Goal: Obtain resource: Download file/media

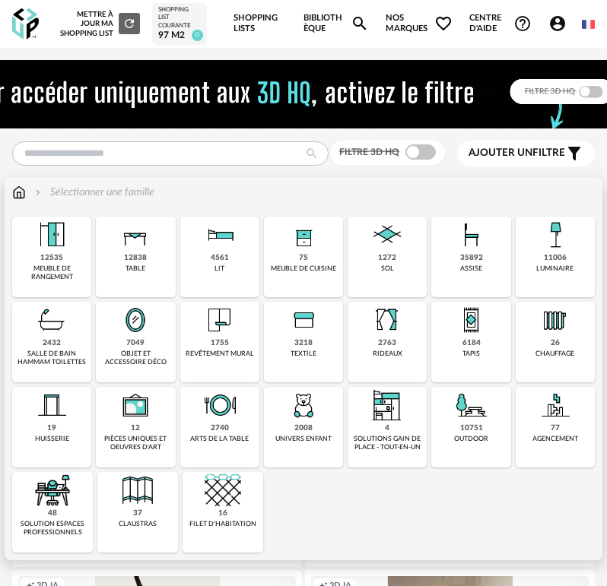
click at [299, 273] on div "meuble de cuisine" at bounding box center [303, 269] width 65 height 8
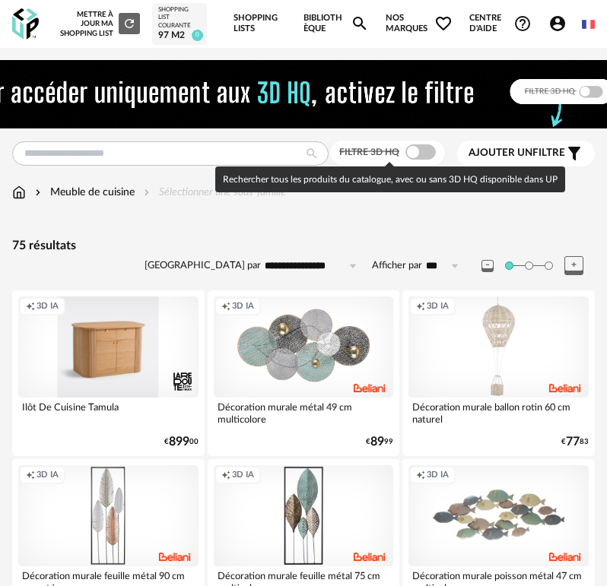
click at [417, 154] on span at bounding box center [420, 151] width 30 height 15
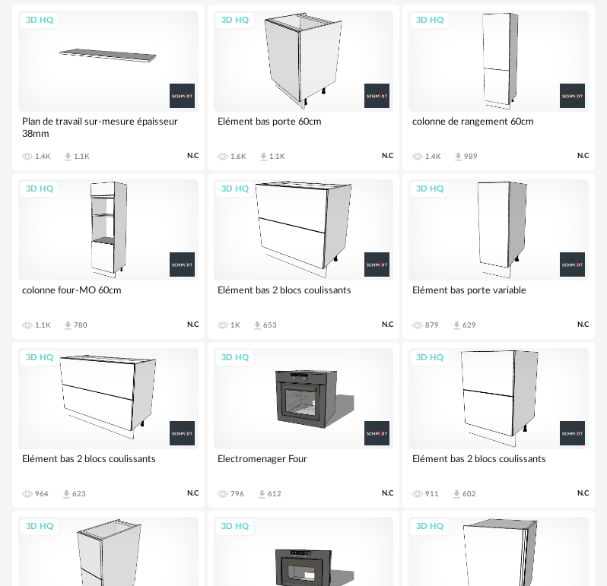
scroll to position [456, 0]
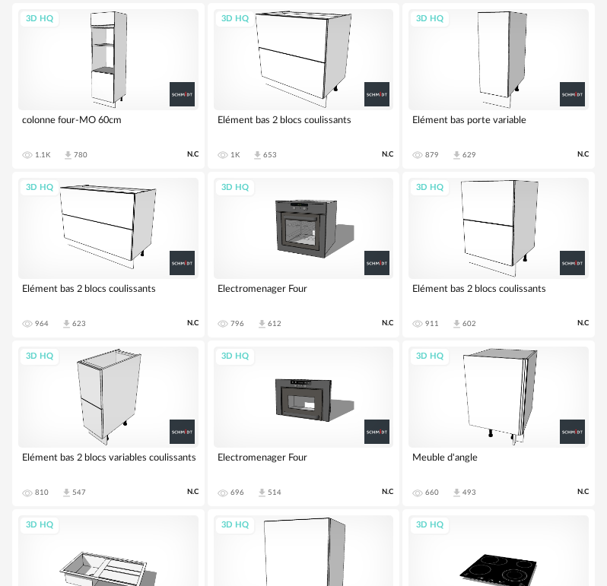
click at [316, 233] on div "3D HQ" at bounding box center [304, 228] width 180 height 101
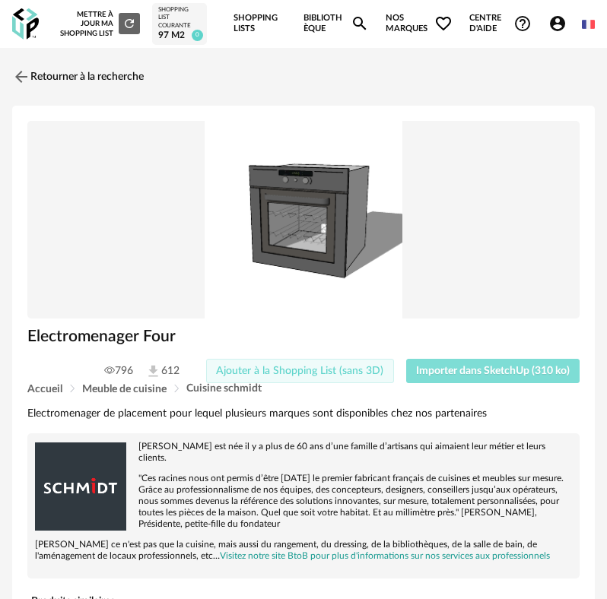
drag, startPoint x: 449, startPoint y: 369, endPoint x: 379, endPoint y: 379, distance: 70.6
click at [446, 369] on span "Importer dans SketchUp (310 ko)" at bounding box center [493, 371] width 154 height 11
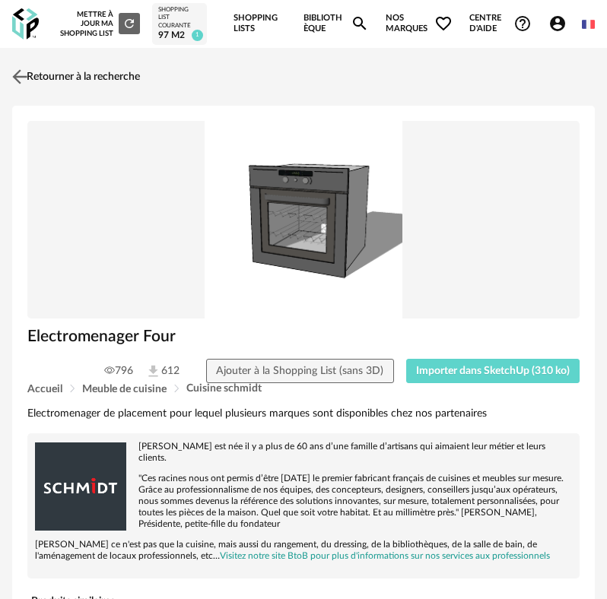
click at [71, 82] on link "Retourner à la recherche" at bounding box center [74, 76] width 132 height 33
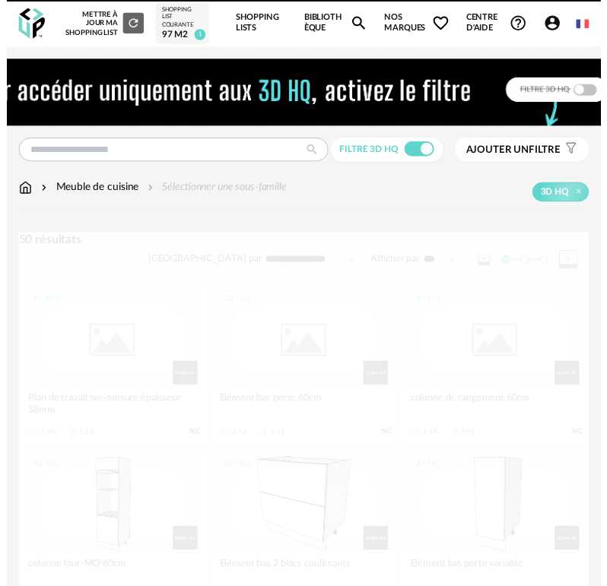
scroll to position [509, 0]
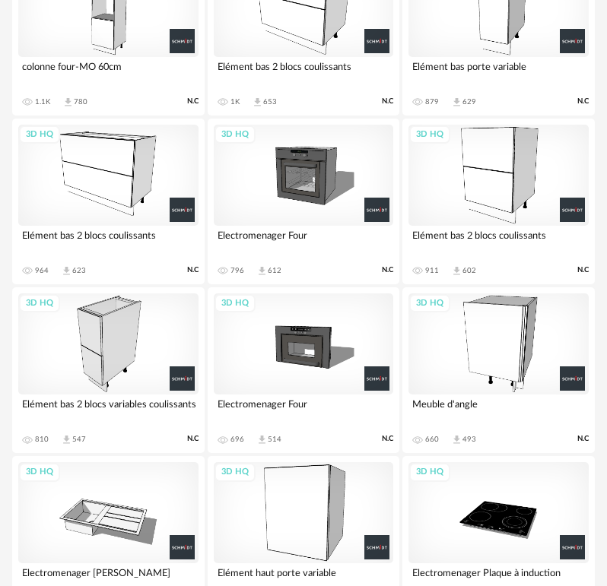
click at [320, 350] on div "3D HQ" at bounding box center [304, 343] width 180 height 101
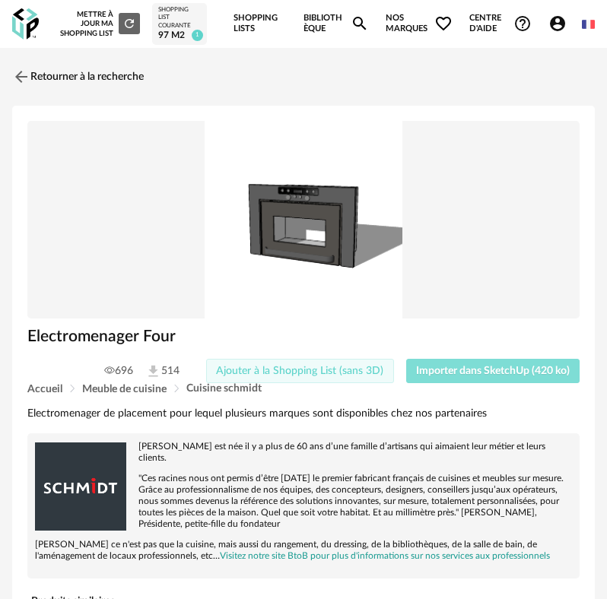
drag, startPoint x: 506, startPoint y: 373, endPoint x: 292, endPoint y: 374, distance: 213.6
click at [502, 373] on span "Importer dans SketchUp (420 ko)" at bounding box center [493, 371] width 154 height 11
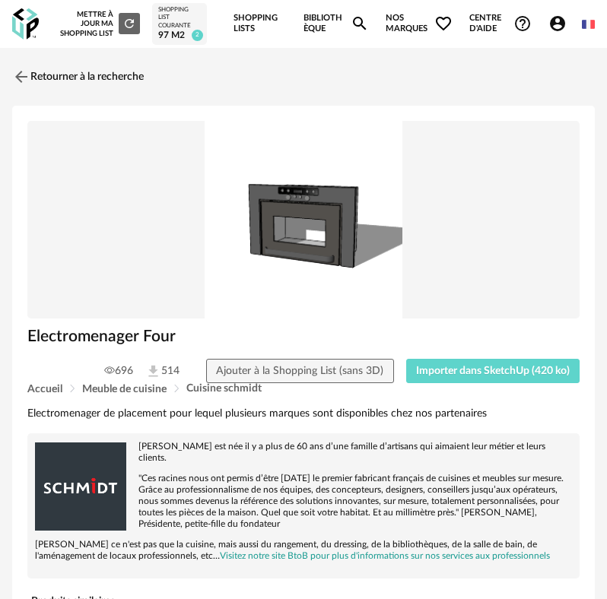
click at [155, 424] on div "Electromenager de placement pour lequel plusieurs marques sont disponibles chez…" at bounding box center [303, 577] width 567 height 341
click at [26, 85] on img at bounding box center [20, 76] width 22 height 22
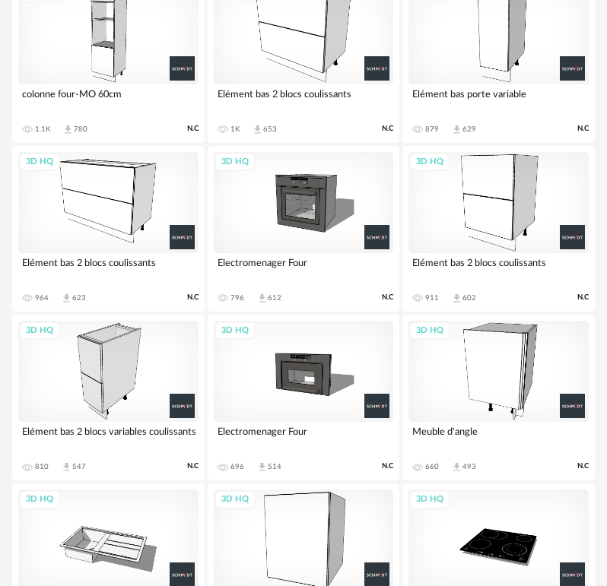
scroll to position [532, 0]
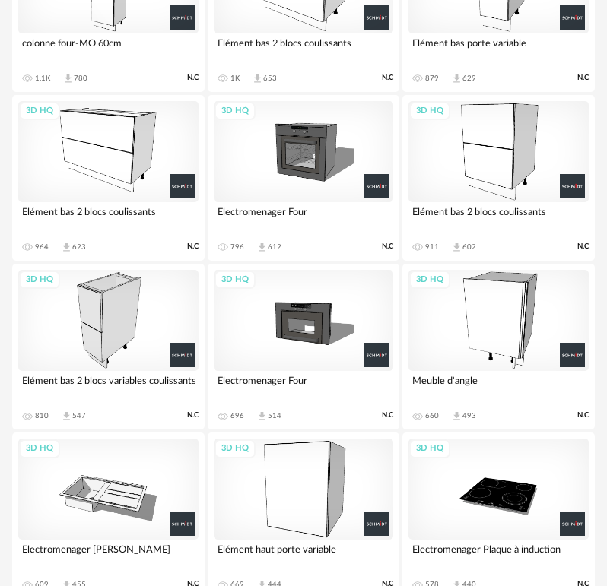
click at [106, 182] on div "3D HQ" at bounding box center [108, 151] width 180 height 101
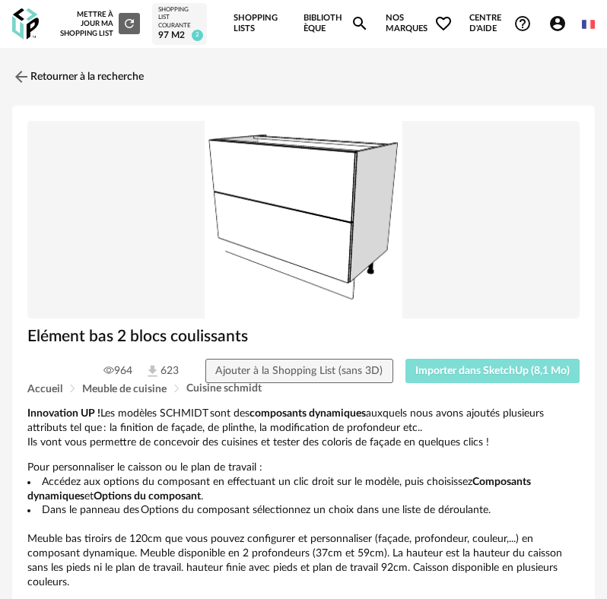
click at [471, 363] on button "Importer dans SketchUp (8,1 Mo)" at bounding box center [492, 371] width 175 height 24
click at [64, 73] on link "Retourner à la recherche" at bounding box center [74, 76] width 132 height 33
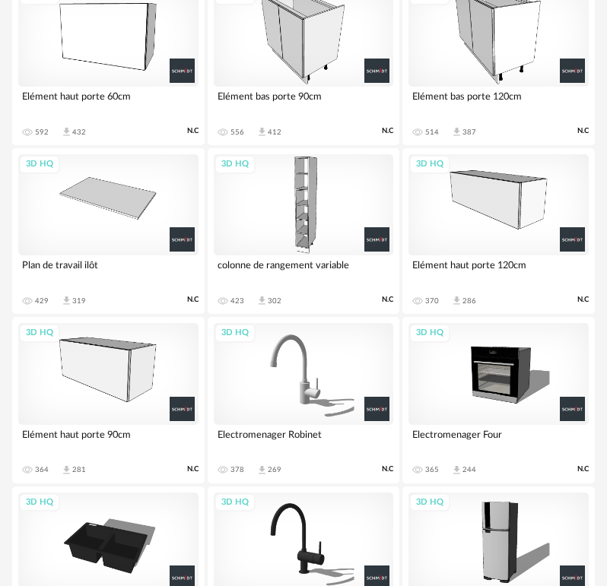
scroll to position [1193, 0]
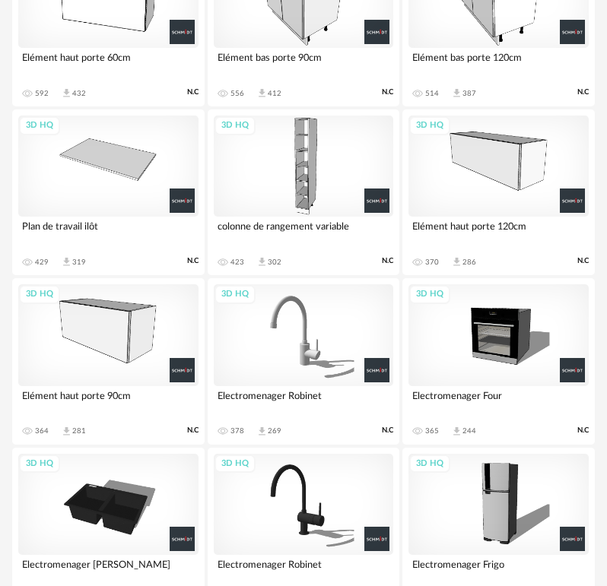
click at [136, 192] on div "3D HQ" at bounding box center [108, 166] width 180 height 101
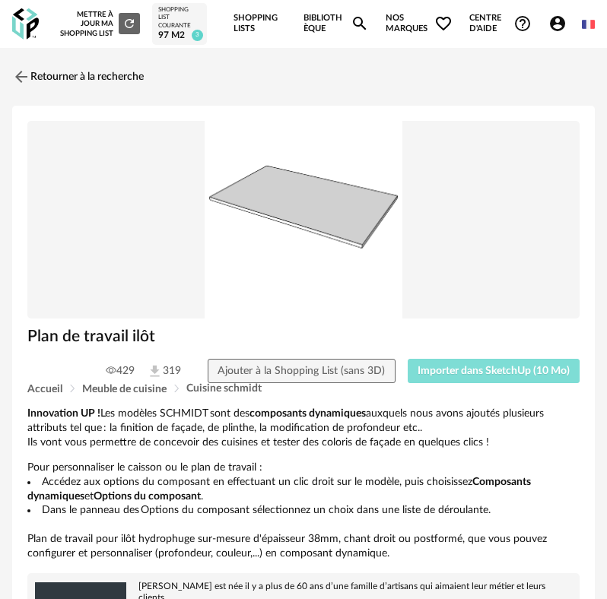
click at [452, 368] on span "Importer dans SketchUp (10 Mo)" at bounding box center [493, 371] width 152 height 11
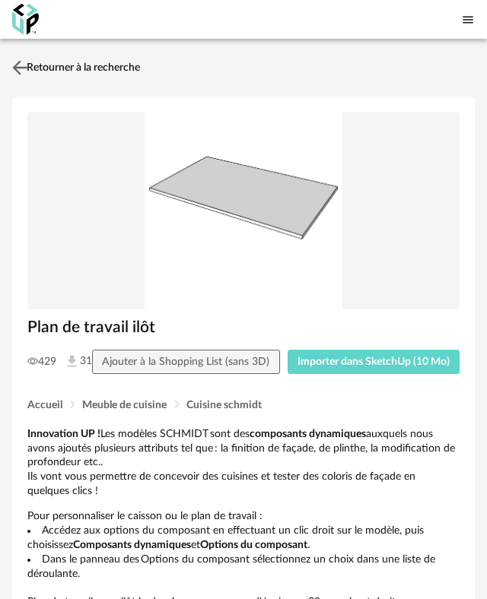
click at [33, 84] on link "Retourner à la recherche" at bounding box center [74, 67] width 132 height 33
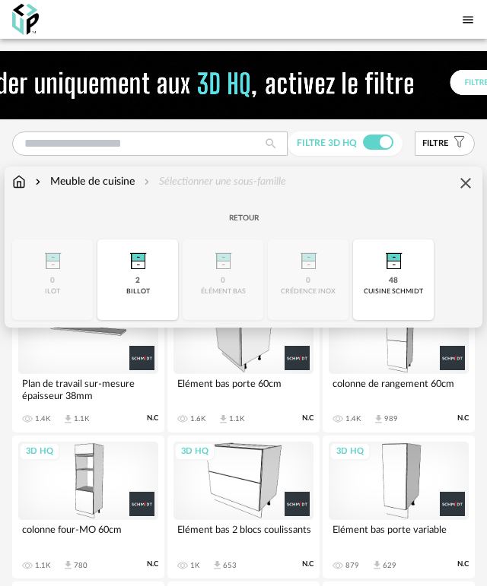
click at [33, 235] on div "Retour" at bounding box center [243, 220] width 462 height 29
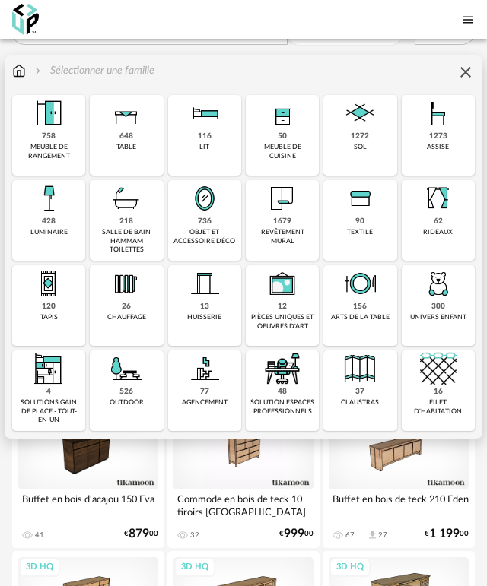
scroll to position [76, 0]
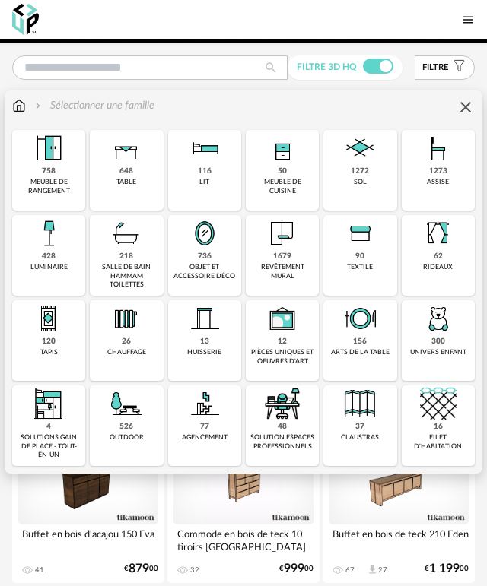
click at [434, 186] on div "assise" at bounding box center [437, 182] width 22 height 8
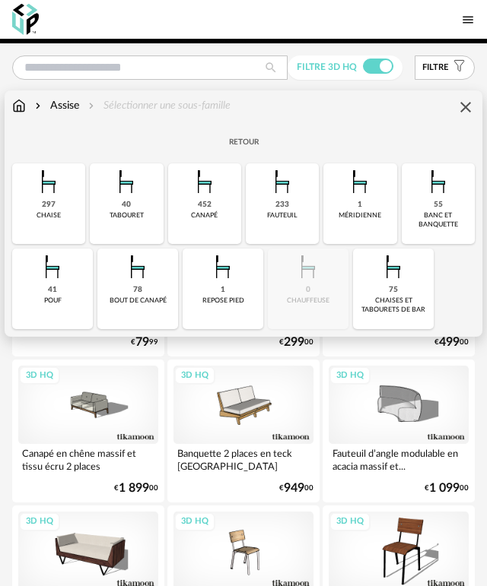
click at [421, 306] on div "chaises et tabourets de bar" at bounding box center [392, 304] width 71 height 17
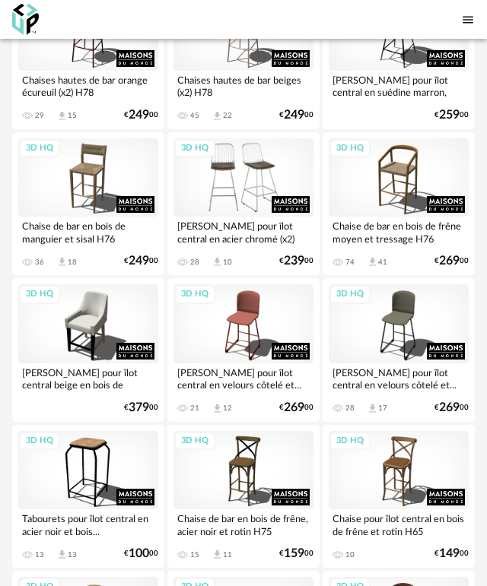
scroll to position [608, 0]
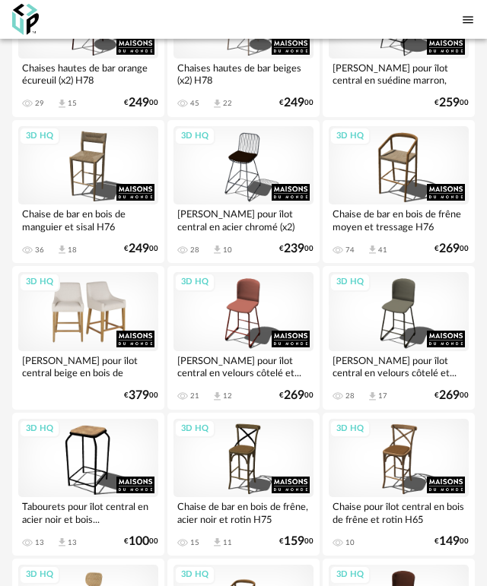
click at [100, 333] on div "3D HQ" at bounding box center [88, 311] width 140 height 79
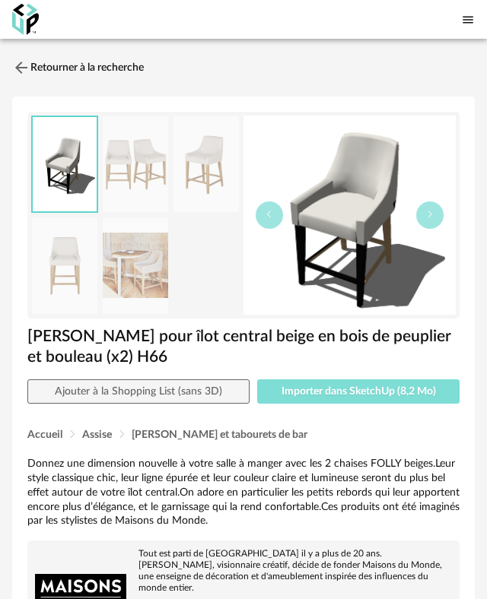
drag, startPoint x: 335, startPoint y: 429, endPoint x: 257, endPoint y: 412, distance: 80.1
click at [334, 397] on span "Importer dans SketchUp (8,2 Mo)" at bounding box center [358, 391] width 154 height 11
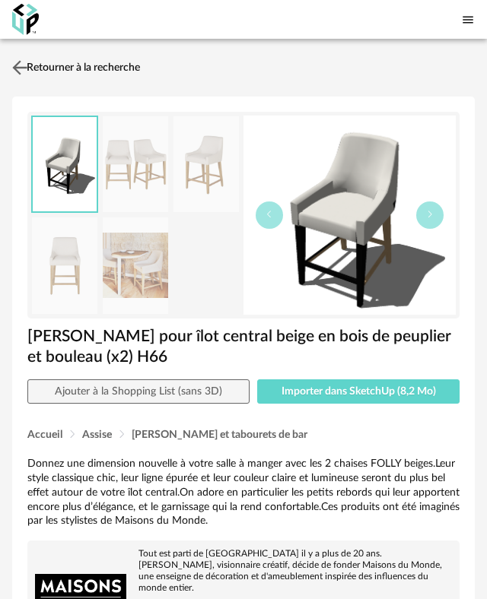
click at [26, 78] on img at bounding box center [20, 67] width 22 height 22
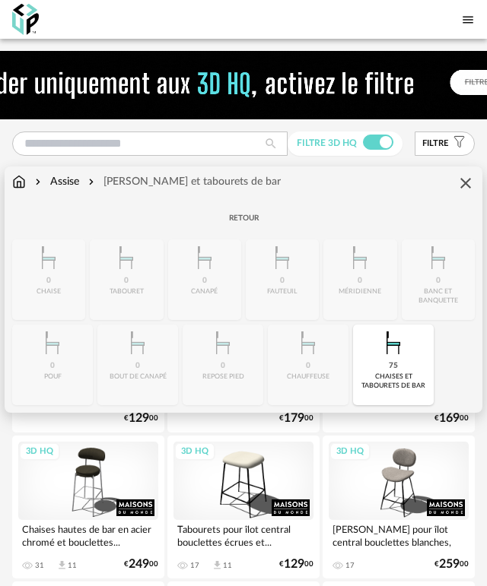
click at [433, 372] on div "75 chaises et tabourets de bar" at bounding box center [393, 365] width 81 height 81
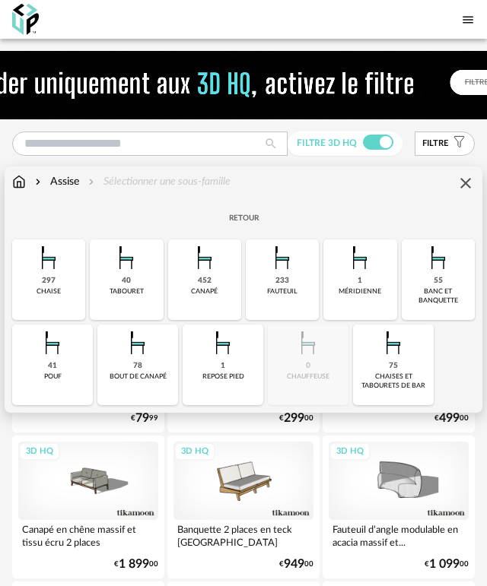
click at [241, 305] on div "452 canapé" at bounding box center [204, 279] width 73 height 81
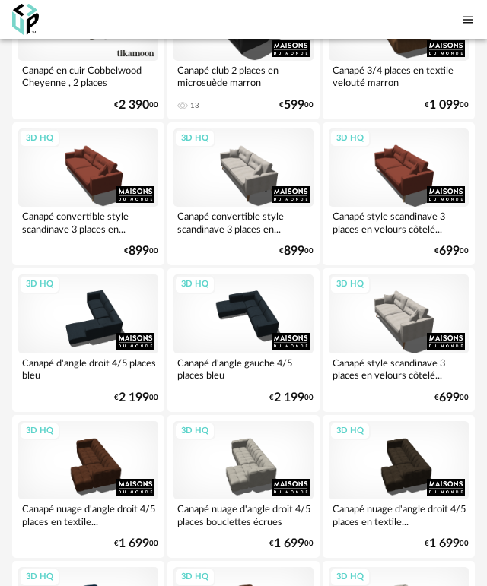
scroll to position [608, 0]
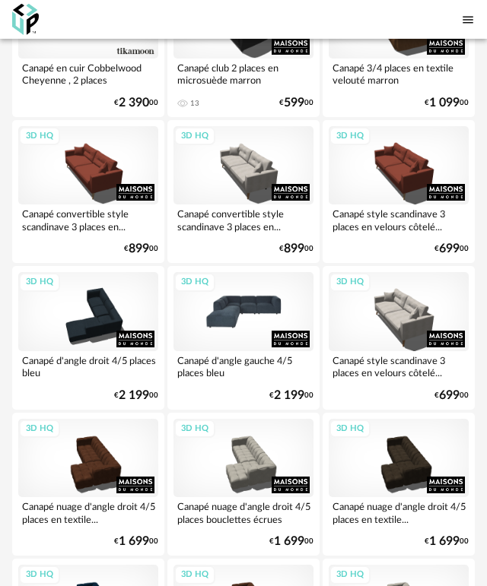
click at [248, 351] on div "3D HQ" at bounding box center [243, 311] width 140 height 79
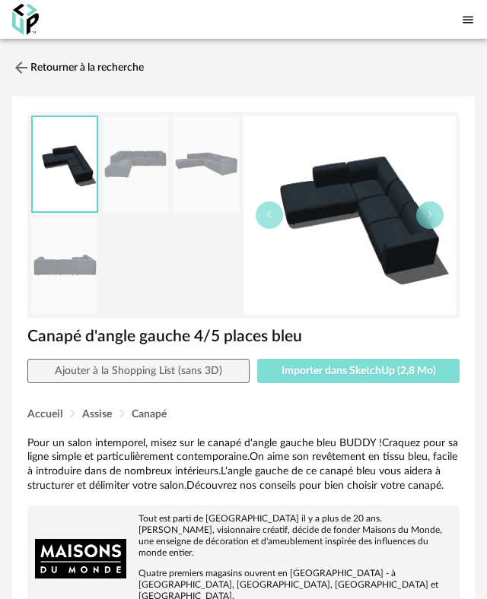
click at [341, 376] on span "Importer dans SketchUp (2,8 Mo)" at bounding box center [358, 371] width 154 height 11
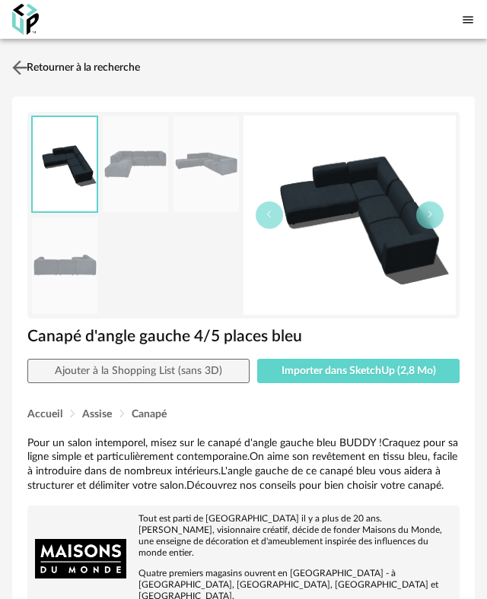
click at [20, 78] on img at bounding box center [20, 67] width 22 height 22
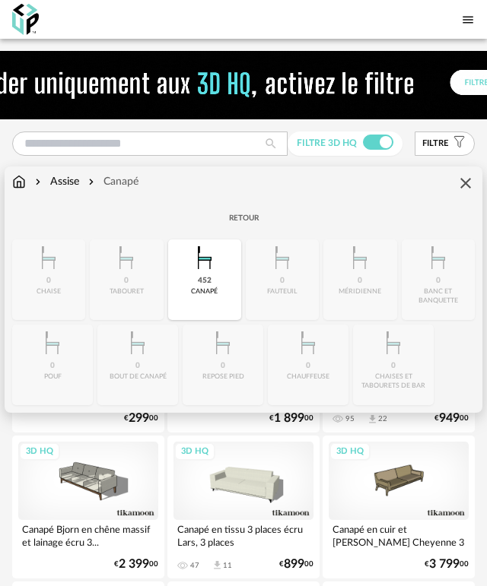
click at [223, 276] on img at bounding box center [204, 257] width 36 height 36
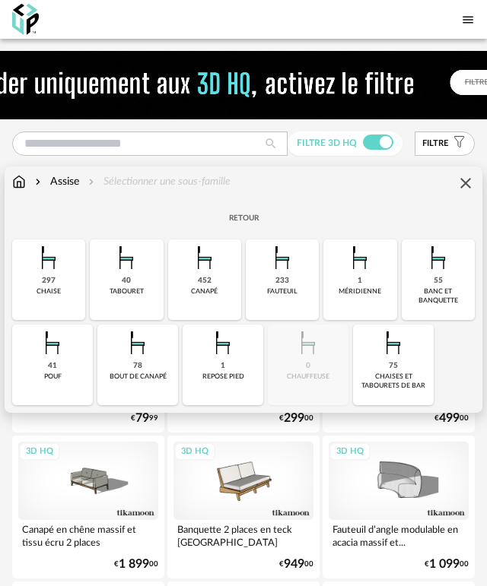
click at [289, 286] on div "233" at bounding box center [282, 281] width 14 height 10
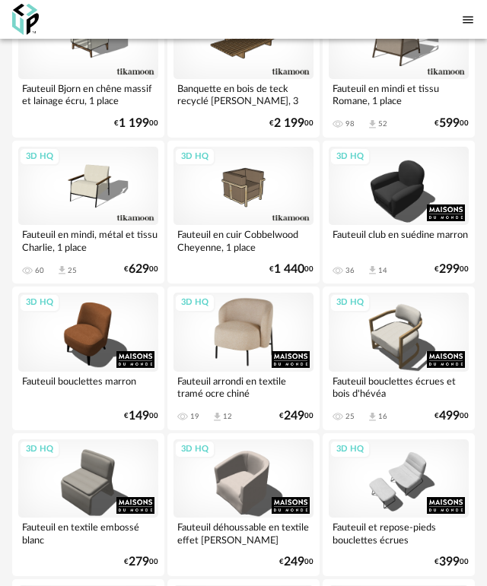
scroll to position [608, 0]
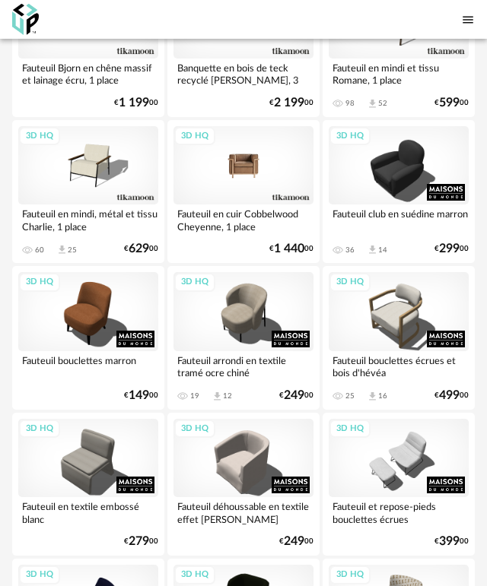
click at [232, 205] on div "3D HQ" at bounding box center [243, 165] width 140 height 79
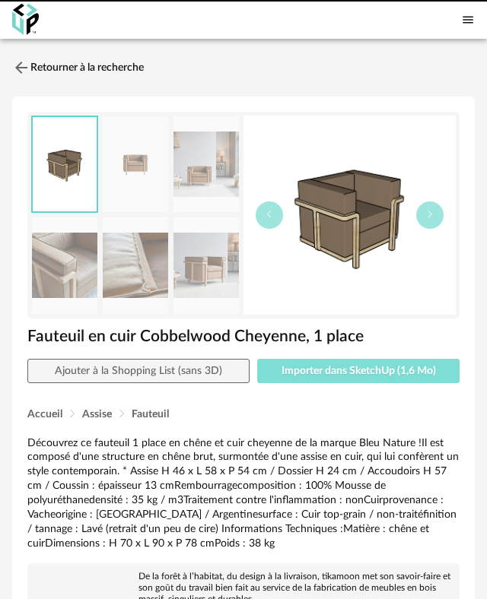
click at [373, 376] on span "Importer dans SketchUp (1,6 Mo)" at bounding box center [358, 371] width 154 height 11
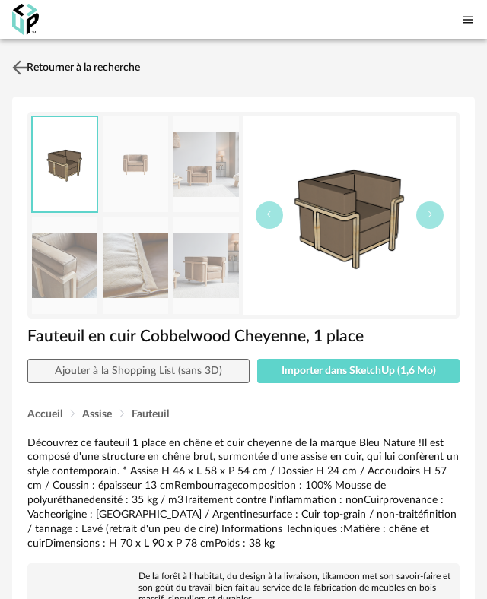
click at [71, 84] on link "Retourner à la recherche" at bounding box center [74, 67] width 132 height 33
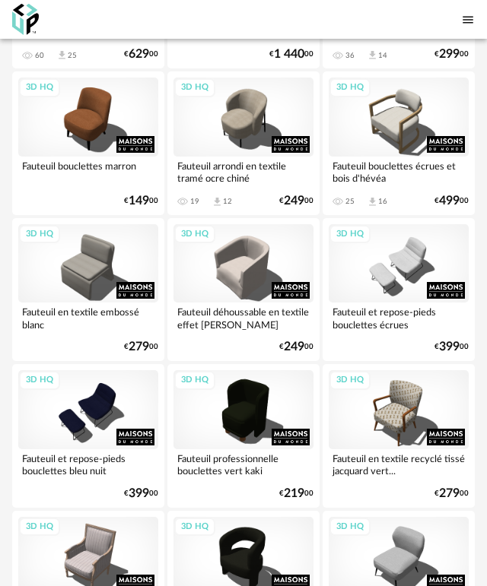
scroll to position [760, 0]
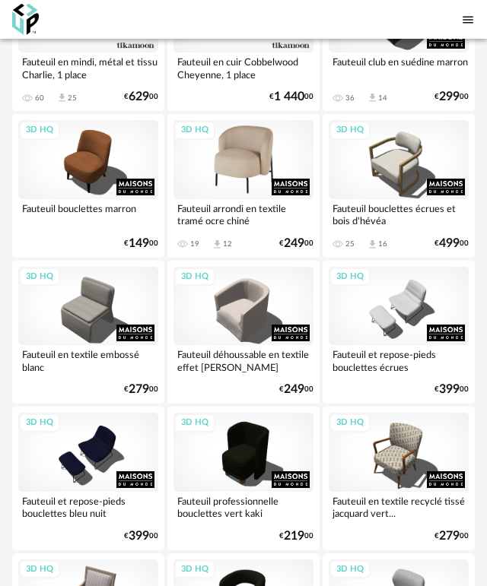
click at [236, 191] on div "3D HQ" at bounding box center [243, 159] width 140 height 79
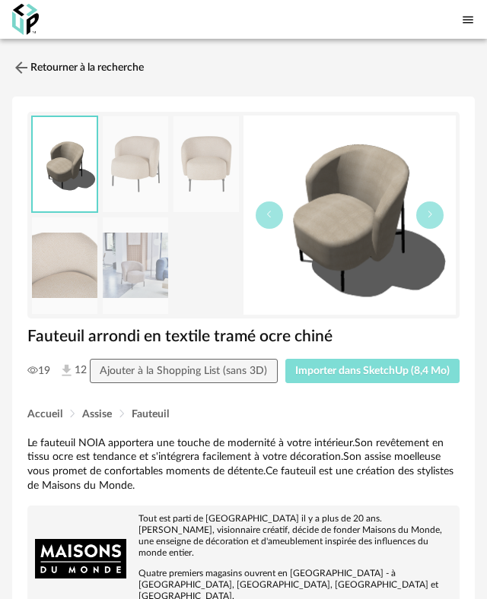
click at [353, 376] on span "Importer dans SketchUp (8,4 Mo)" at bounding box center [372, 371] width 154 height 11
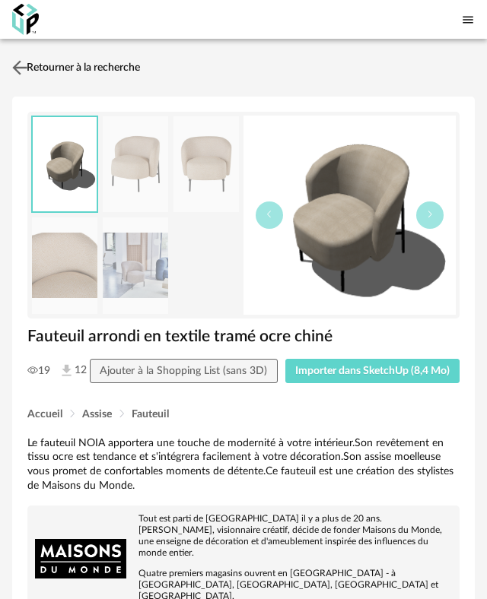
click at [28, 78] on img at bounding box center [20, 67] width 22 height 22
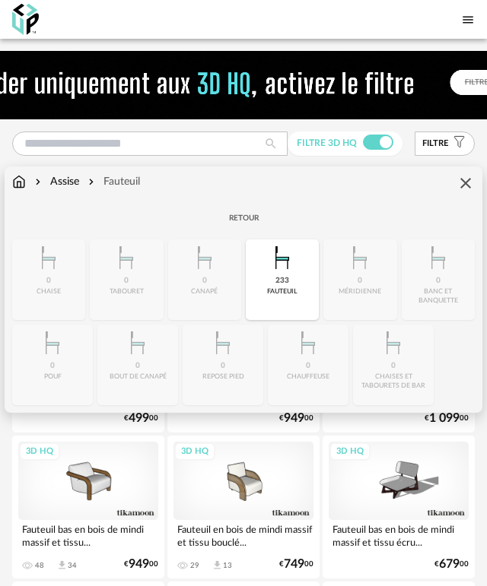
click at [0, 0] on img at bounding box center [0, 0] width 0 height 0
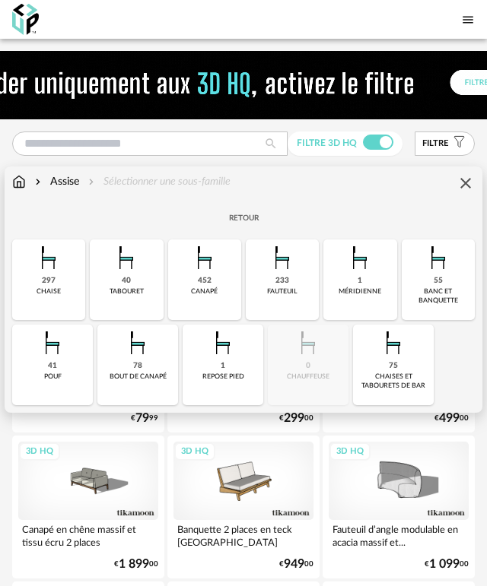
click at [0, 0] on img at bounding box center [0, 0] width 0 height 0
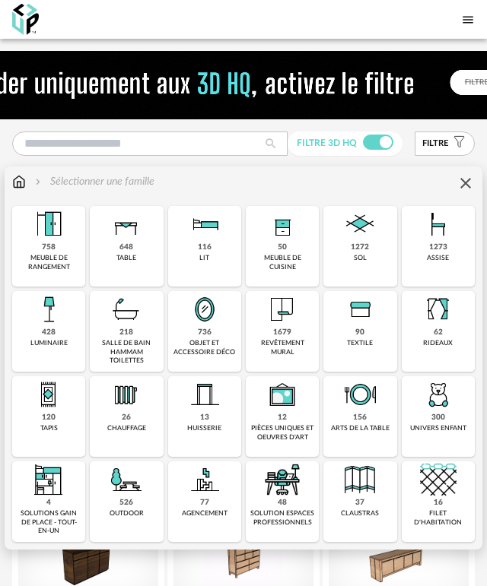
click at [140, 287] on div "648 table" at bounding box center [126, 246] width 73 height 81
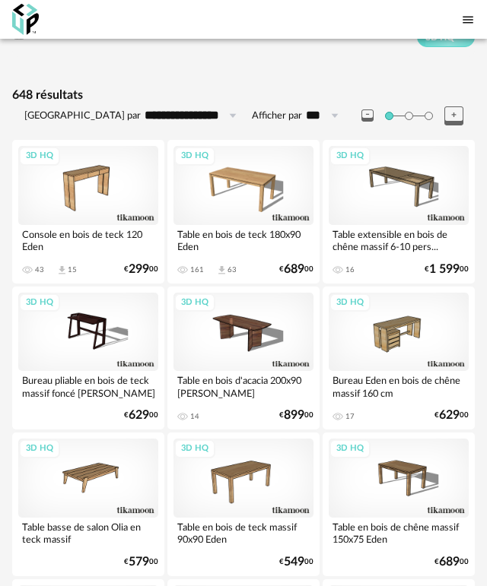
scroll to position [152, 0]
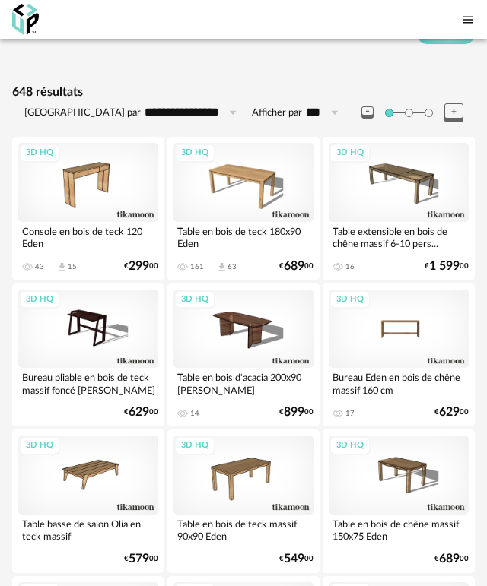
click at [352, 354] on div "3D HQ" at bounding box center [398, 329] width 140 height 79
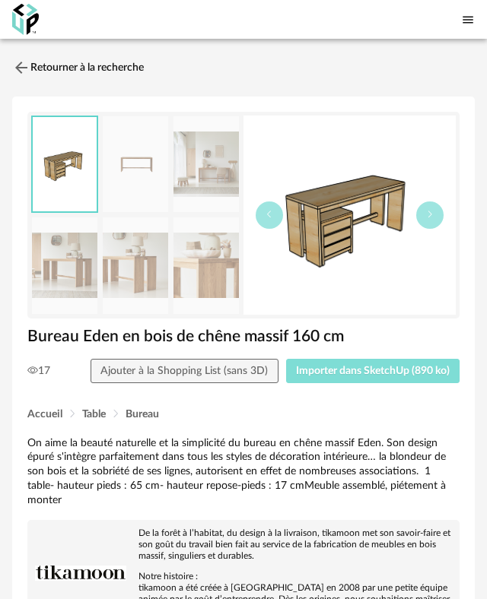
click at [379, 376] on span "Importer dans SketchUp (890 ko)" at bounding box center [373, 371] width 154 height 11
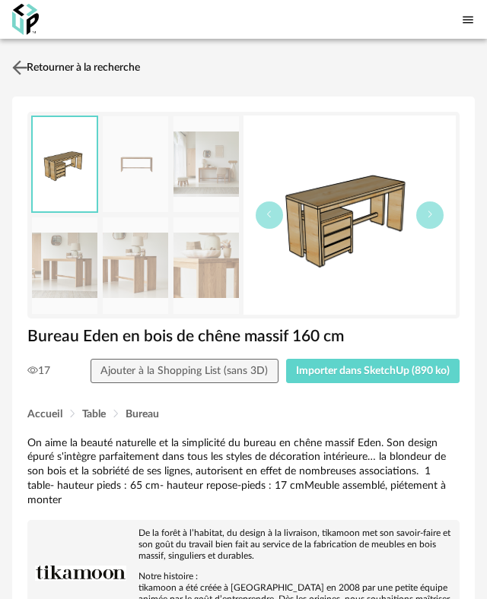
click at [24, 78] on img at bounding box center [20, 67] width 22 height 22
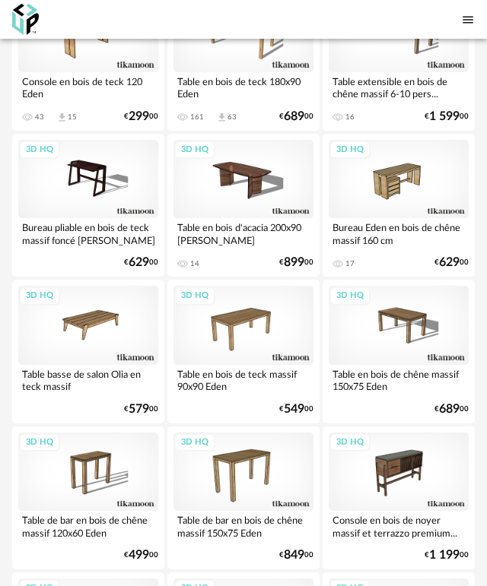
scroll to position [304, 0]
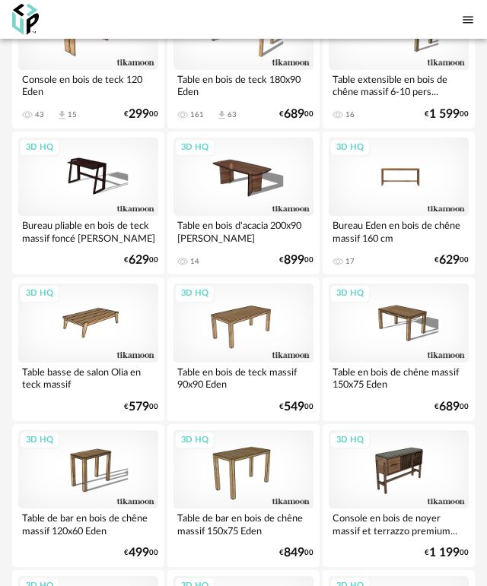
click at [364, 217] on div "3D HQ" at bounding box center [398, 177] width 140 height 79
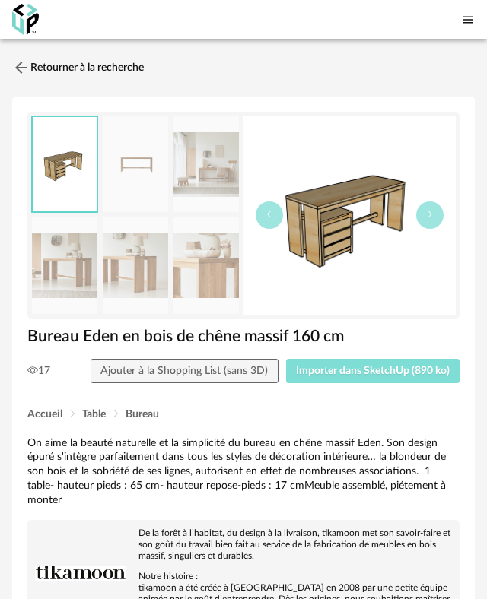
click at [327, 376] on span "Importer dans SketchUp (890 ko)" at bounding box center [373, 371] width 154 height 11
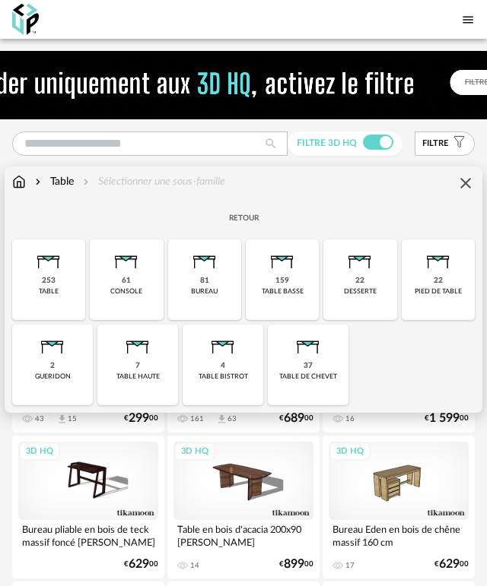
click at [319, 287] on div "159 table basse" at bounding box center [282, 279] width 73 height 81
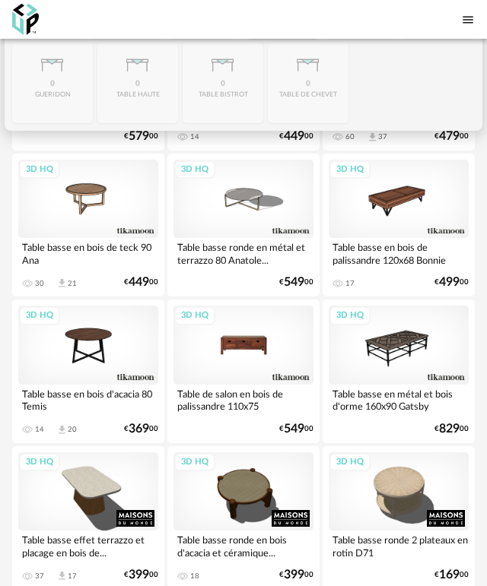
scroll to position [304, 0]
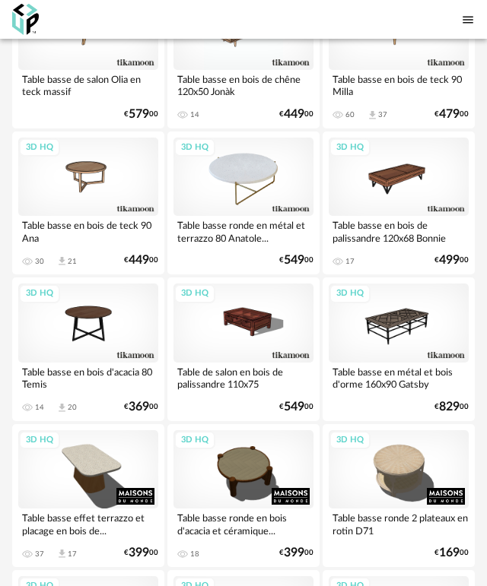
click at [239, 217] on div "3D HQ" at bounding box center [243, 177] width 140 height 79
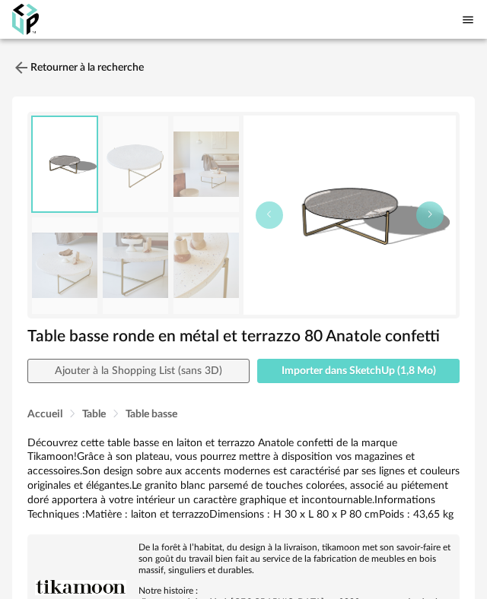
click at [401, 424] on div "Accueil Table Table basse" at bounding box center [243, 415] width 432 height 18
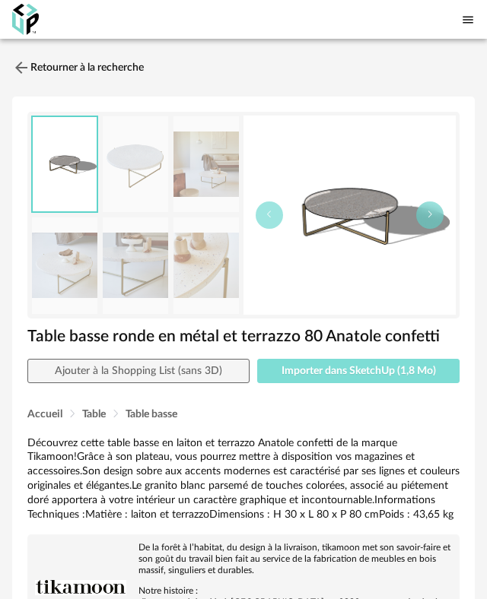
drag, startPoint x: 399, startPoint y: 414, endPoint x: 388, endPoint y: 414, distance: 11.4
click at [399, 376] on span "Importer dans SketchUp (1,8 Mo)" at bounding box center [358, 371] width 154 height 11
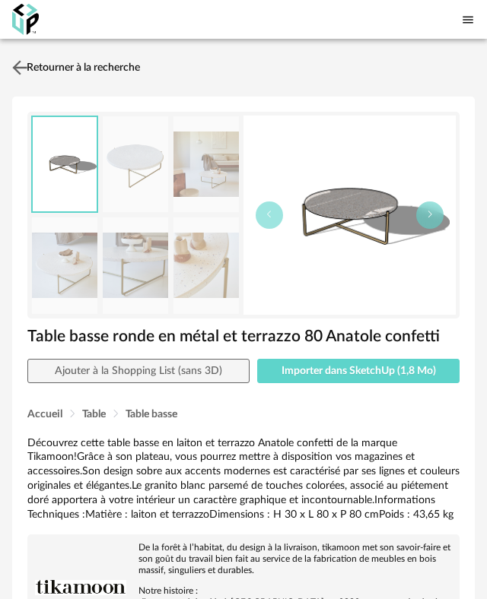
click at [28, 78] on img at bounding box center [20, 67] width 22 height 22
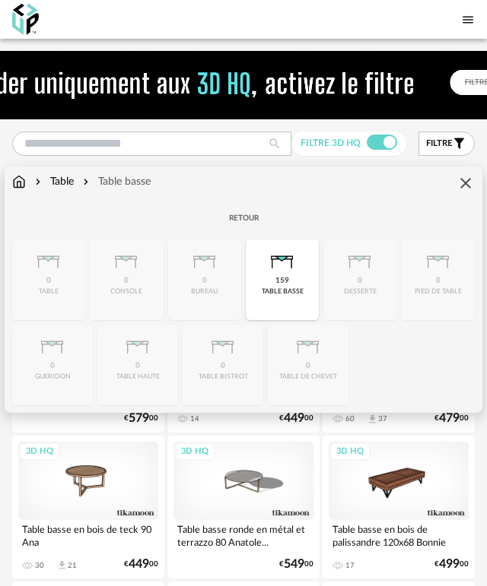
click at [64, 235] on div "Retour" at bounding box center [243, 220] width 462 height 29
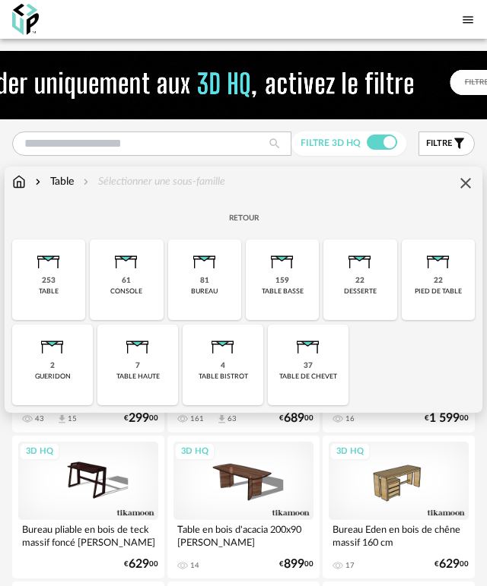
click at [70, 235] on div "Retour" at bounding box center [243, 220] width 462 height 29
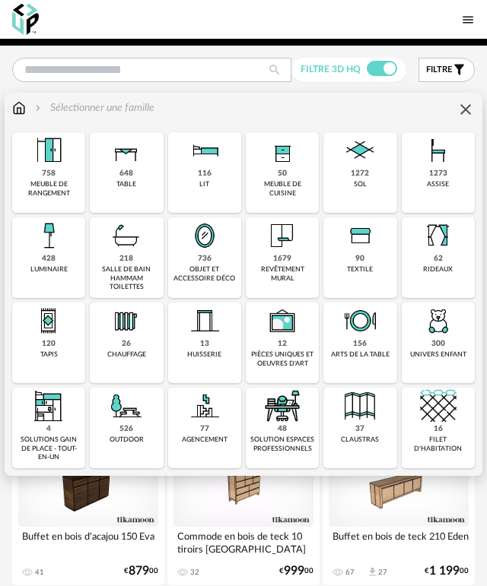
scroll to position [76, 0]
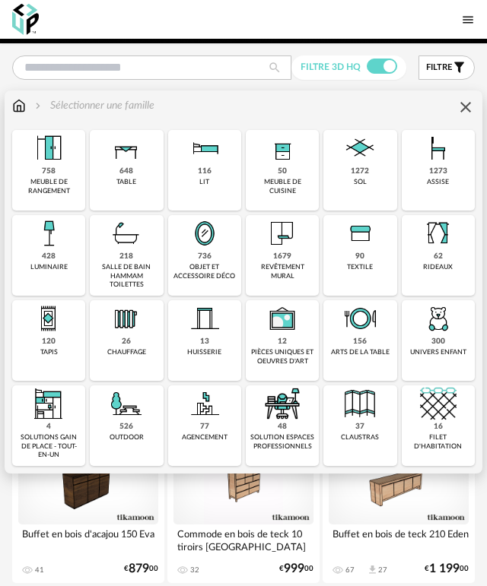
click at [64, 337] on img at bounding box center [48, 318] width 36 height 36
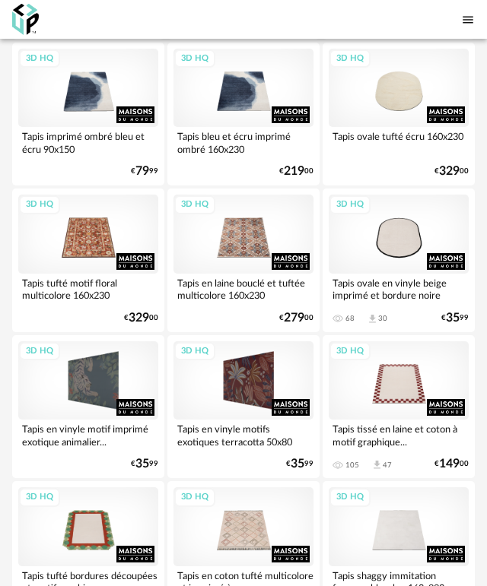
scroll to position [456, 0]
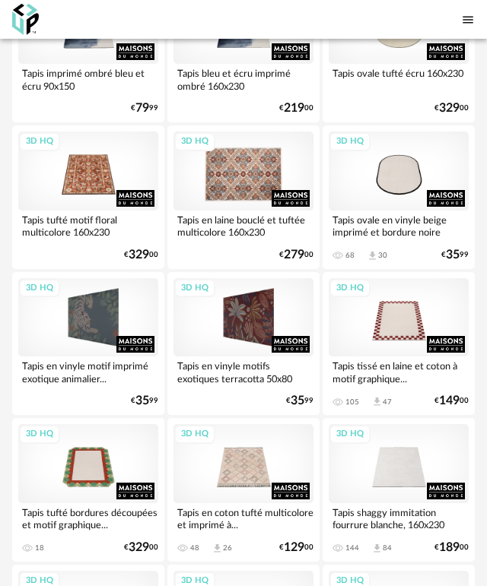
click at [244, 211] on div "3D HQ" at bounding box center [243, 171] width 140 height 79
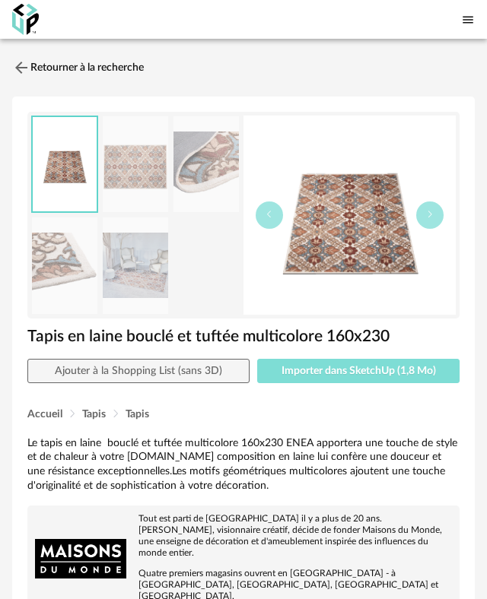
click at [381, 383] on button "Importer dans SketchUp (1,8 Mo)" at bounding box center [358, 371] width 202 height 24
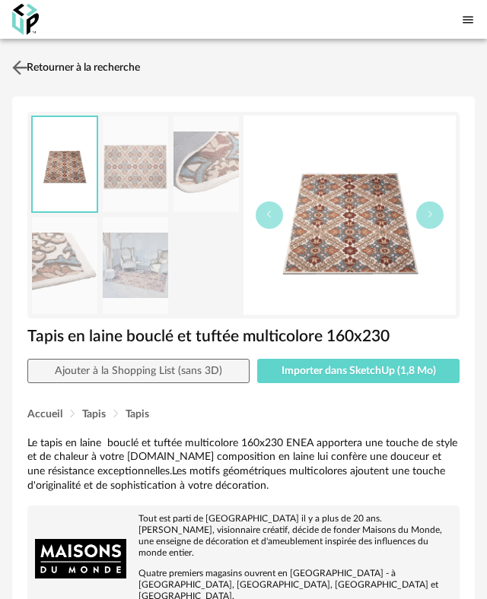
click at [25, 78] on img at bounding box center [20, 67] width 22 height 22
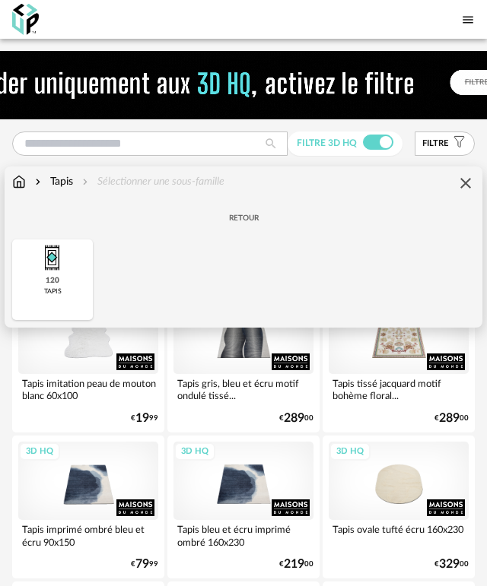
click at [38, 235] on div "Retour" at bounding box center [243, 220] width 462 height 29
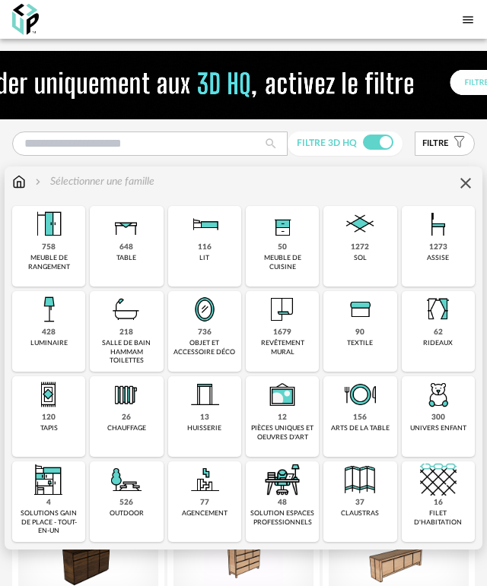
click at [417, 287] on div "1273 assise" at bounding box center [437, 246] width 73 height 81
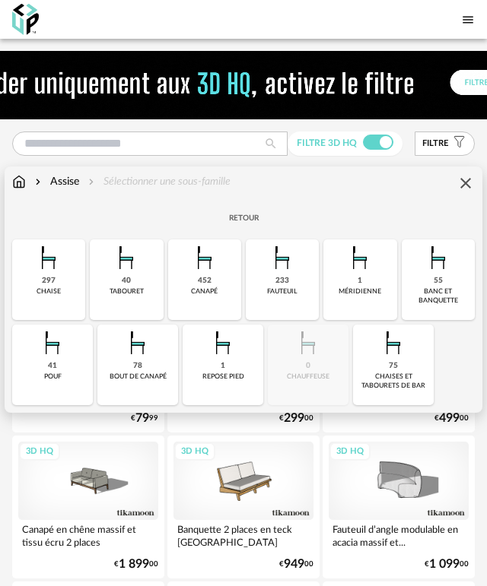
click at [319, 301] on div "233 fauteuil" at bounding box center [282, 279] width 73 height 81
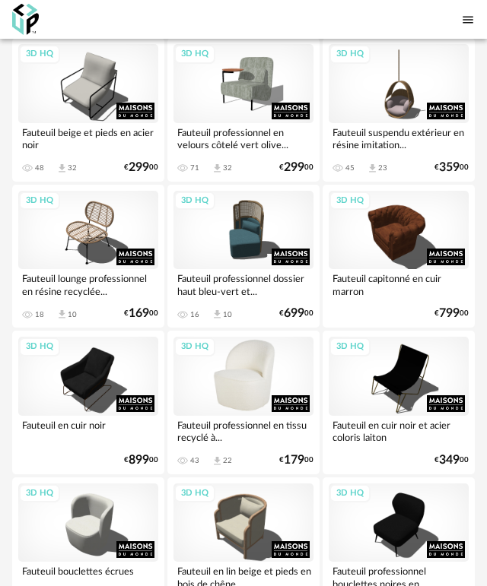
scroll to position [3497, 0]
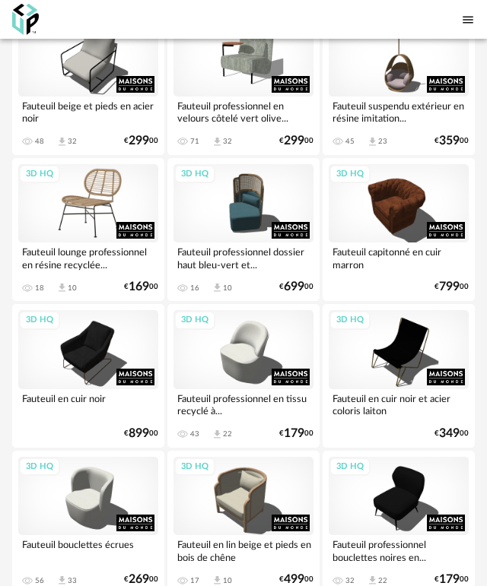
click at [107, 241] on div "3D HQ" at bounding box center [88, 203] width 140 height 79
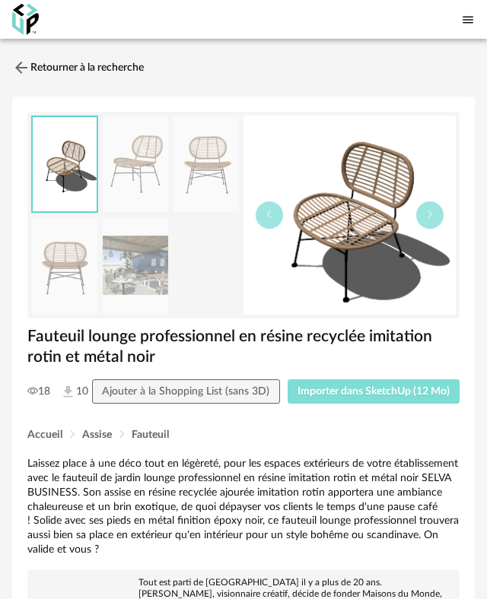
click at [372, 397] on span "Importer dans SketchUp (12 Mo)" at bounding box center [373, 391] width 152 height 11
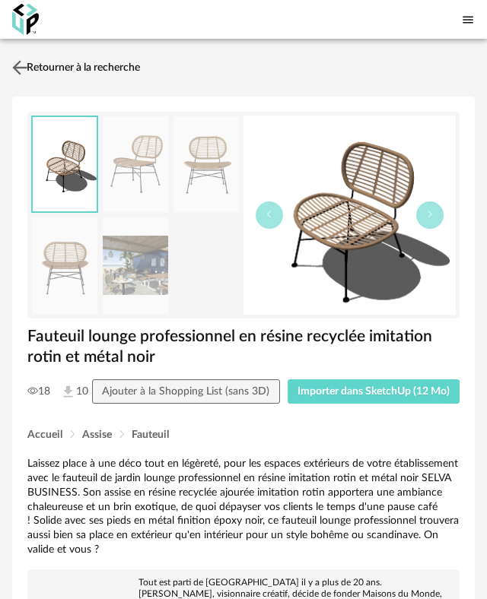
click at [21, 78] on img at bounding box center [20, 67] width 22 height 22
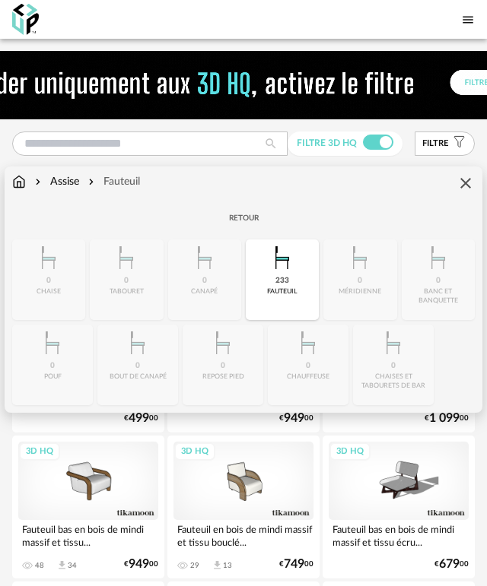
click at [28, 235] on div "Retour" at bounding box center [243, 220] width 462 height 29
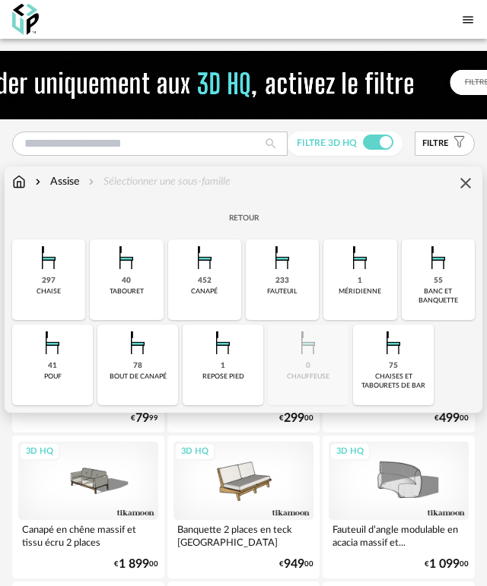
click at [29, 235] on div "Retour" at bounding box center [243, 220] width 462 height 29
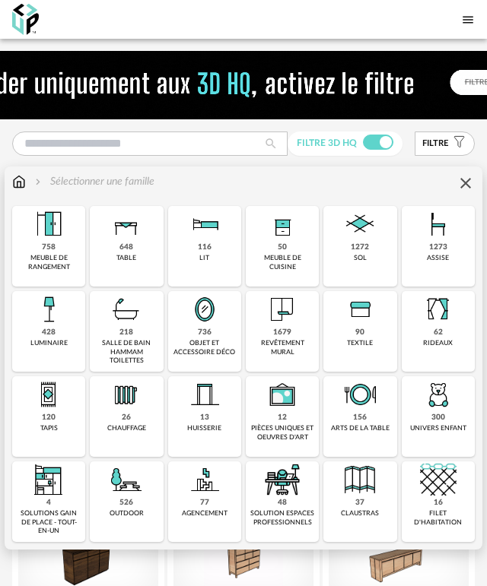
click at [368, 328] on img at bounding box center [359, 309] width 36 height 36
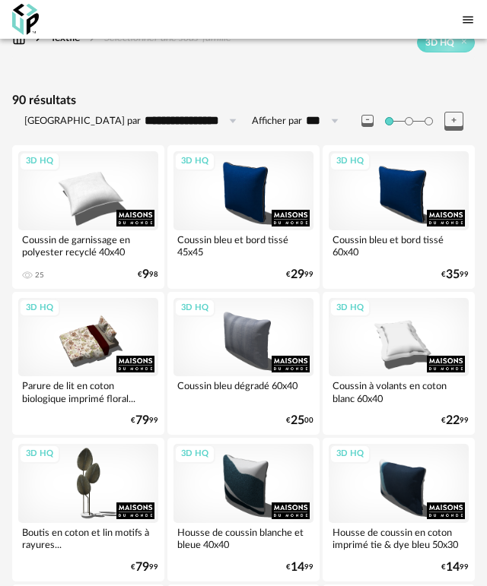
scroll to position [76, 0]
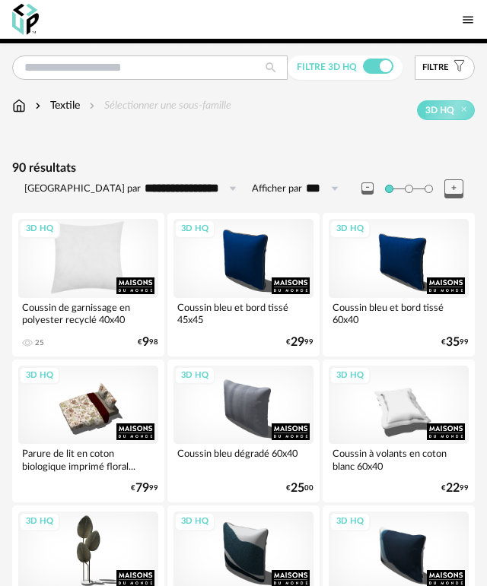
click at [104, 298] on div "3D HQ" at bounding box center [88, 258] width 140 height 79
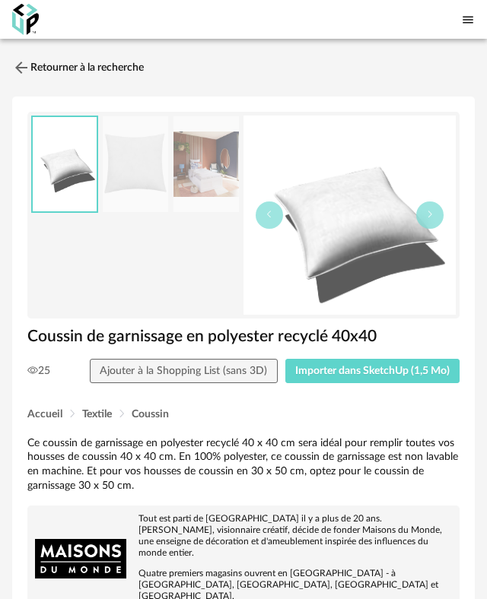
click at [353, 424] on div "Accueil Textile Coussin" at bounding box center [243, 415] width 432 height 18
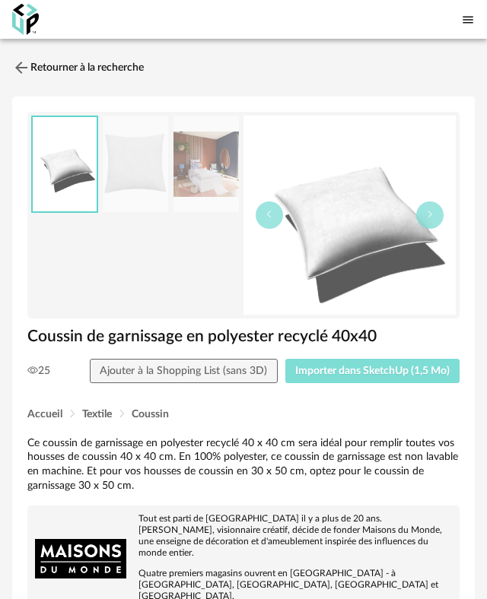
click at [324, 376] on span "Importer dans SketchUp (1,5 Mo)" at bounding box center [372, 371] width 154 height 11
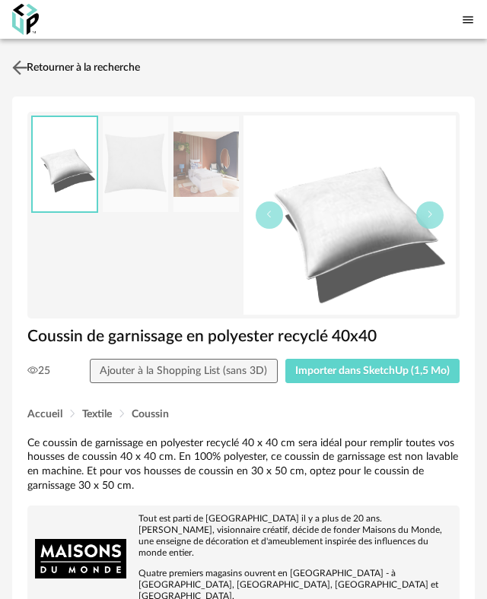
click at [45, 84] on link "Retourner à la recherche" at bounding box center [74, 67] width 132 height 33
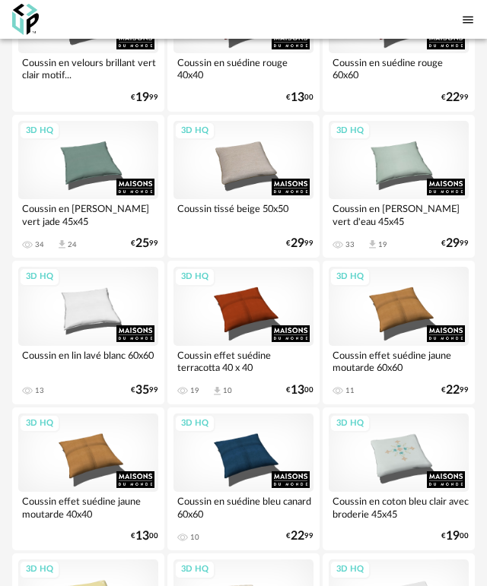
scroll to position [2663, 0]
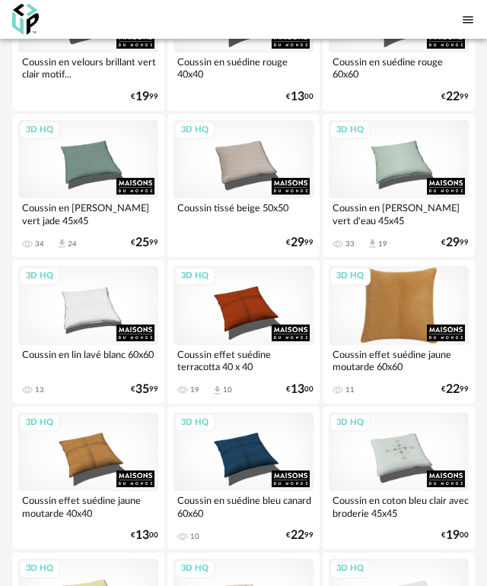
click at [391, 345] on div "3D HQ" at bounding box center [398, 305] width 140 height 79
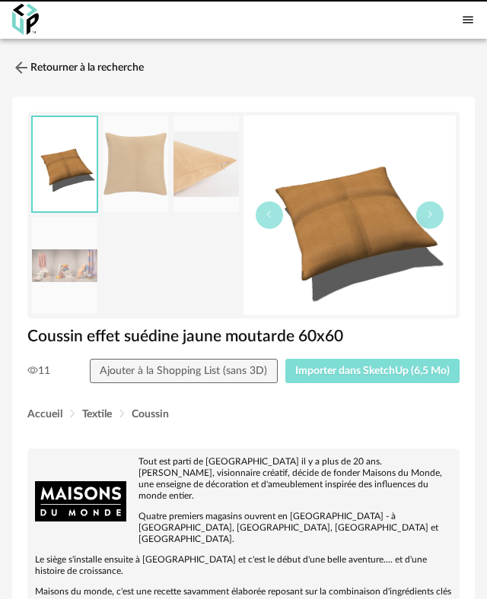
click at [339, 383] on button "Importer dans SketchUp (6,5 Mo)" at bounding box center [372, 371] width 175 height 24
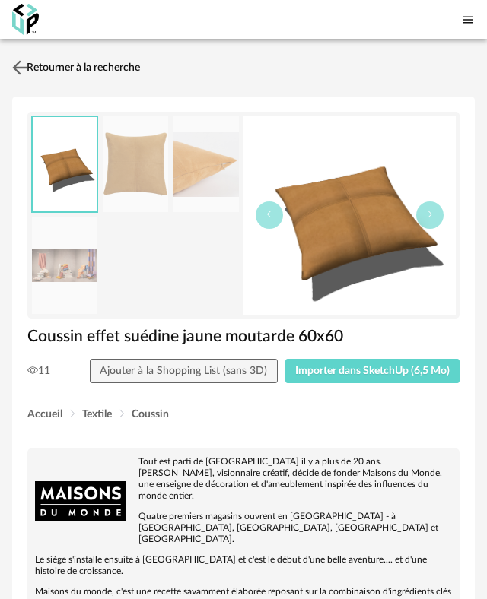
click at [18, 78] on img at bounding box center [20, 67] width 22 height 22
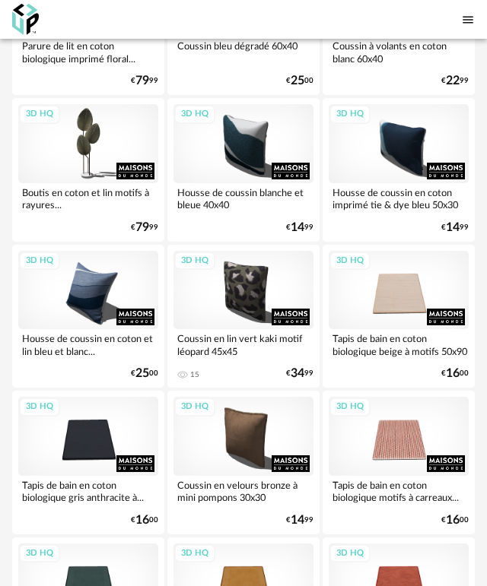
scroll to position [532, 0]
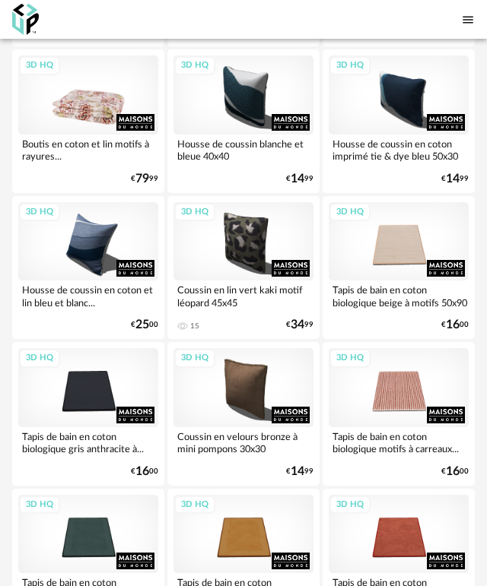
click at [83, 127] on div "3D HQ" at bounding box center [88, 94] width 140 height 79
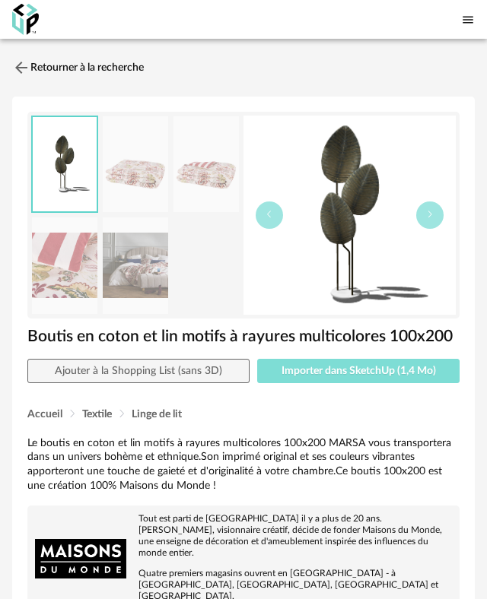
click at [343, 376] on span "Importer dans SketchUp (1,4 Mo)" at bounding box center [358, 371] width 154 height 11
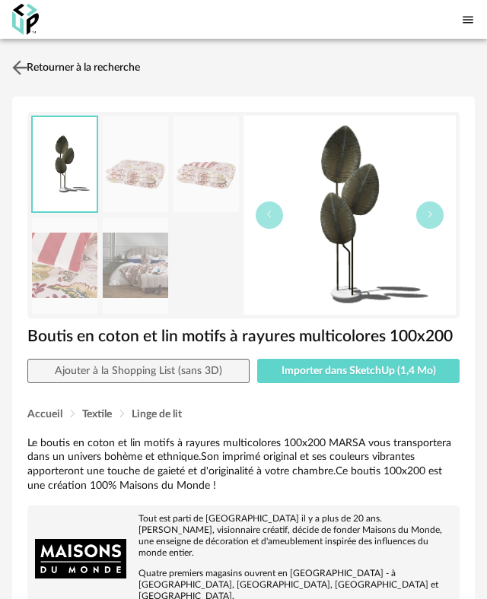
click at [15, 78] on img at bounding box center [20, 67] width 22 height 22
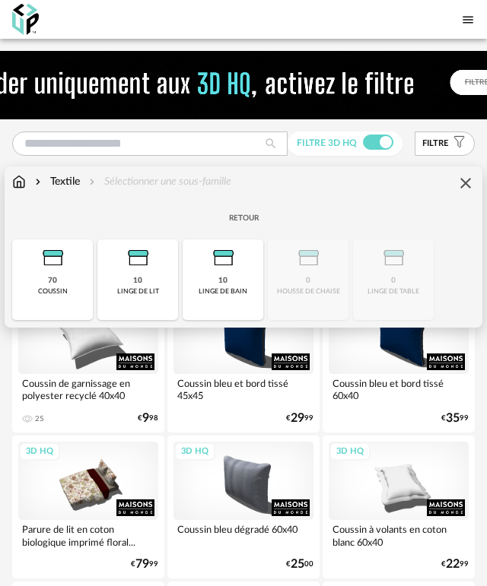
click at [0, 0] on img at bounding box center [0, 0] width 0 height 0
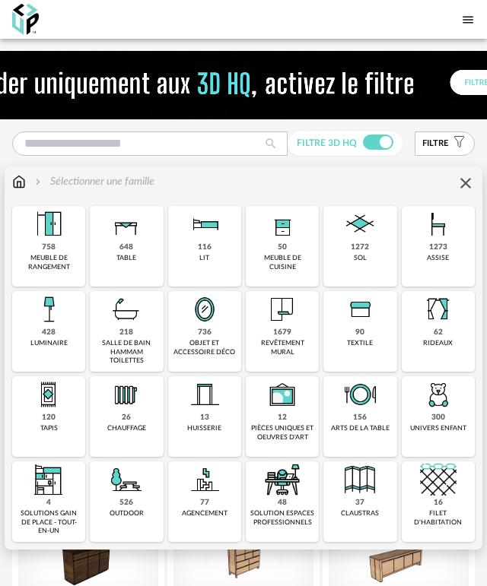
click at [189, 328] on img at bounding box center [204, 309] width 36 height 36
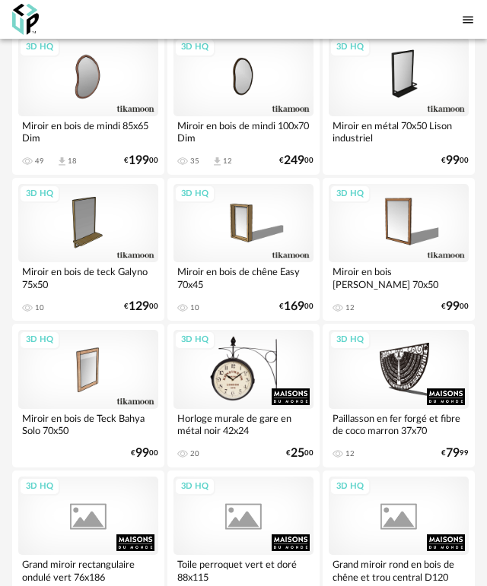
scroll to position [608, 0]
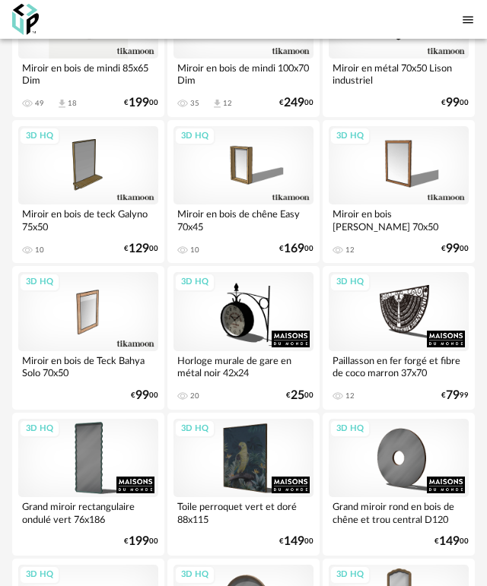
click at [96, 59] on div "3D HQ" at bounding box center [88, 18] width 140 height 79
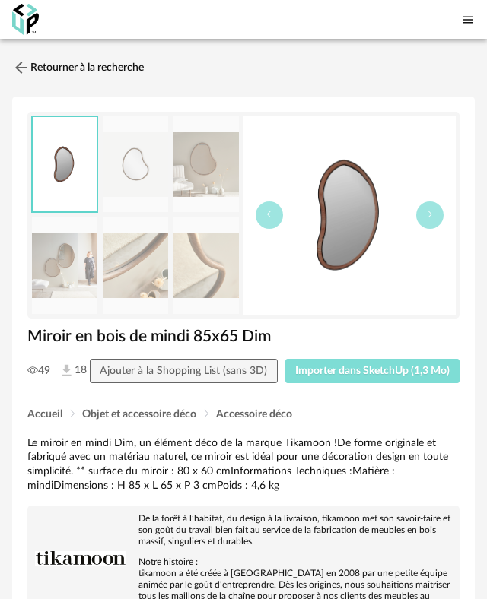
click at [317, 376] on span "Importer dans SketchUp (1,3 Mo)" at bounding box center [372, 371] width 154 height 11
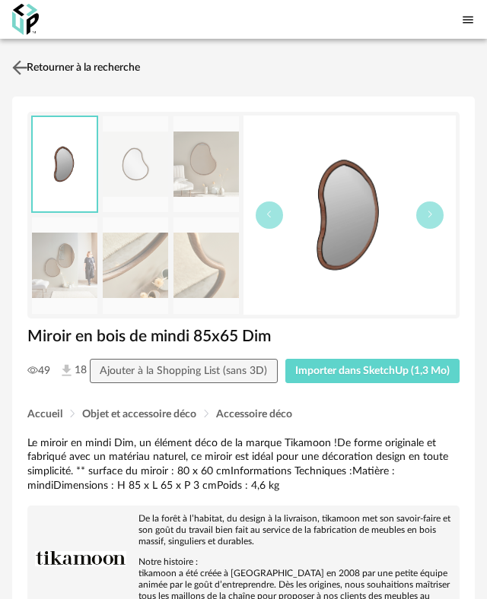
click at [28, 78] on img at bounding box center [20, 67] width 22 height 22
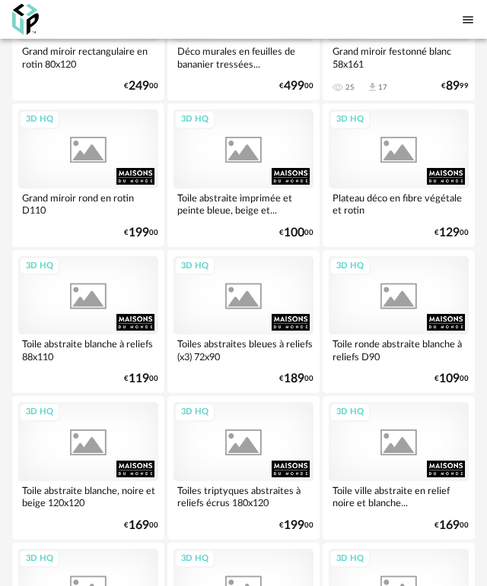
scroll to position [1672, 0]
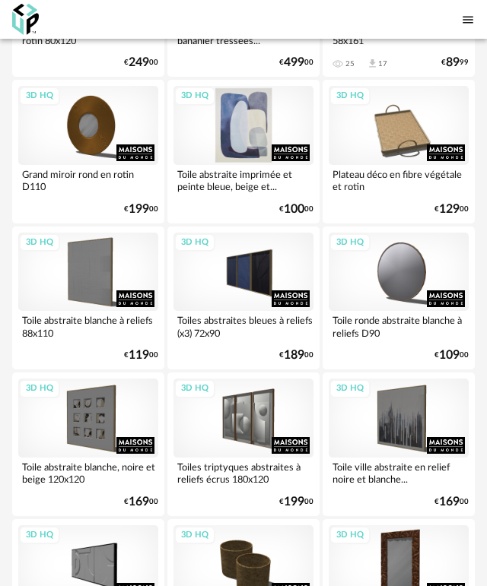
click at [263, 165] on div "3D HQ" at bounding box center [243, 125] width 140 height 79
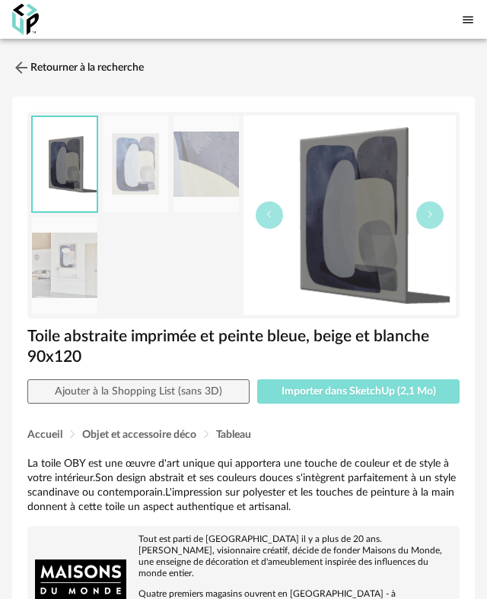
drag, startPoint x: 349, startPoint y: 423, endPoint x: 335, endPoint y: 414, distance: 16.9
click at [347, 404] on button "Importer dans SketchUp (2,1 Mo)" at bounding box center [358, 391] width 202 height 24
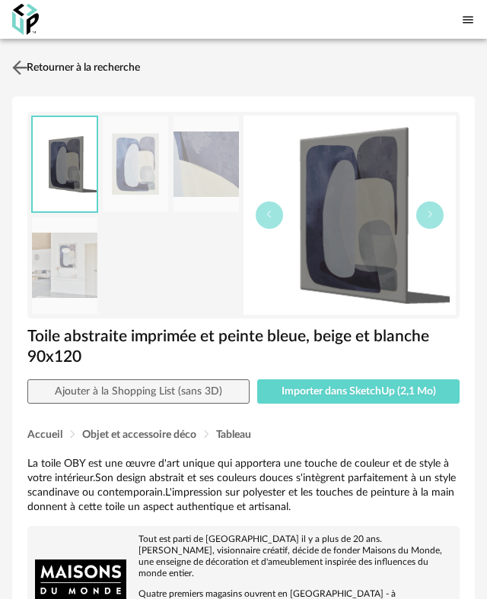
click at [27, 78] on img at bounding box center [20, 67] width 22 height 22
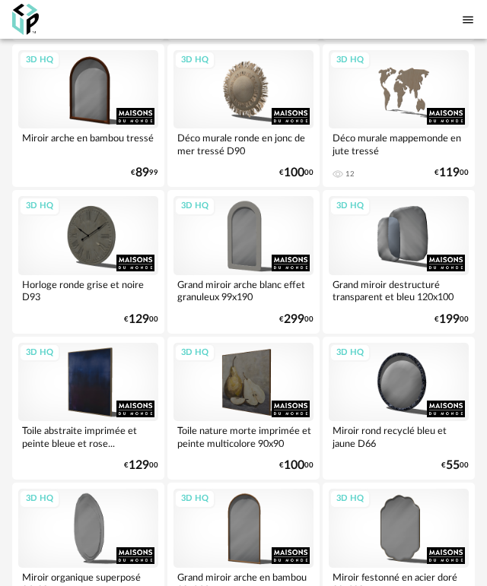
scroll to position [2737, 0]
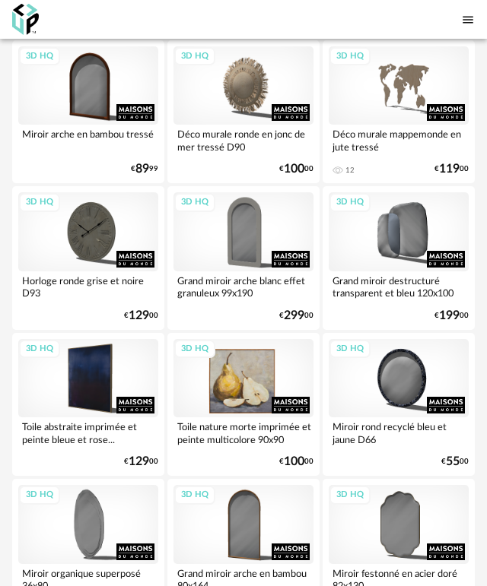
click at [241, 387] on div "3D HQ" at bounding box center [243, 378] width 140 height 79
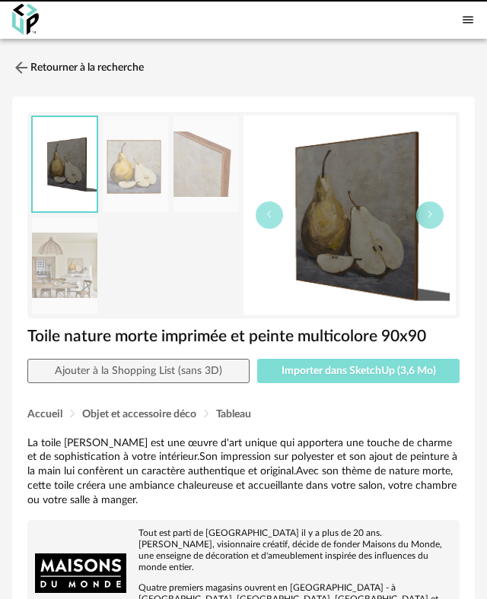
drag, startPoint x: 233, startPoint y: 376, endPoint x: 388, endPoint y: 408, distance: 159.2
click at [388, 376] on span "Importer dans SketchUp (3,6 Mo)" at bounding box center [358, 371] width 154 height 11
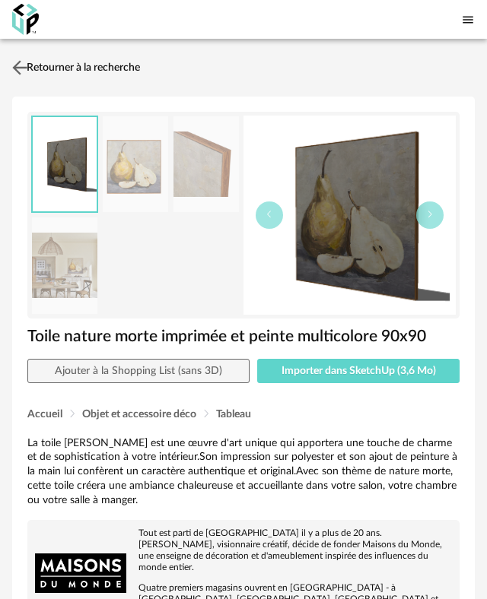
click at [49, 84] on link "Retourner à la recherche" at bounding box center [74, 67] width 132 height 33
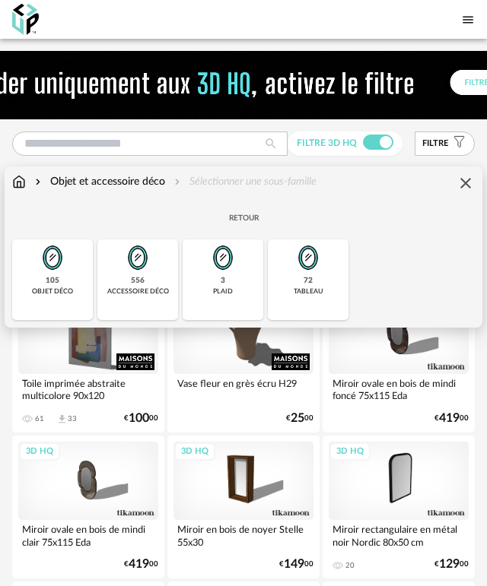
click at [65, 235] on div "Retour" at bounding box center [243, 220] width 462 height 29
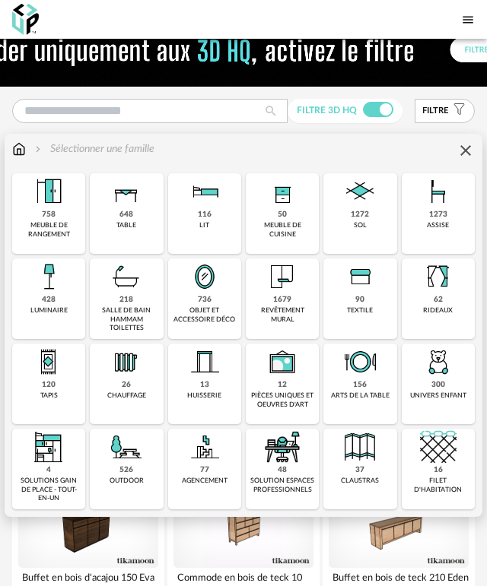
scroll to position [76, 0]
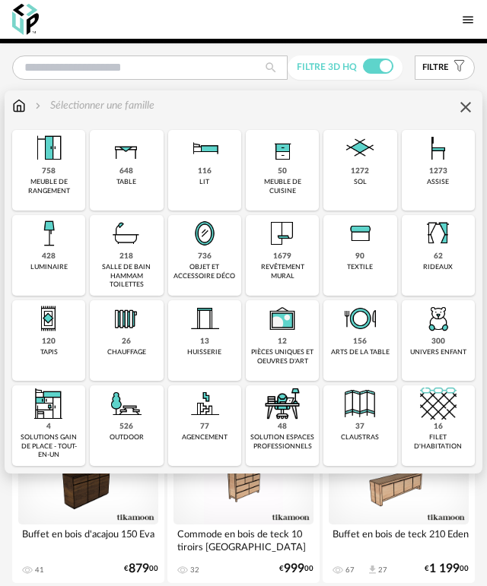
click at [36, 252] on img at bounding box center [48, 233] width 36 height 36
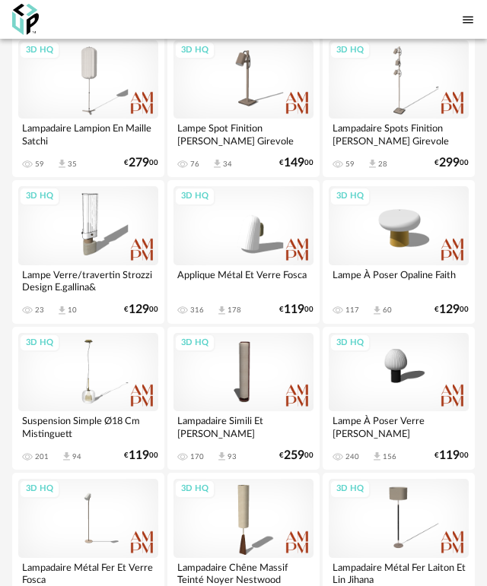
scroll to position [988, 0]
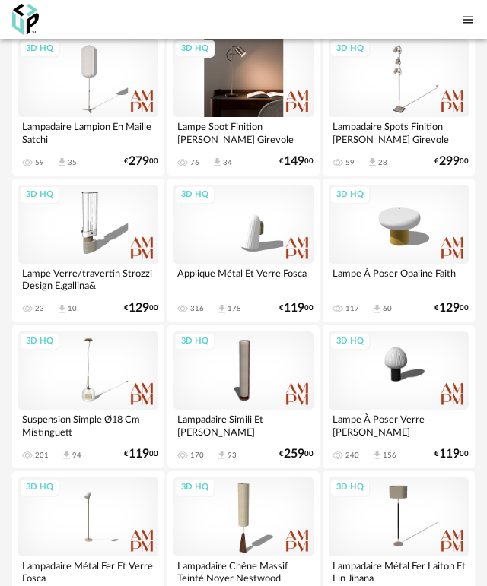
click at [243, 118] on div "3D HQ" at bounding box center [243, 78] width 140 height 79
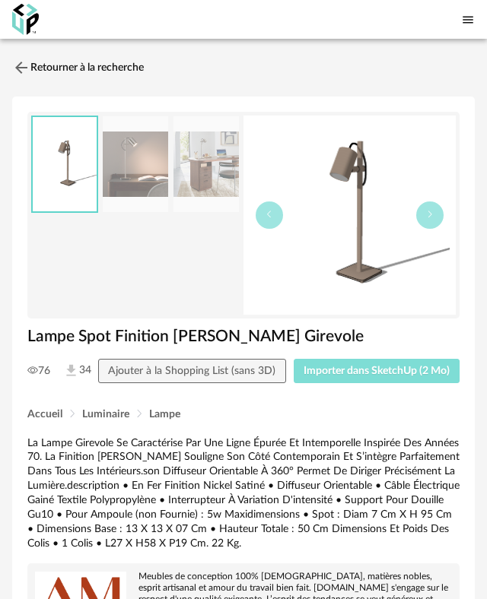
click at [369, 376] on span "Importer dans SketchUp (2 Mo)" at bounding box center [376, 371] width 146 height 11
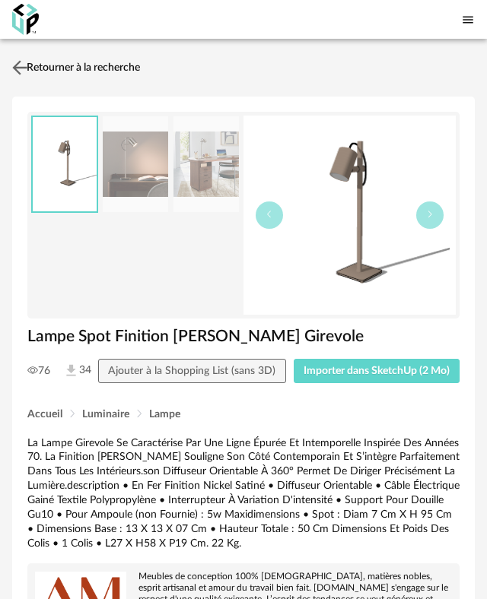
click at [33, 84] on link "Retourner à la recherche" at bounding box center [74, 67] width 132 height 33
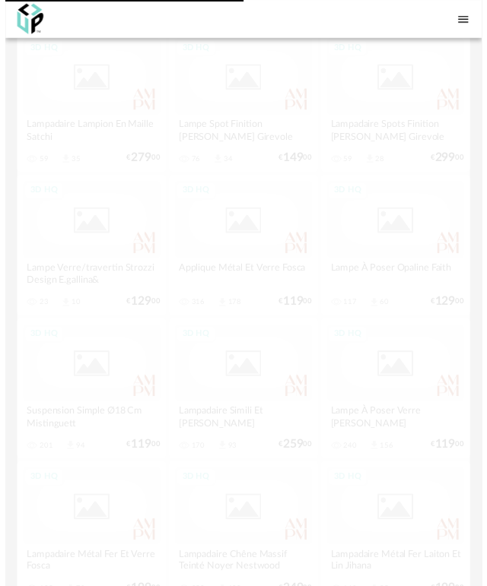
scroll to position [1041, 0]
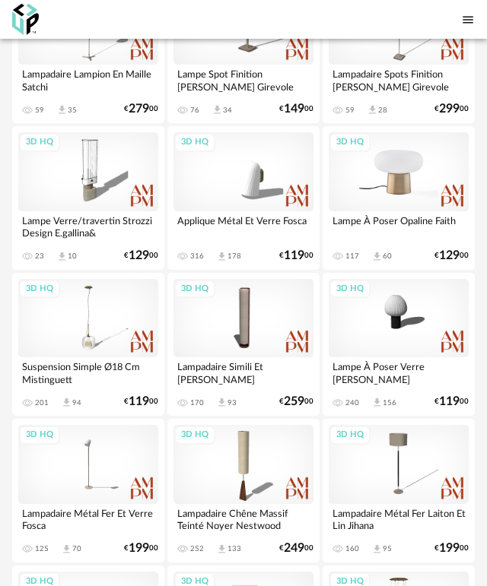
click at [376, 194] on div "3D HQ" at bounding box center [398, 171] width 140 height 79
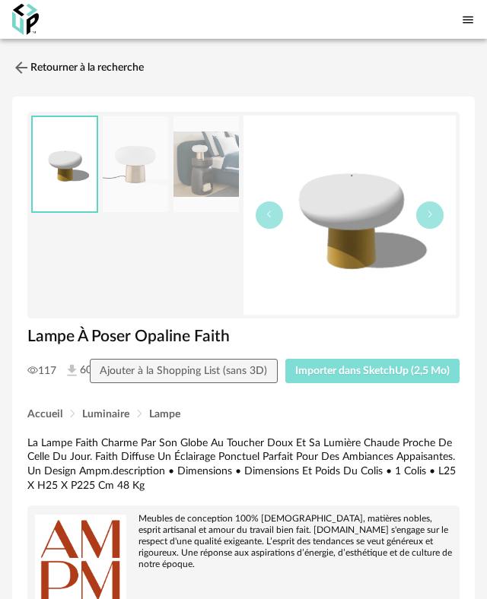
click at [382, 383] on button "Importer dans SketchUp (2,5 Mo)" at bounding box center [372, 371] width 175 height 24
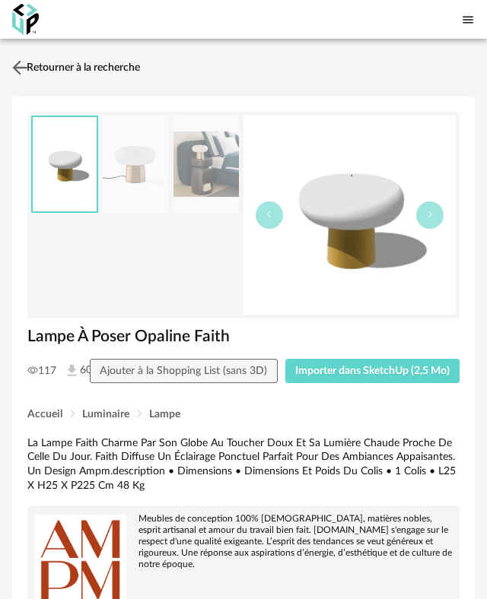
click at [59, 84] on link "Retourner à la recherche" at bounding box center [74, 67] width 132 height 33
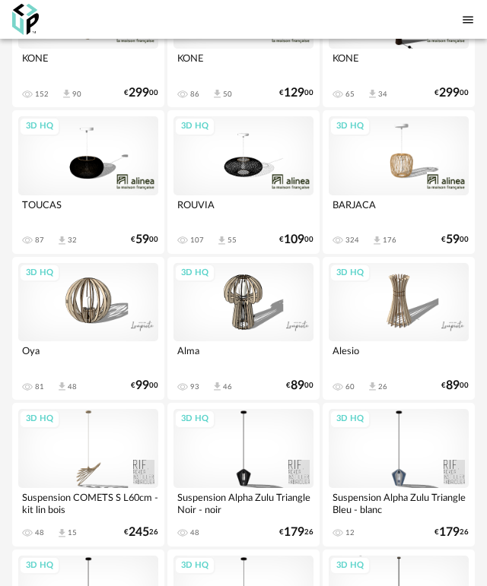
scroll to position [4254, 0]
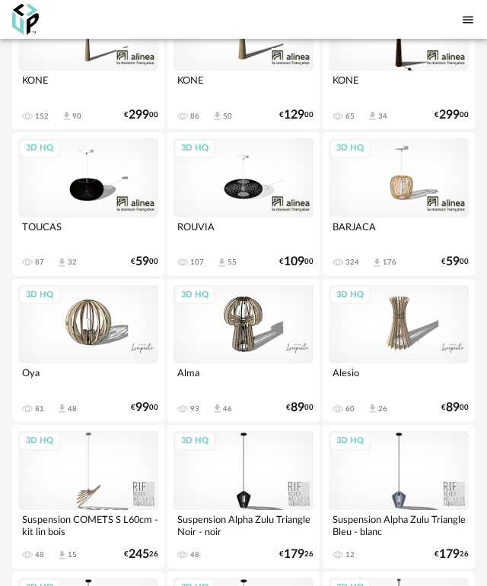
click at [101, 217] on div "3D HQ" at bounding box center [88, 177] width 140 height 79
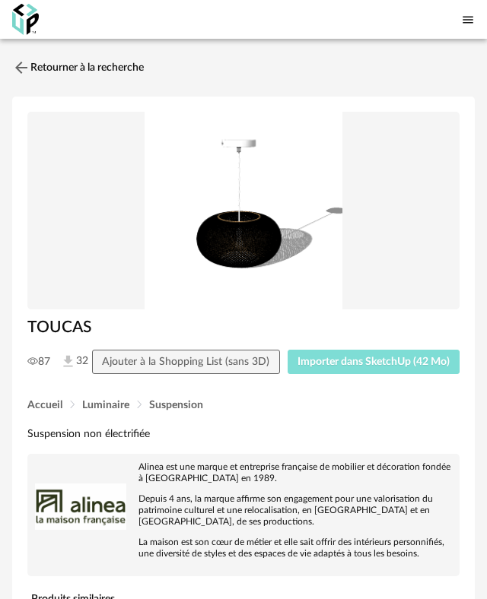
click at [395, 367] on span "Importer dans SketchUp (42 Mo)" at bounding box center [373, 362] width 152 height 11
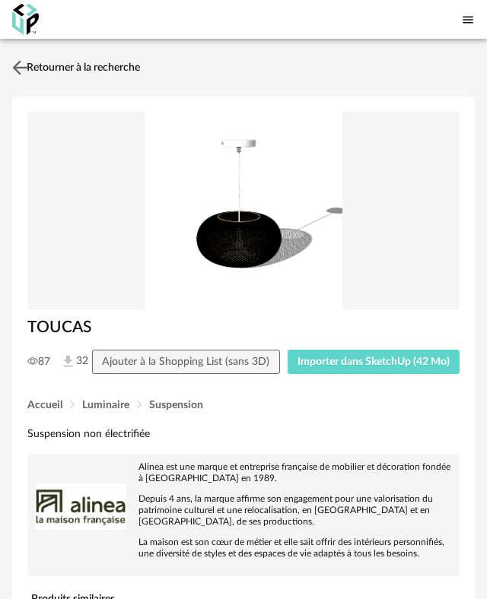
click at [60, 84] on link "Retourner à la recherche" at bounding box center [74, 67] width 132 height 33
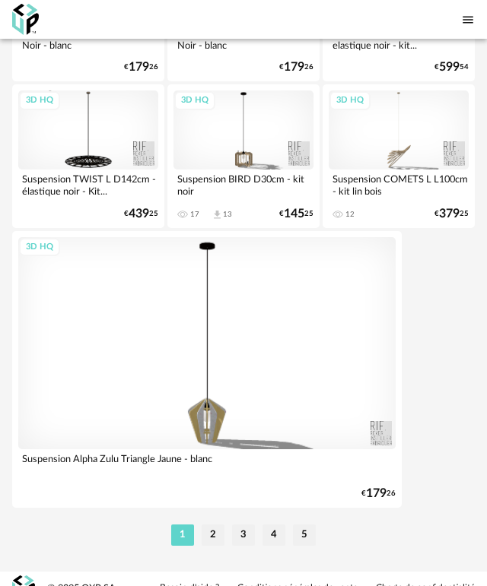
scroll to position [4938, 0]
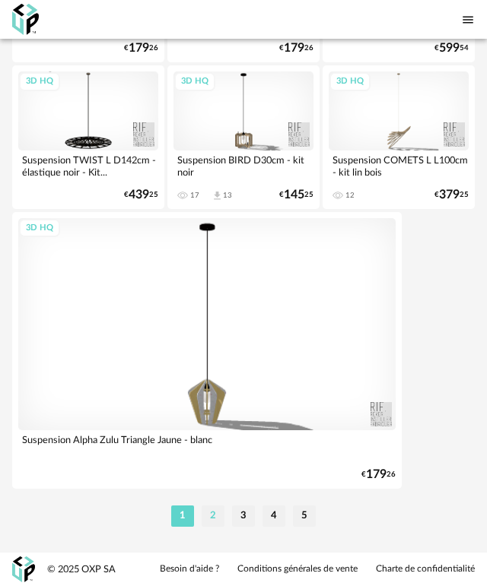
click at [214, 520] on li "2" at bounding box center [212, 516] width 23 height 21
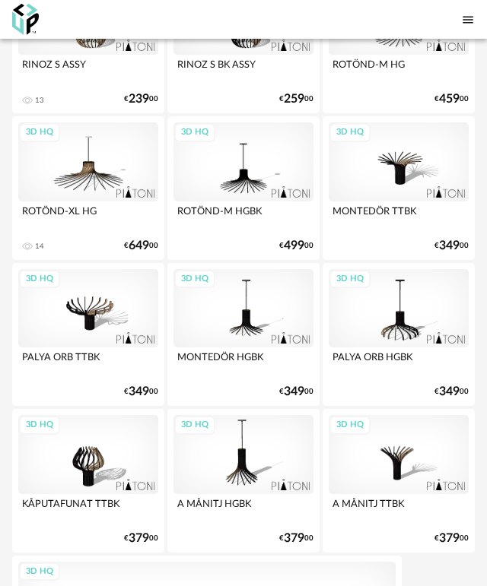
scroll to position [4561, 0]
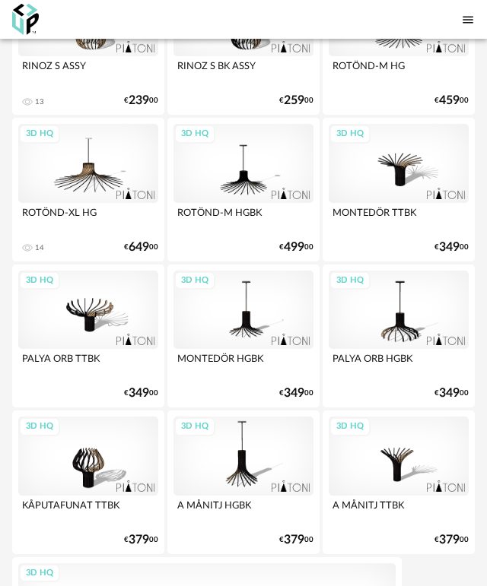
click at [83, 203] on div "3D HQ" at bounding box center [88, 163] width 140 height 79
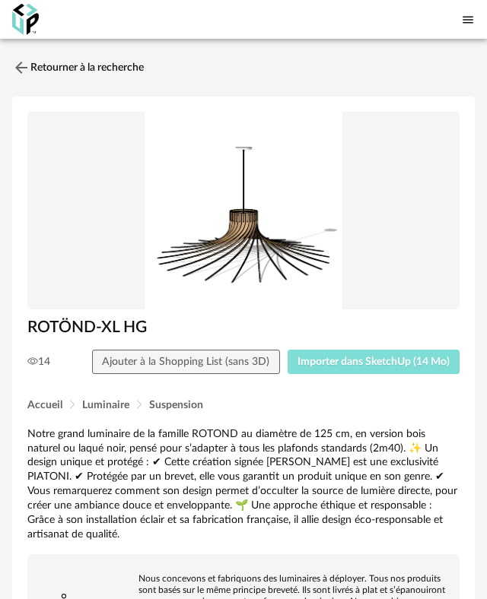
click at [339, 374] on button "Importer dans SketchUp (14 Mo)" at bounding box center [373, 362] width 173 height 24
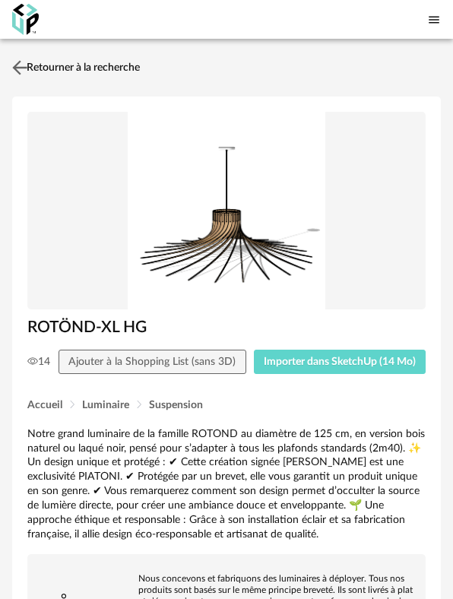
click at [92, 78] on link "Retourner à la recherche" at bounding box center [74, 67] width 132 height 33
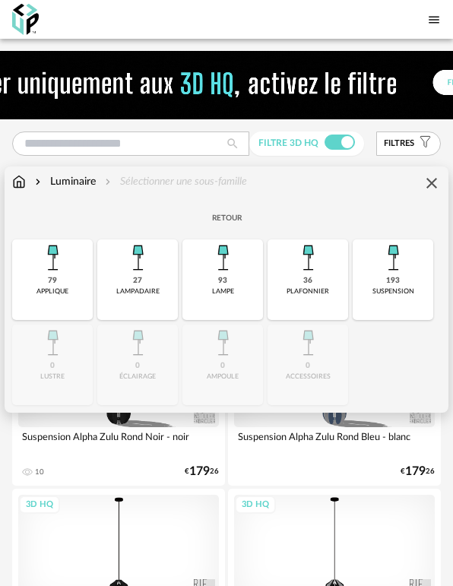
click at [93, 260] on div "Close icon Retour 79 applique 27 lampadaire 93 lampe 36 plafonnier 193 suspensi…" at bounding box center [226, 305] width 429 height 199
click at [85, 260] on div "79 applique" at bounding box center [52, 279] width 81 height 81
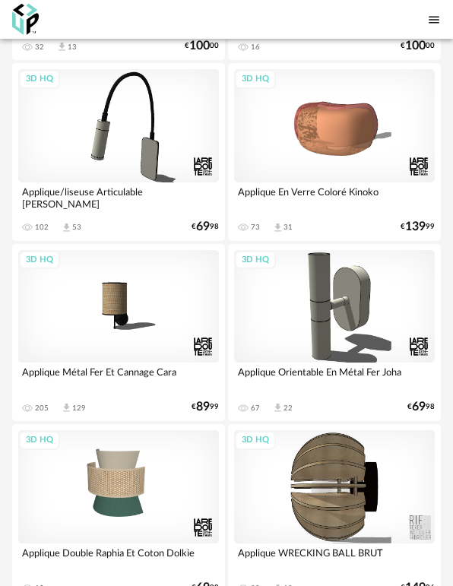
scroll to position [1368, 0]
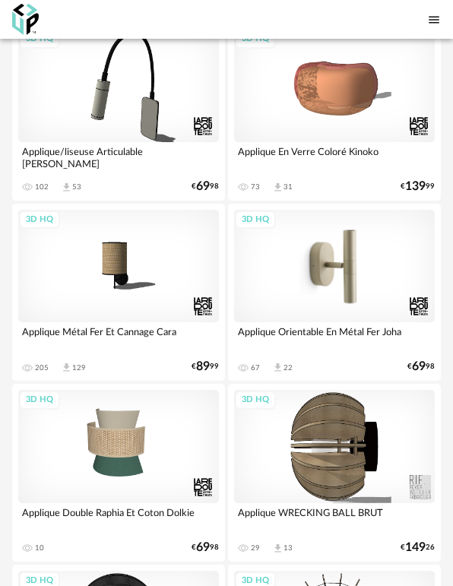
click at [374, 262] on div "3D HQ" at bounding box center [334, 266] width 201 height 113
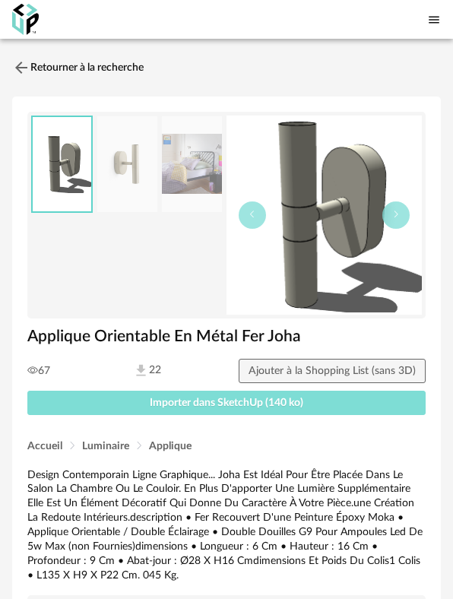
click at [315, 398] on button "Importer dans SketchUp (140 ko)" at bounding box center [226, 403] width 398 height 24
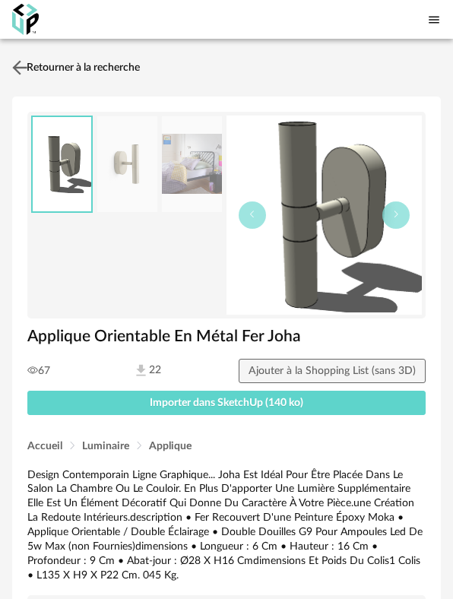
click at [30, 71] on link "Retourner à la recherche" at bounding box center [74, 67] width 132 height 33
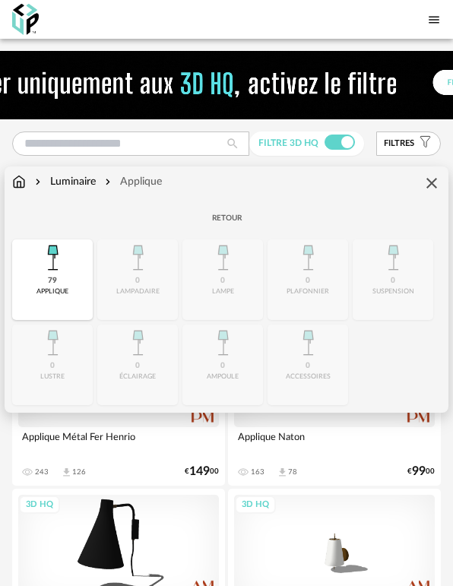
click at [61, 247] on img at bounding box center [52, 257] width 36 height 36
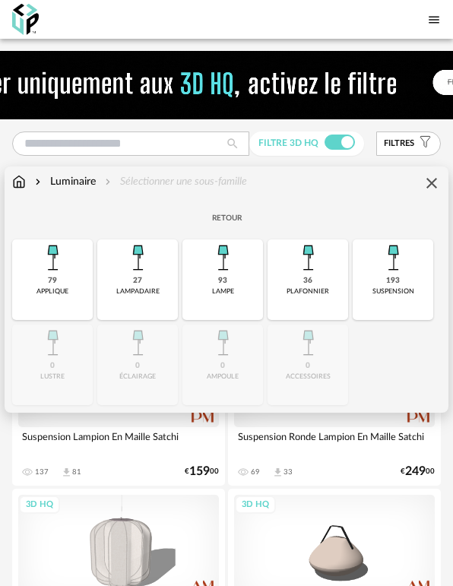
click at [17, 185] on img at bounding box center [19, 181] width 14 height 15
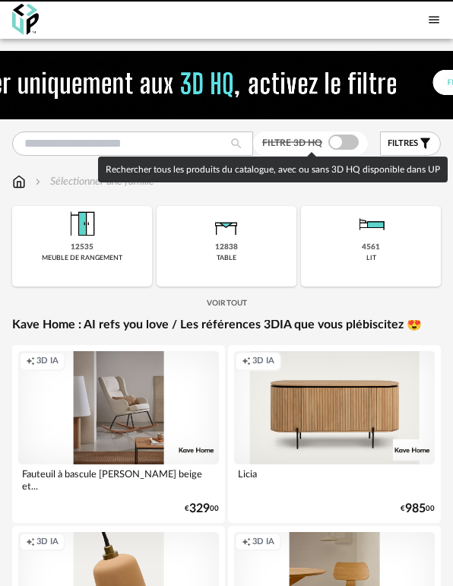
click at [341, 146] on span at bounding box center [343, 142] width 30 height 15
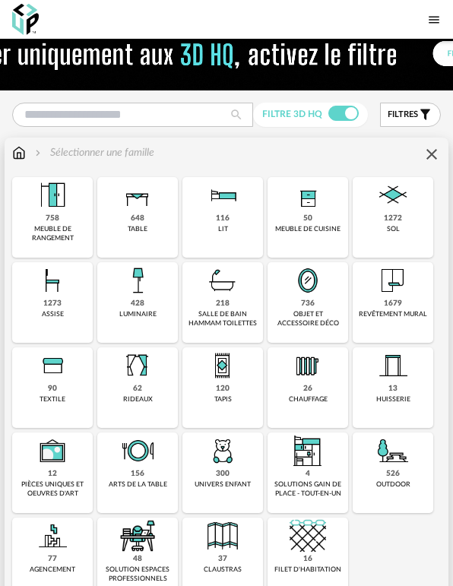
scroll to position [152, 0]
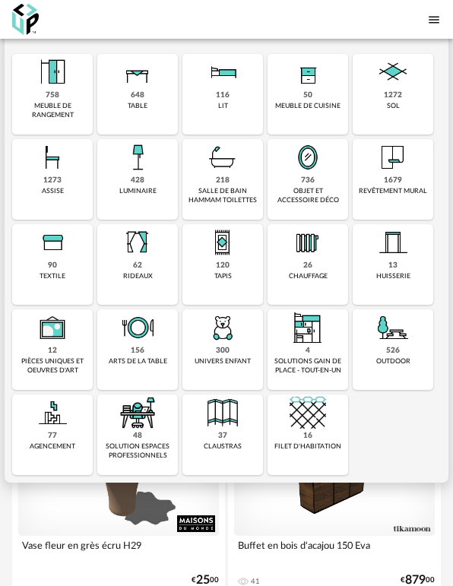
click at [136, 274] on div "rideaux" at bounding box center [138, 276] width 30 height 8
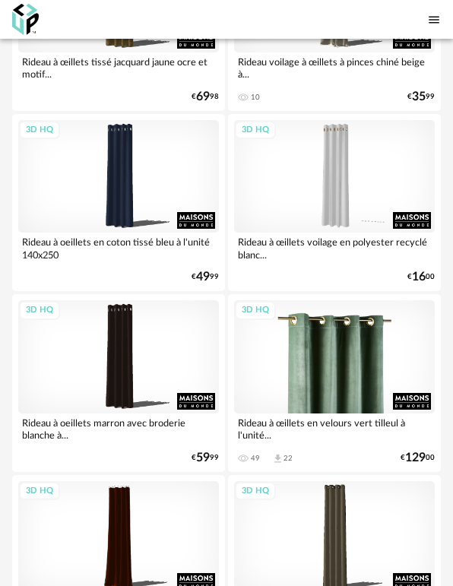
scroll to position [380, 0]
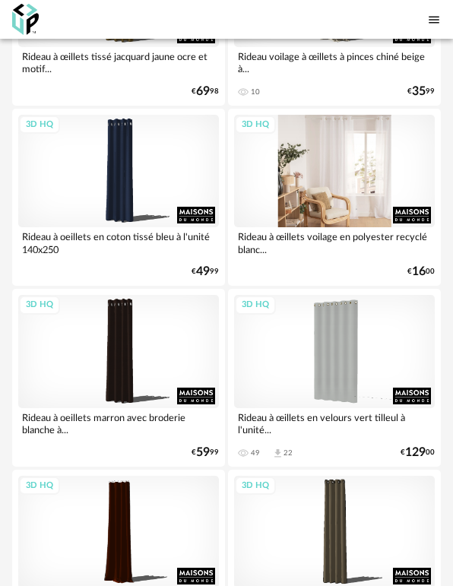
click at [326, 175] on div "3D HQ" at bounding box center [334, 171] width 201 height 113
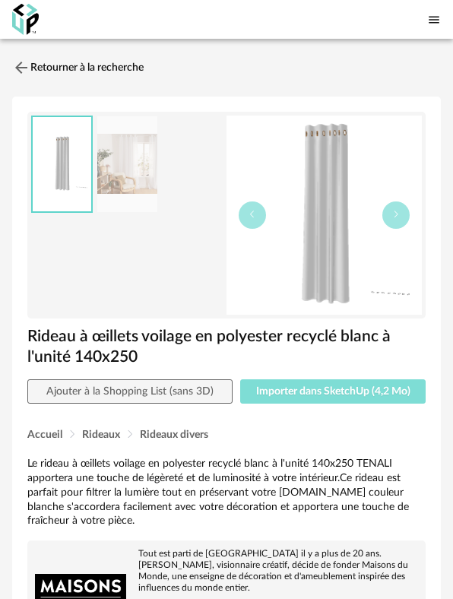
click at [317, 392] on span "Importer dans SketchUp (4,2 Mo)" at bounding box center [333, 391] width 154 height 11
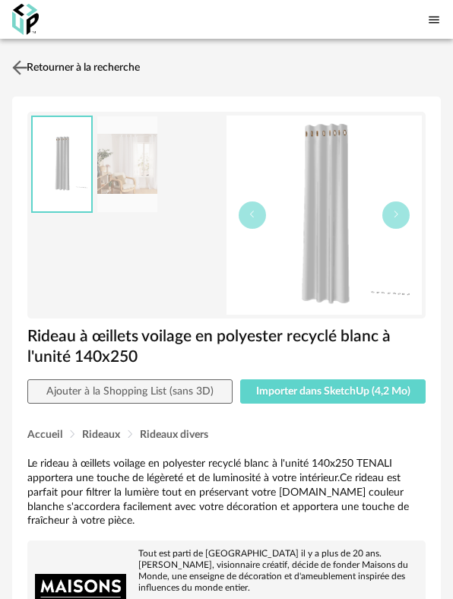
click at [30, 74] on img at bounding box center [20, 67] width 22 height 22
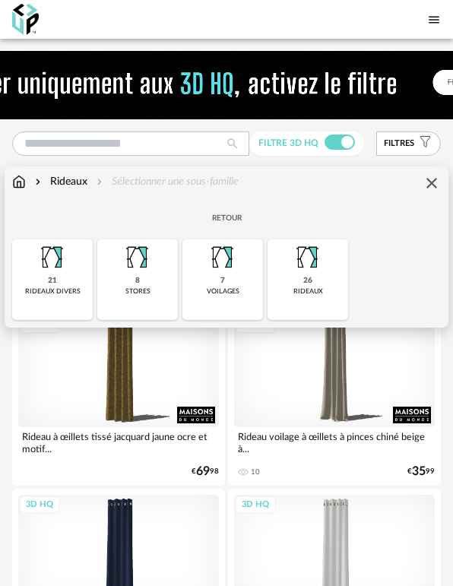
click at [42, 243] on img at bounding box center [52, 257] width 36 height 36
click at [24, 190] on div "Rideaux Rideaux divers" at bounding box center [226, 190] width 429 height 32
click at [59, 186] on div "Rideaux" at bounding box center [59, 181] width 55 height 15
click at [59, 185] on div "Rideaux" at bounding box center [59, 181] width 55 height 15
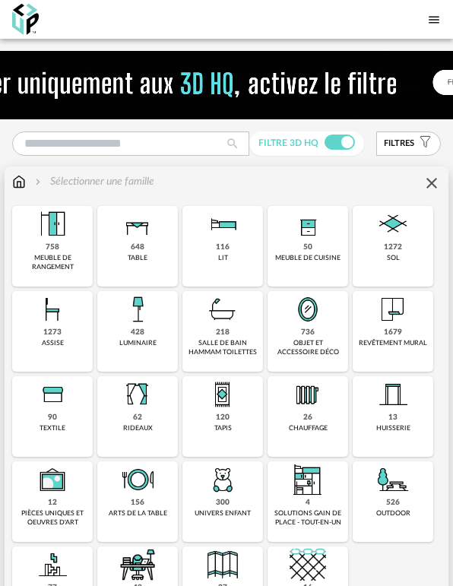
click at [407, 339] on div "revêtement mural" at bounding box center [393, 343] width 68 height 8
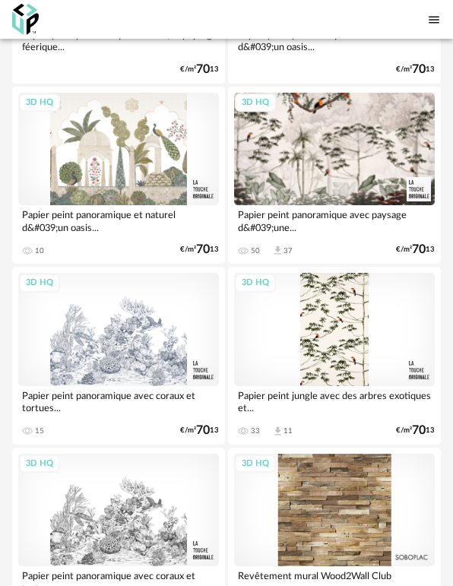
scroll to position [4029, 0]
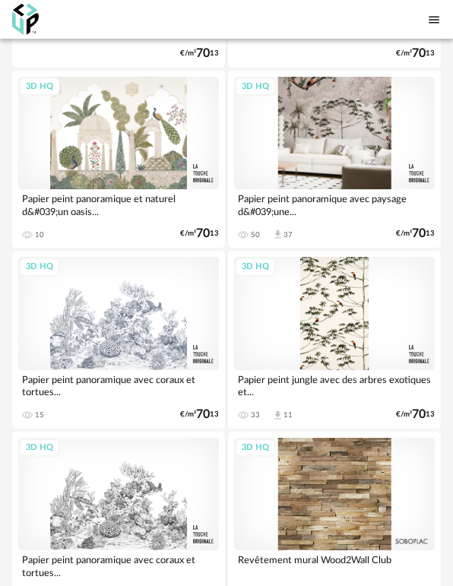
click at [332, 144] on div "3D HQ" at bounding box center [334, 133] width 201 height 113
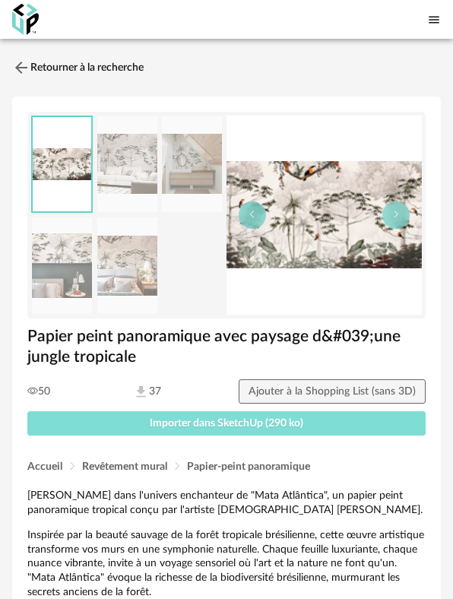
click at [271, 422] on span "Importer dans SketchUp (290 ko)" at bounding box center [227, 423] width 154 height 11
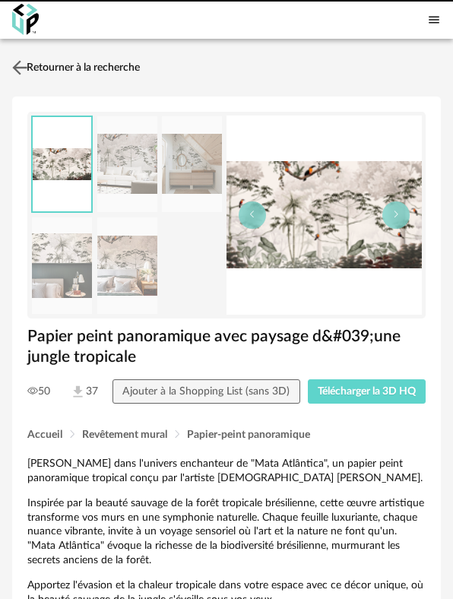
click at [33, 69] on link "Retourner à la recherche" at bounding box center [74, 67] width 132 height 33
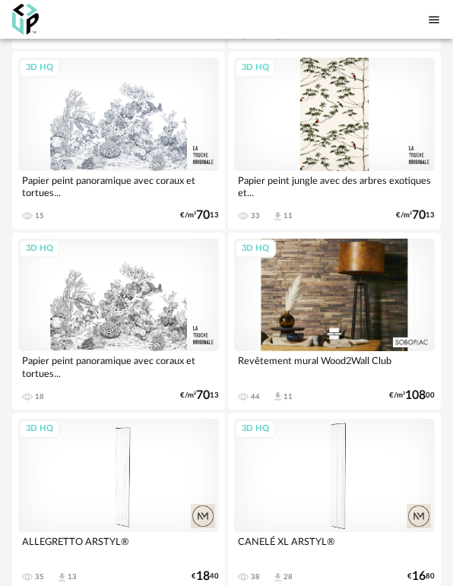
scroll to position [4250, 0]
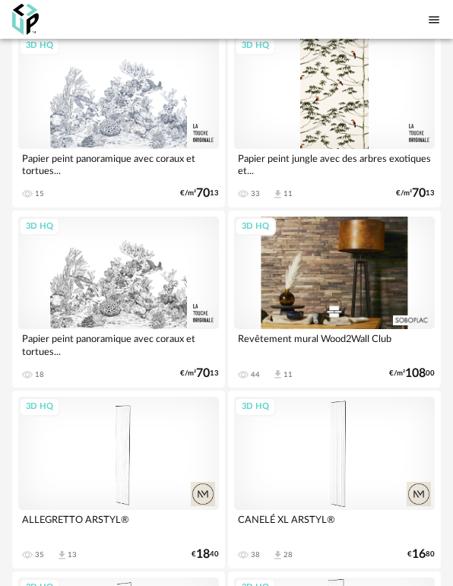
drag, startPoint x: 316, startPoint y: 266, endPoint x: 310, endPoint y: 298, distance: 32.5
click at [317, 267] on div "3D HQ" at bounding box center [334, 273] width 201 height 113
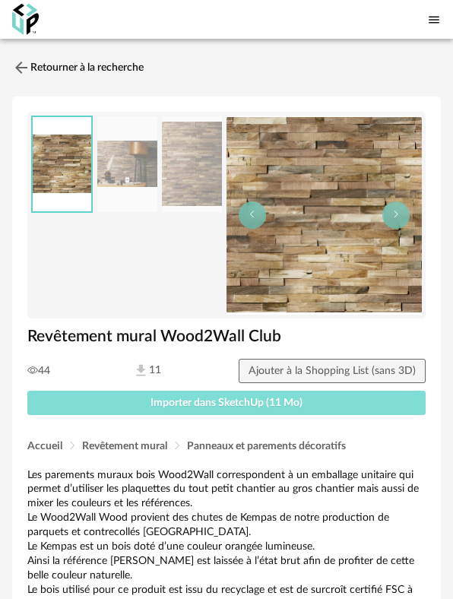
click at [296, 410] on button "Importer dans SketchUp (11 Mo)" at bounding box center [226, 403] width 398 height 24
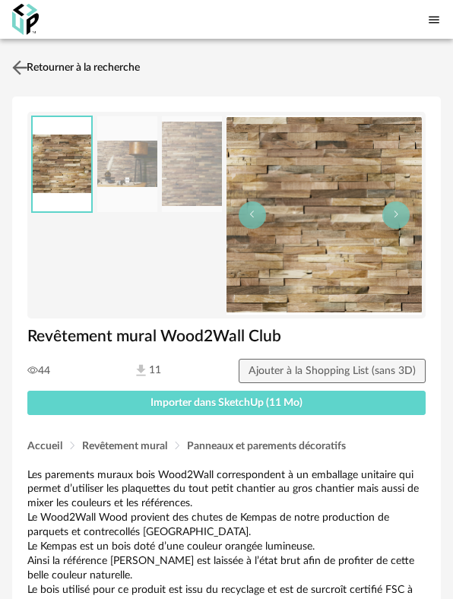
click at [22, 70] on img at bounding box center [20, 67] width 22 height 22
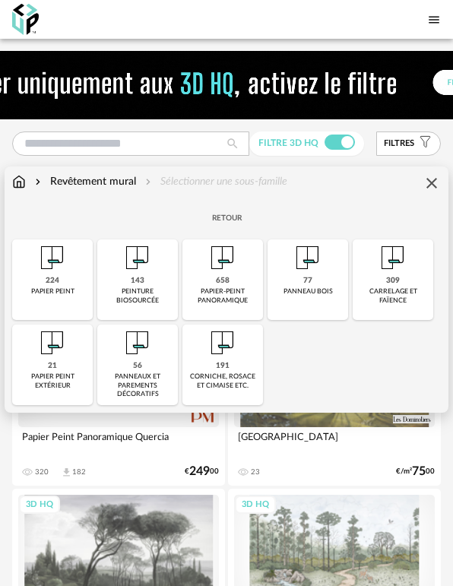
click at [148, 281] on div "143 peinture biosourcée" at bounding box center [137, 279] width 81 height 81
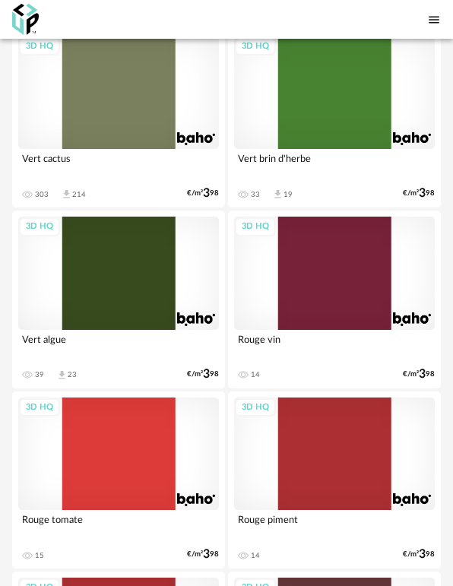
scroll to position [2509, 0]
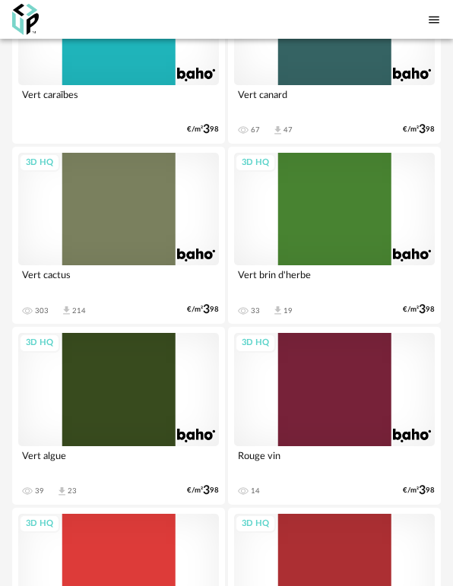
click at [122, 172] on div "3D HQ" at bounding box center [118, 209] width 201 height 113
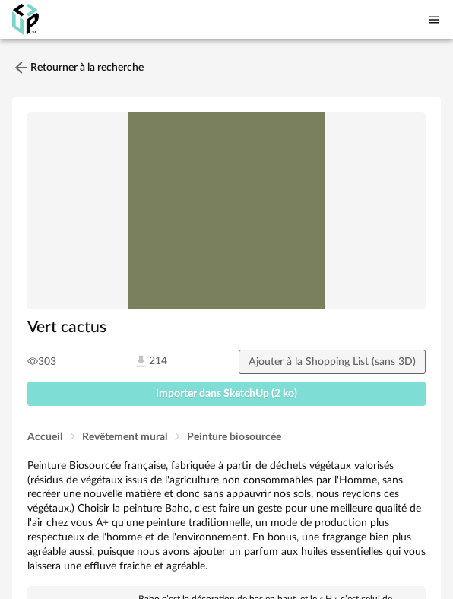
click at [226, 395] on span "Importer dans SketchUp (2 ko)" at bounding box center [226, 393] width 141 height 11
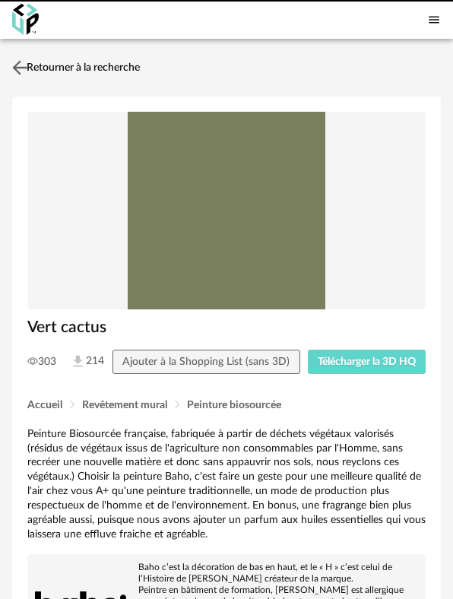
click at [52, 73] on link "Retourner à la recherche" at bounding box center [74, 67] width 132 height 33
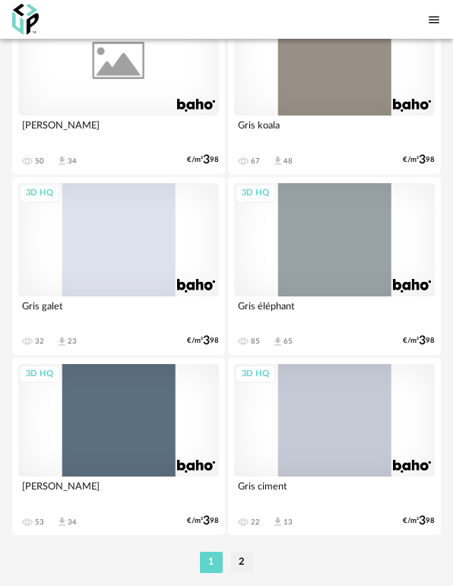
scroll to position [8824, 0]
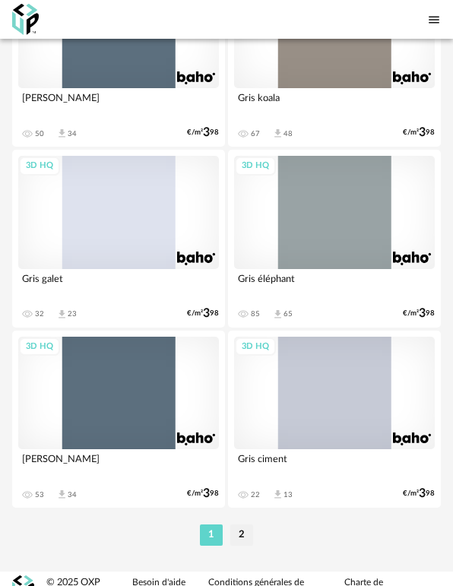
click at [246, 523] on div "1 2" at bounding box center [226, 535] width 429 height 24
click at [248, 525] on li "2" at bounding box center [241, 535] width 23 height 21
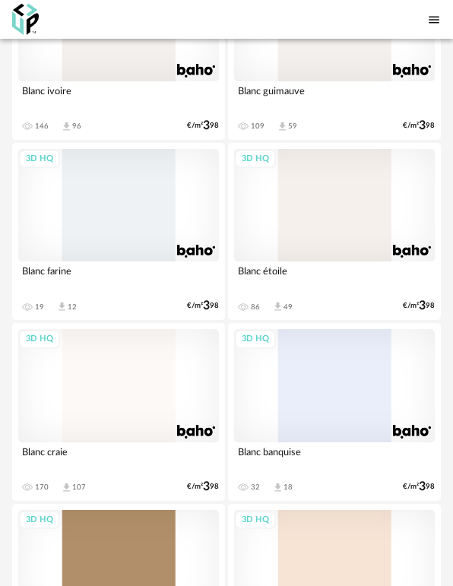
scroll to position [2889, 0]
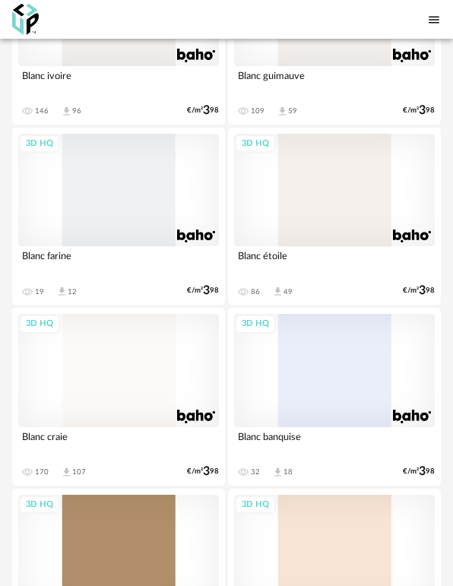
click at [287, 211] on div "3D HQ" at bounding box center [334, 190] width 201 height 113
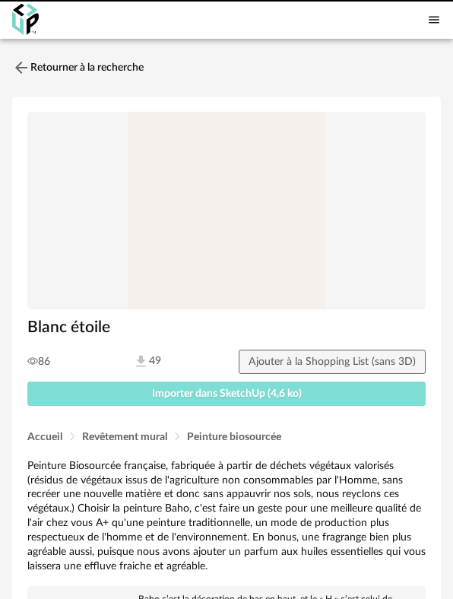
click at [341, 398] on button "Importer dans SketchUp (4,6 ko)" at bounding box center [226, 394] width 398 height 24
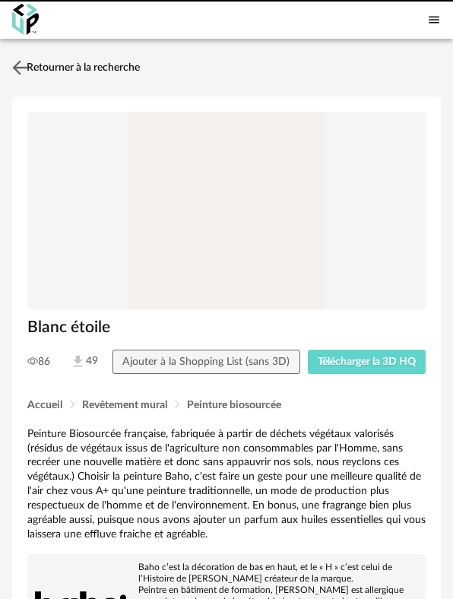
click at [64, 68] on link "Retourner à la recherche" at bounding box center [74, 67] width 132 height 33
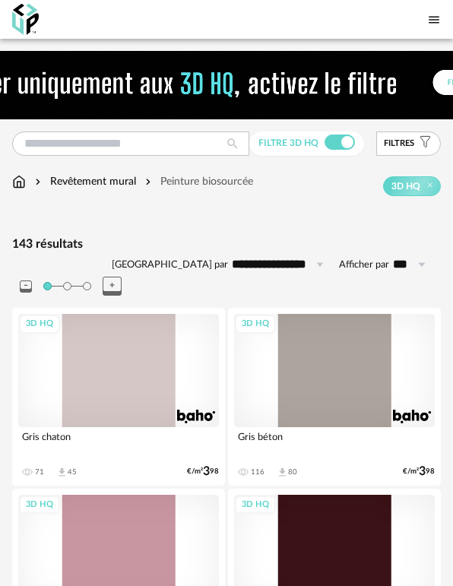
click at [12, 184] on img at bounding box center [19, 181] width 14 height 15
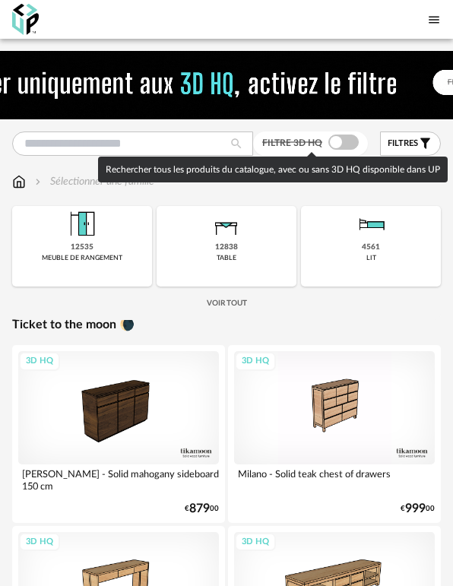
click at [344, 138] on span at bounding box center [343, 142] width 30 height 15
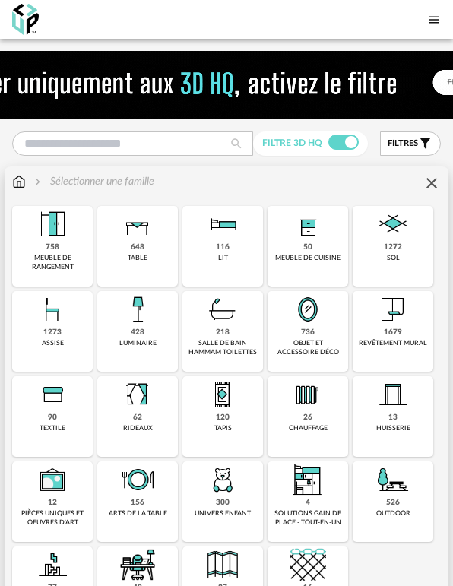
click at [132, 335] on div "428" at bounding box center [138, 333] width 14 height 10
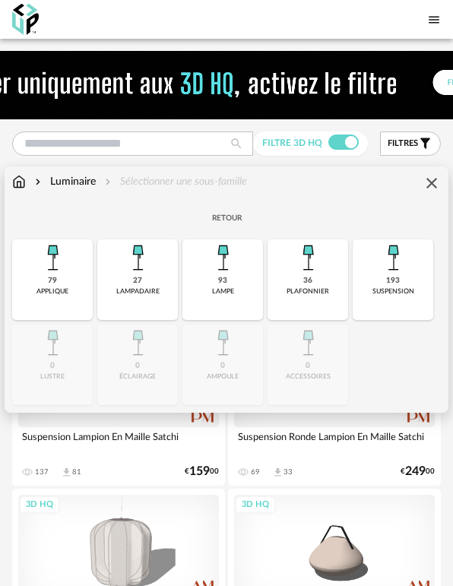
click at [334, 302] on div "36 plafonnier" at bounding box center [308, 279] width 81 height 81
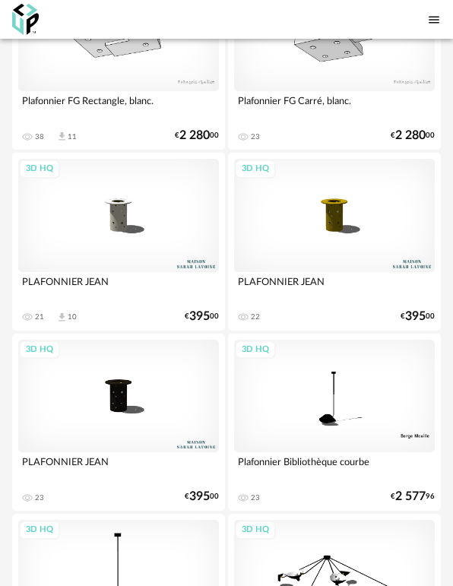
scroll to position [532, 0]
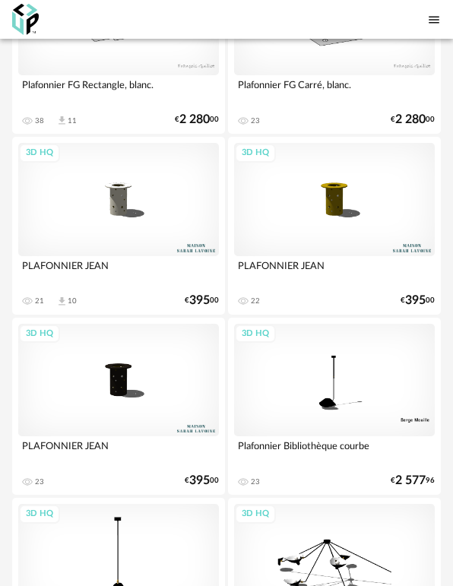
click at [116, 219] on div "3D HQ" at bounding box center [118, 199] width 201 height 113
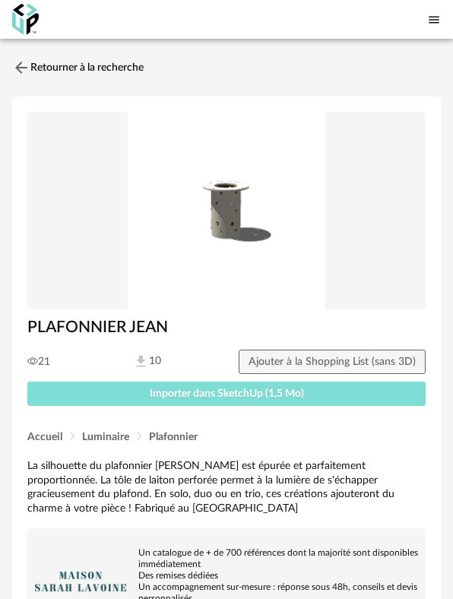
click at [323, 394] on button "Importer dans SketchUp (1,5 Mo)" at bounding box center [226, 394] width 398 height 24
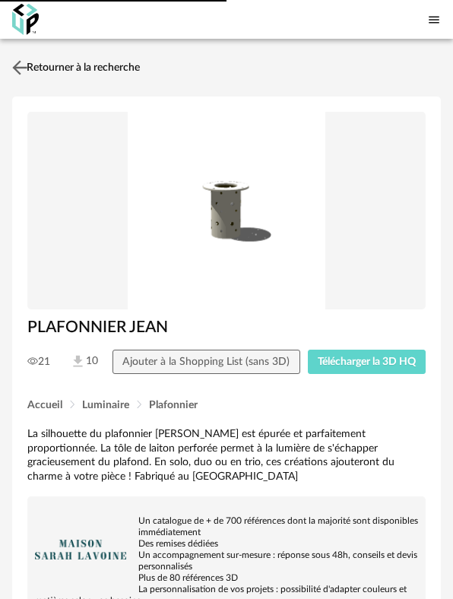
click at [24, 65] on img at bounding box center [20, 67] width 22 height 22
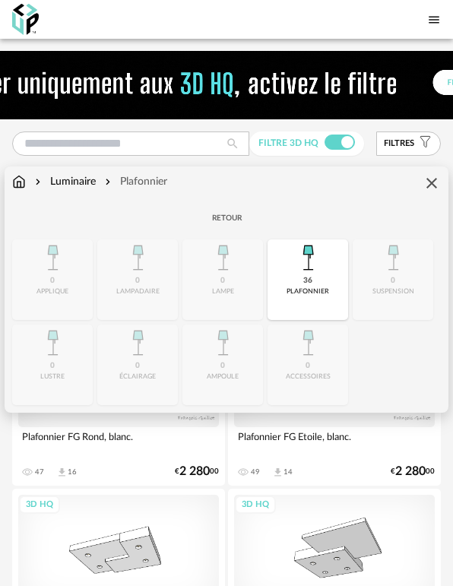
click at [325, 265] on img at bounding box center [308, 257] width 36 height 36
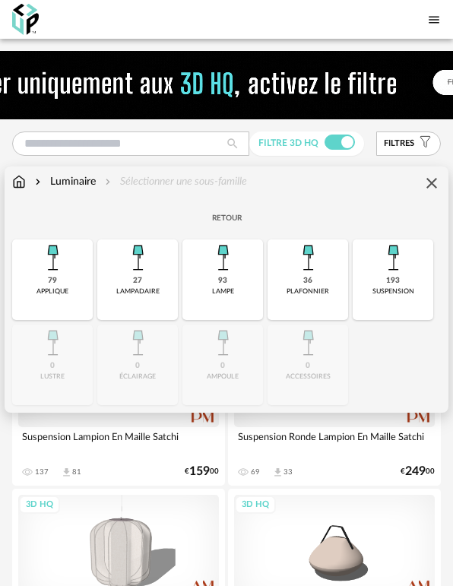
click at [437, 185] on icon "Close icon" at bounding box center [432, 183] width 18 height 18
click at [426, 184] on icon "Close icon" at bounding box center [432, 183] width 18 height 18
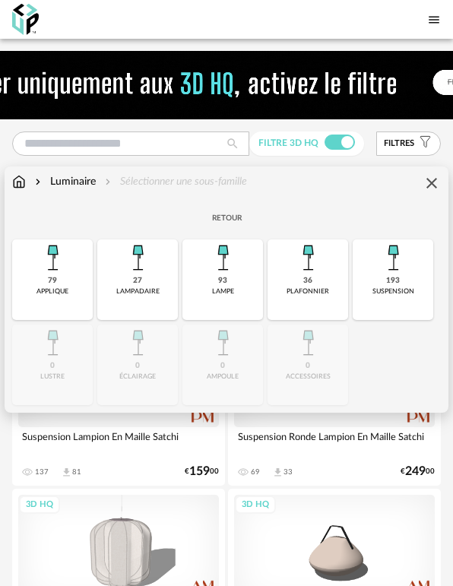
click at [27, 181] on div "Luminaire Sélectionner une sous-famille" at bounding box center [129, 181] width 235 height 15
click at [24, 182] on img at bounding box center [19, 181] width 14 height 15
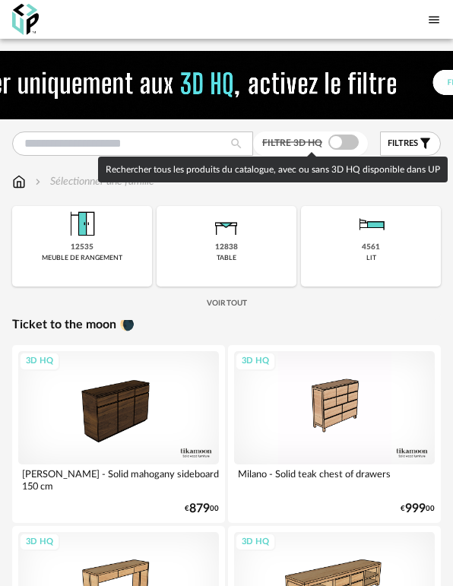
click at [337, 141] on span at bounding box center [343, 142] width 30 height 15
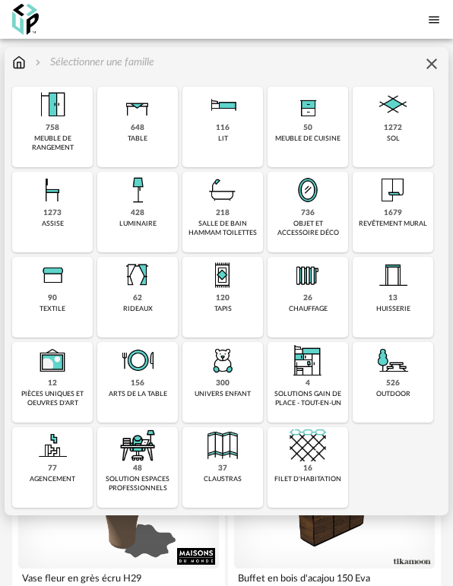
scroll to position [76, 0]
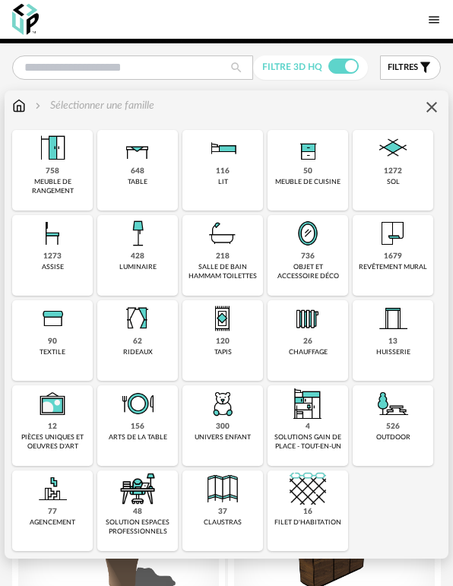
click at [368, 183] on div "1272 sol" at bounding box center [393, 170] width 81 height 81
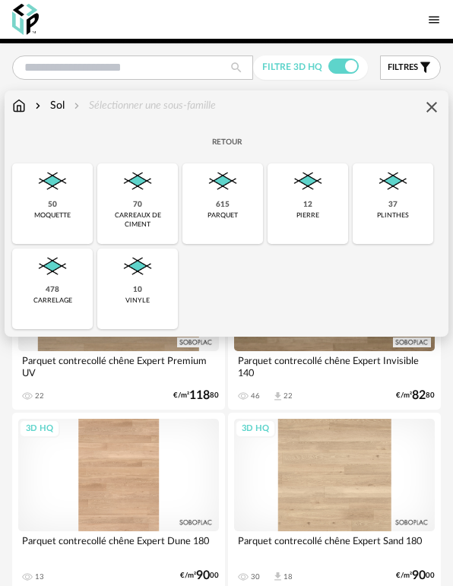
click at [66, 281] on img at bounding box center [52, 267] width 36 height 36
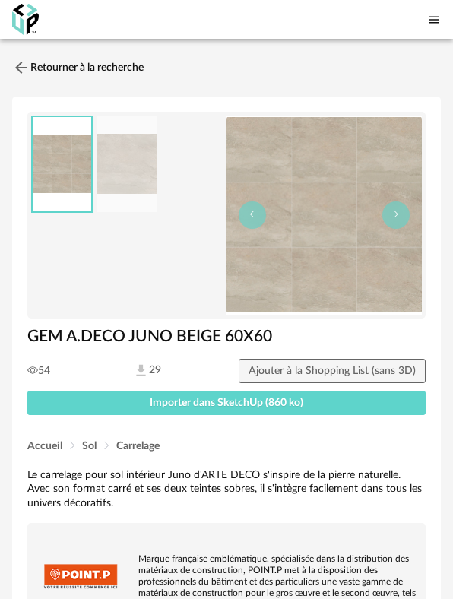
click at [17, 14] on img at bounding box center [25, 19] width 27 height 31
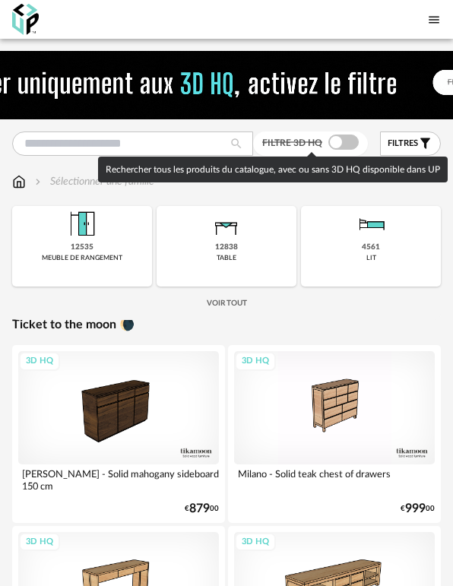
click at [338, 144] on span at bounding box center [343, 142] width 30 height 15
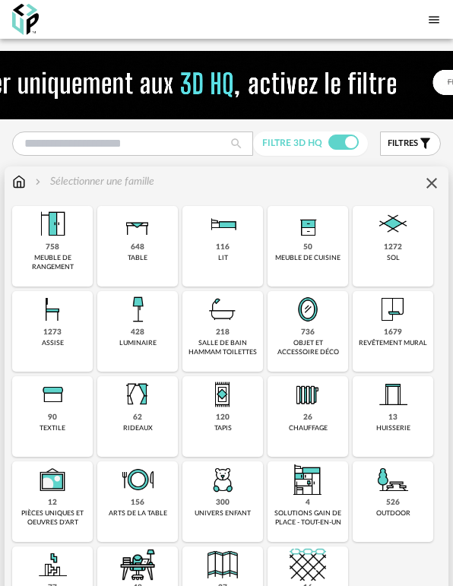
click at [147, 314] on img at bounding box center [137, 309] width 36 height 36
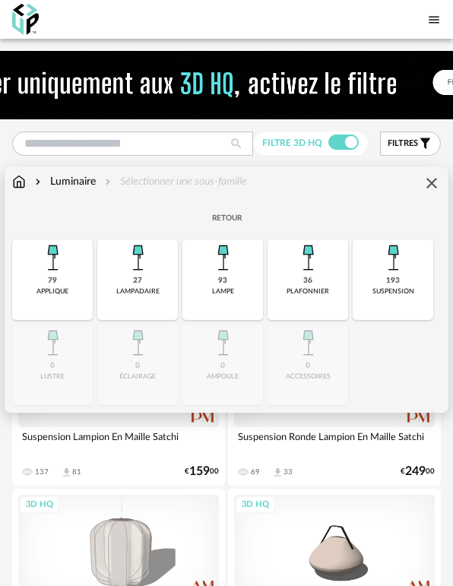
click at [67, 297] on div "79 applique" at bounding box center [52, 279] width 81 height 81
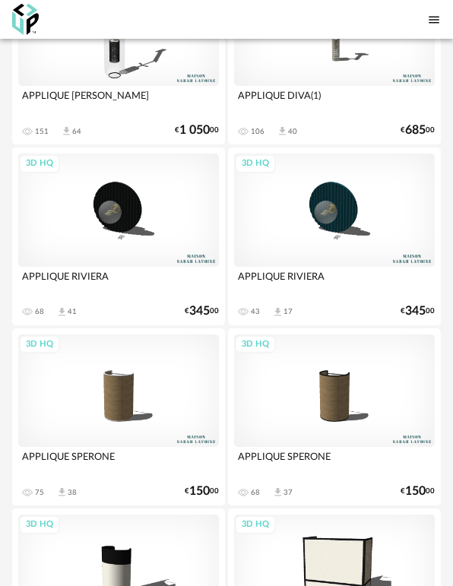
scroll to position [3725, 0]
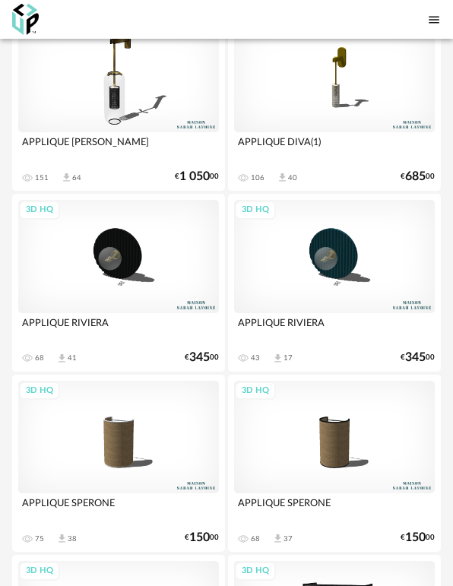
click at [198, 409] on div "3D HQ" at bounding box center [118, 437] width 201 height 113
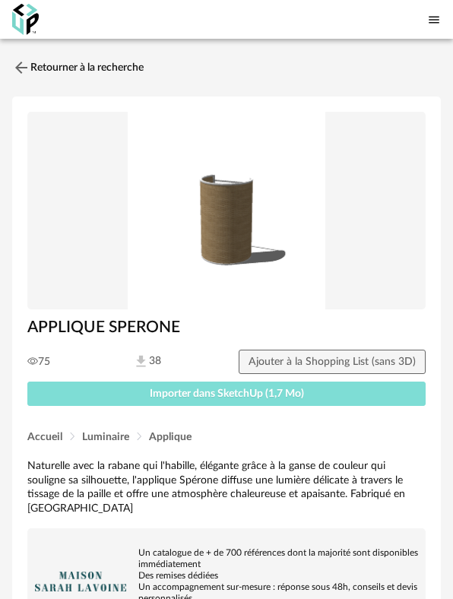
click at [281, 389] on span "Importer dans SketchUp (1,7 Mo)" at bounding box center [227, 393] width 154 height 11
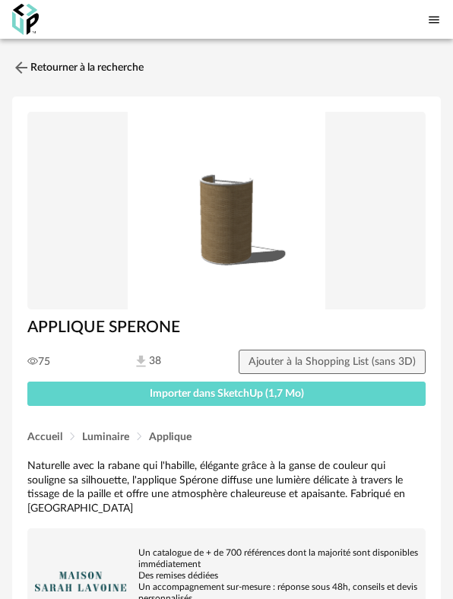
click at [71, 62] on link "Retourner à la recherche" at bounding box center [74, 67] width 132 height 33
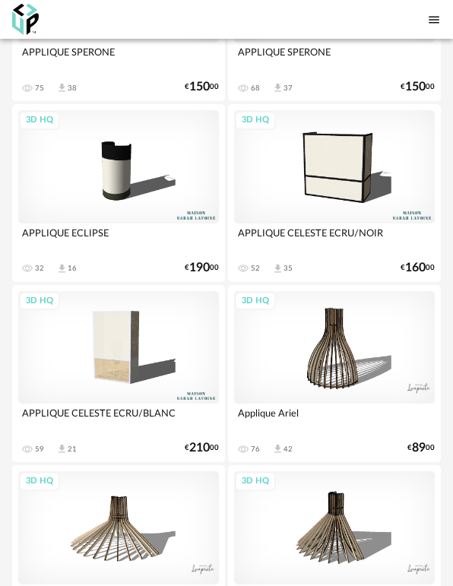
scroll to position [4181, 0]
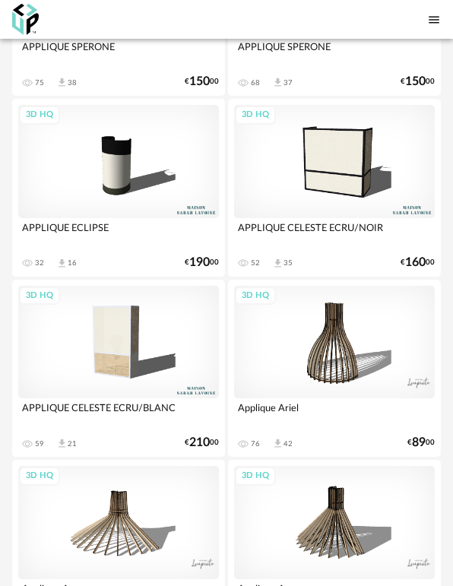
click at [354, 198] on div "3D HQ" at bounding box center [334, 161] width 201 height 113
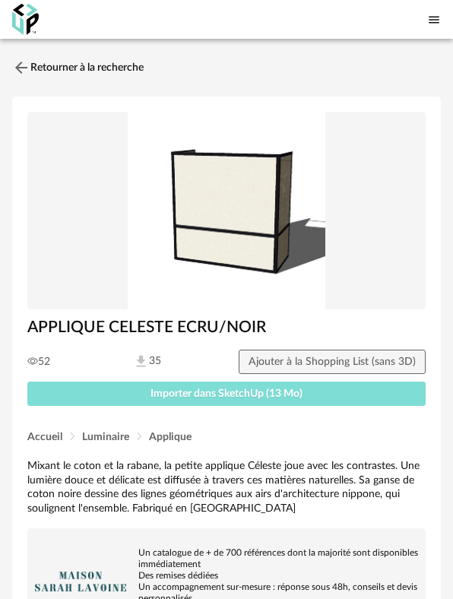
click at [281, 388] on span "Importer dans SketchUp (13 Mo)" at bounding box center [227, 393] width 152 height 11
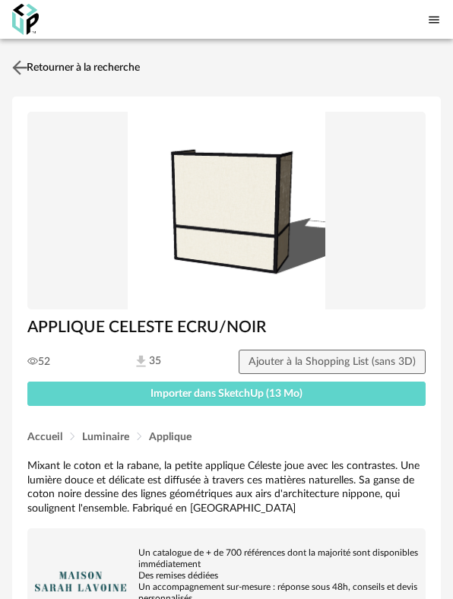
click at [24, 57] on img at bounding box center [20, 67] width 22 height 22
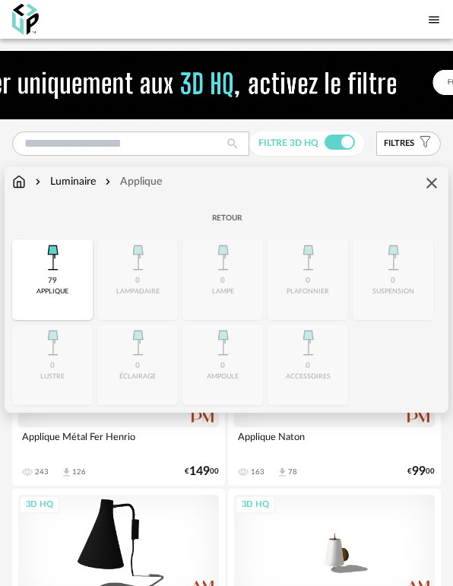
click at [46, 246] on img at bounding box center [52, 257] width 36 height 36
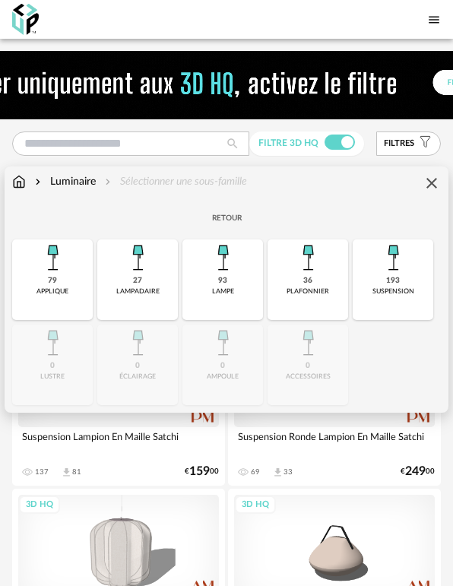
click at [24, 179] on img at bounding box center [19, 181] width 14 height 15
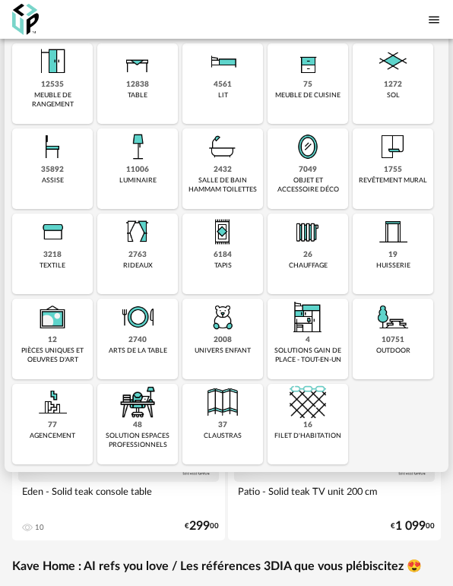
scroll to position [165, 0]
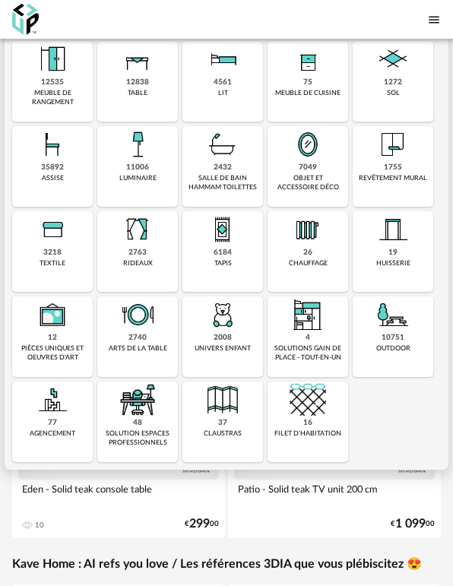
click at [379, 344] on div "outdoor" at bounding box center [393, 348] width 34 height 8
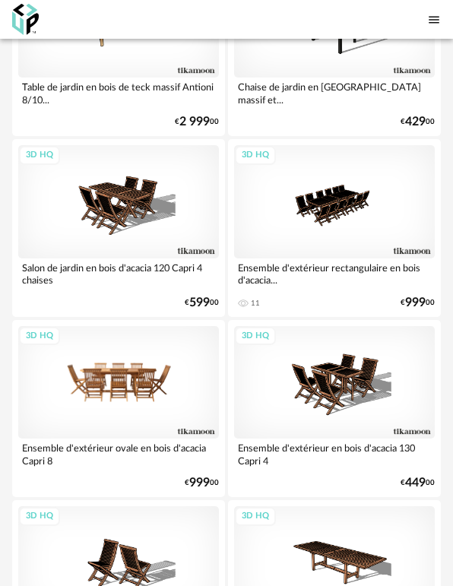
scroll to position [532, 0]
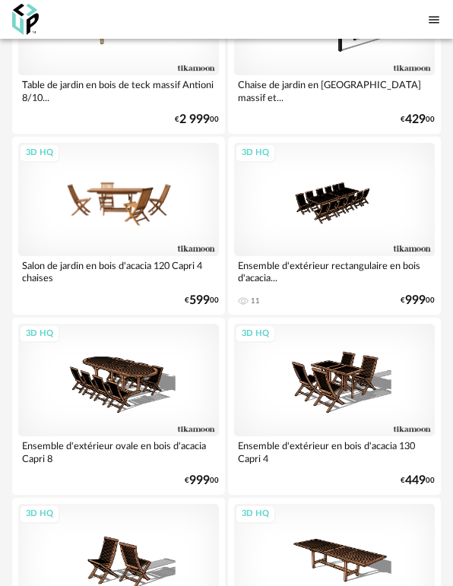
click at [90, 218] on div "3D HQ" at bounding box center [118, 199] width 201 height 113
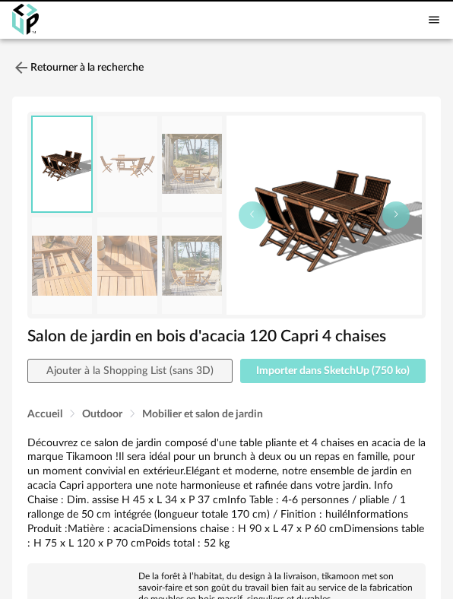
click at [300, 369] on span "Importer dans SketchUp (750 ko)" at bounding box center [333, 371] width 154 height 11
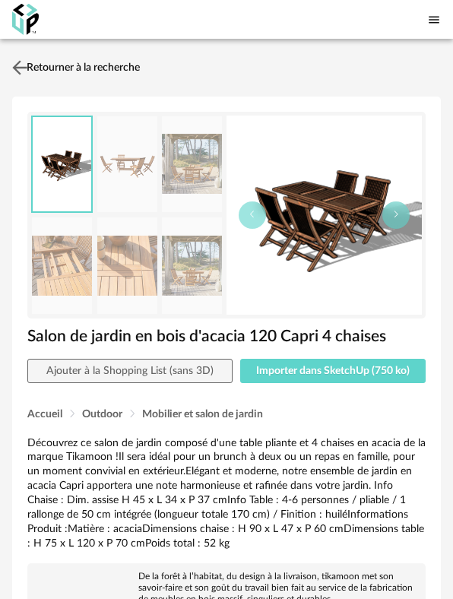
click at [24, 66] on img at bounding box center [20, 67] width 22 height 22
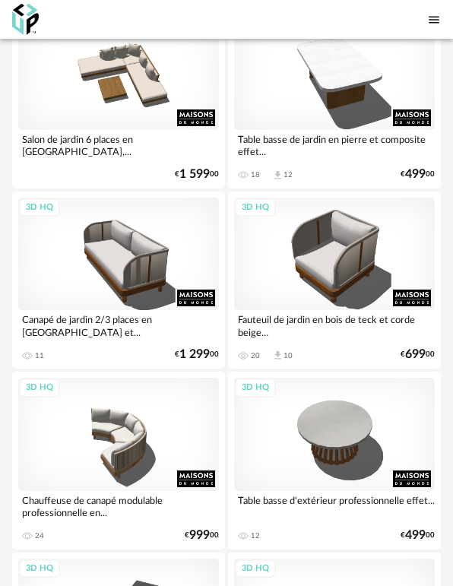
scroll to position [4637, 0]
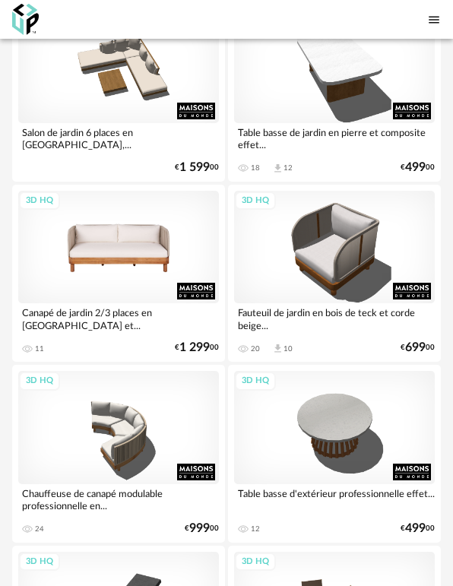
click at [86, 236] on div "3D HQ" at bounding box center [118, 247] width 201 height 113
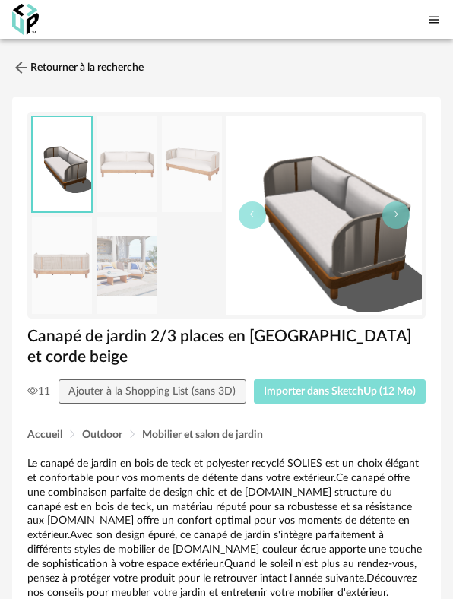
click at [289, 397] on span "Importer dans SketchUp (12 Mo)" at bounding box center [340, 391] width 152 height 11
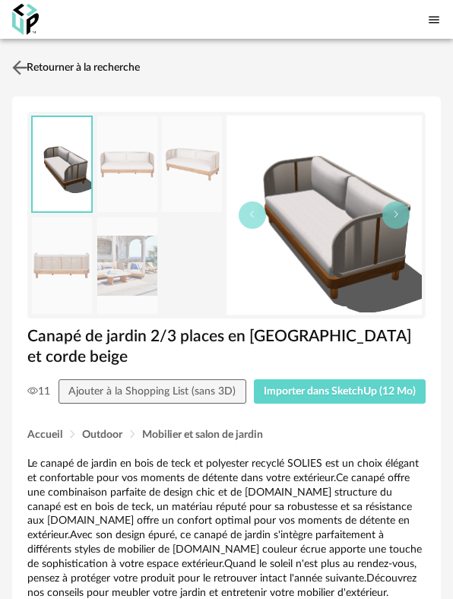
click at [60, 62] on link "Retourner à la recherche" at bounding box center [74, 67] width 132 height 33
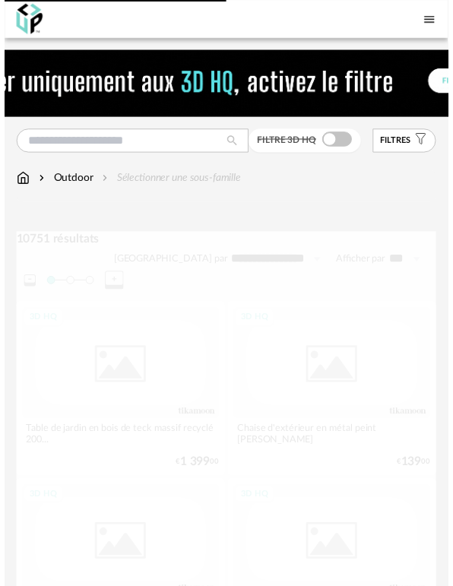
scroll to position [4637, 0]
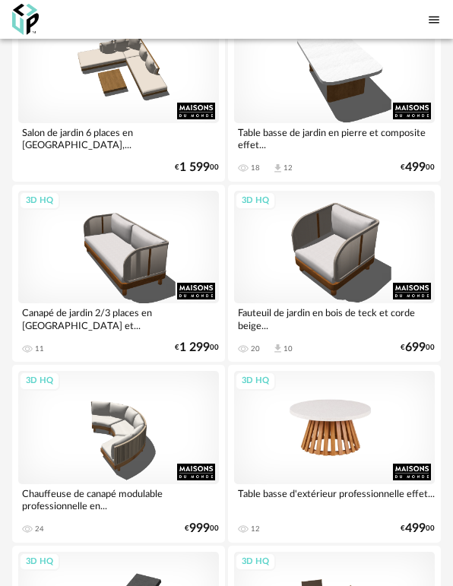
click at [296, 379] on div "3D HQ" at bounding box center [334, 427] width 201 height 113
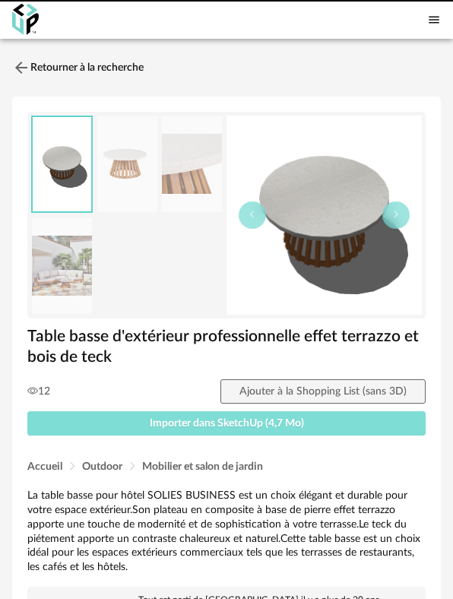
click at [331, 417] on button "Importer dans SketchUp (4,7 Mo)" at bounding box center [226, 423] width 398 height 24
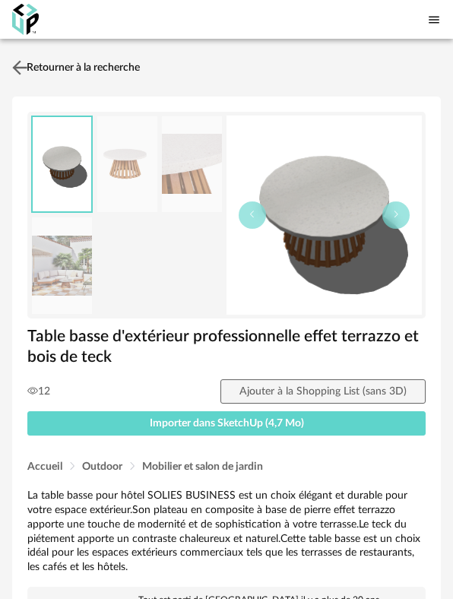
click at [34, 68] on link "Retourner à la recherche" at bounding box center [74, 67] width 132 height 33
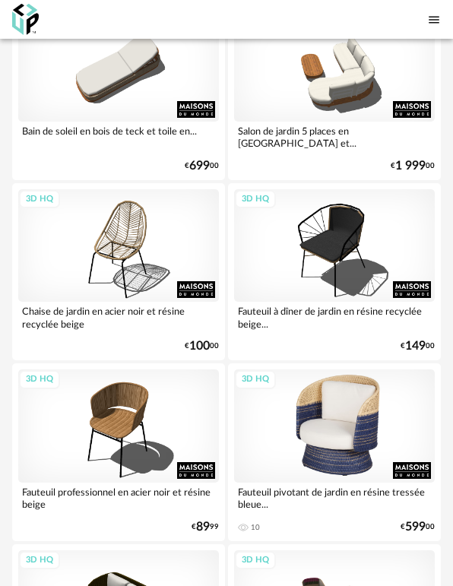
scroll to position [5473, 0]
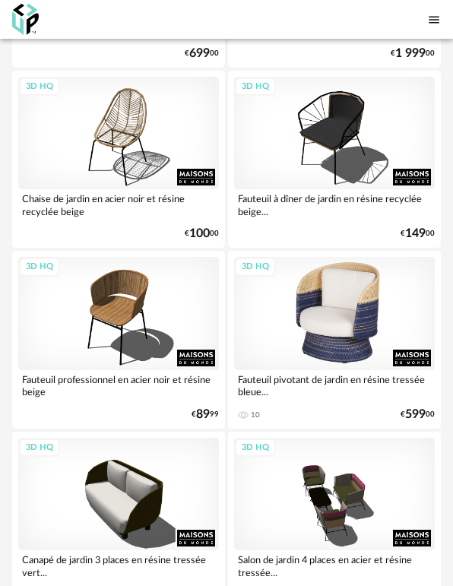
click at [335, 319] on div "3D HQ" at bounding box center [334, 313] width 201 height 113
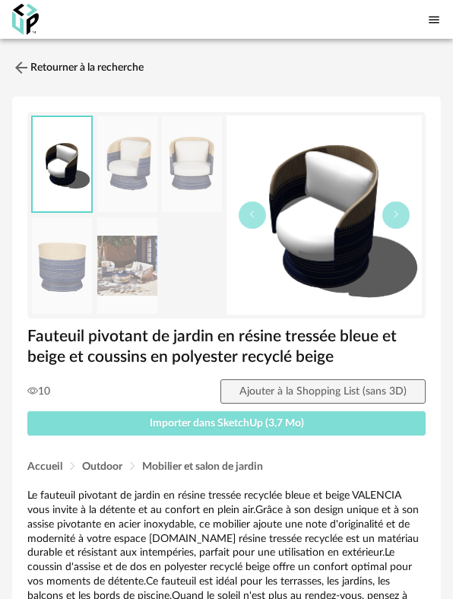
click at [301, 414] on button "Importer dans SketchUp (3,7 Mo)" at bounding box center [226, 423] width 398 height 24
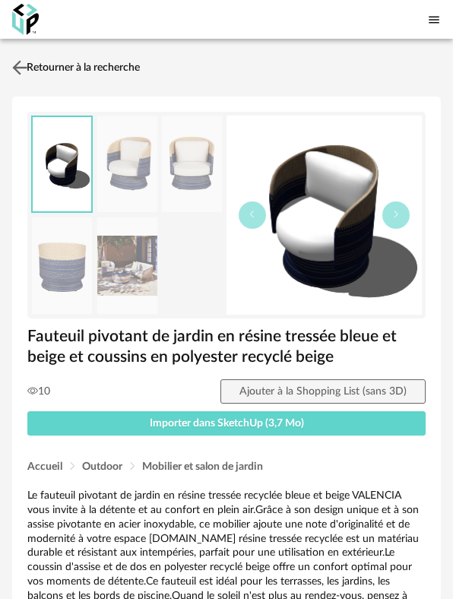
click at [40, 64] on link "Retourner à la recherche" at bounding box center [74, 67] width 132 height 33
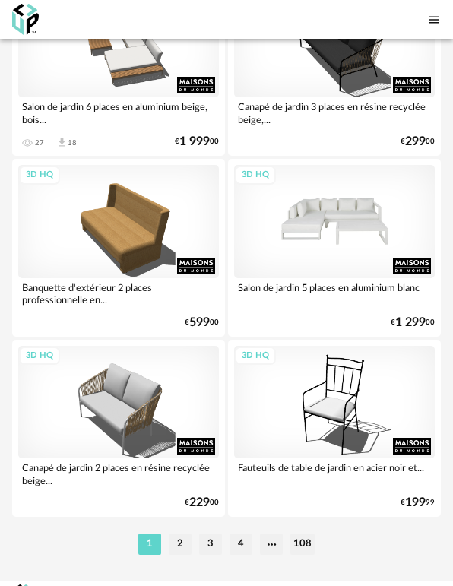
scroll to position [8824, 0]
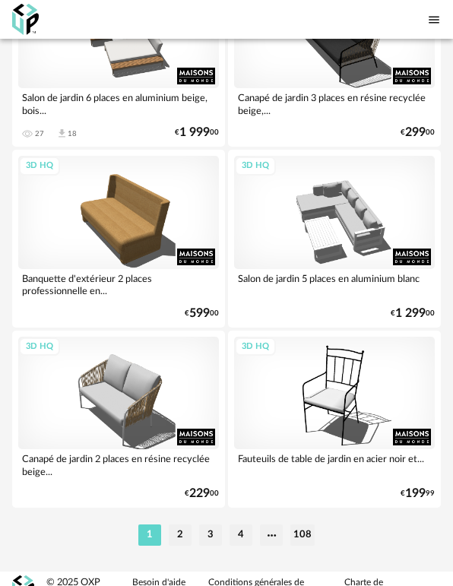
click at [184, 525] on li "2" at bounding box center [180, 535] width 23 height 21
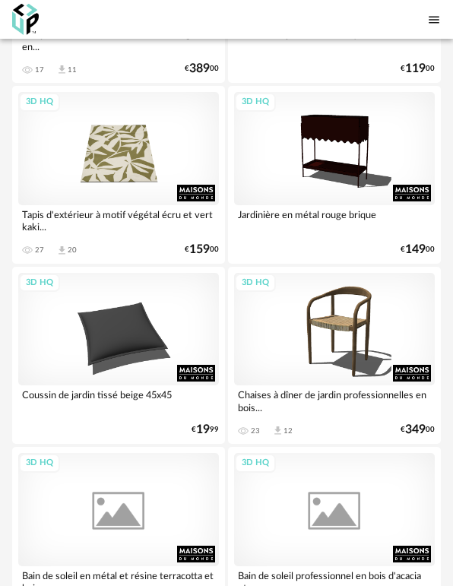
scroll to position [3117, 0]
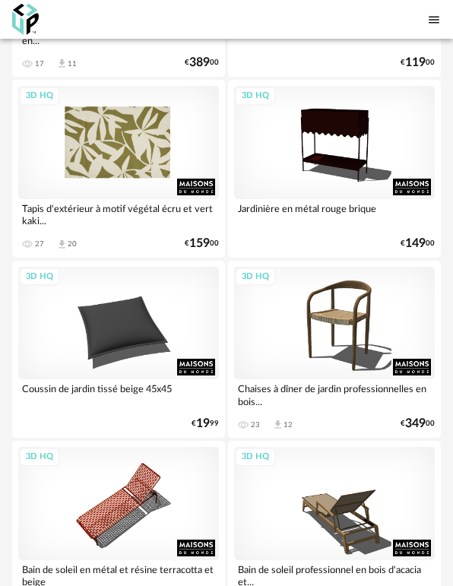
click at [130, 143] on div "3D HQ" at bounding box center [118, 142] width 201 height 113
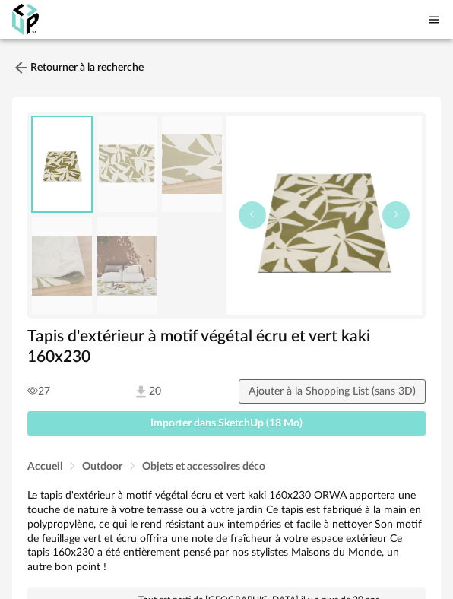
drag, startPoint x: 274, startPoint y: 407, endPoint x: 265, endPoint y: 415, distance: 12.9
click at [273, 409] on div "27 20 Ajouter à la Shopping List (sans 3D) Importer dans SketchUp (18 Mo)" at bounding box center [227, 407] width 414 height 56
click at [259, 419] on span "Importer dans SketchUp (18 Mo)" at bounding box center [227, 423] width 152 height 11
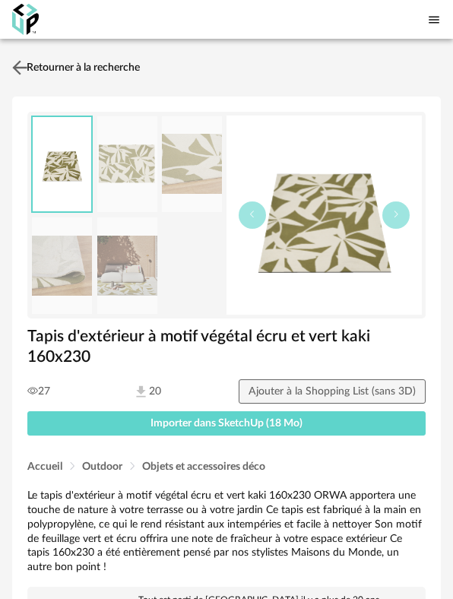
click at [50, 71] on link "Retourner à la recherche" at bounding box center [74, 67] width 132 height 33
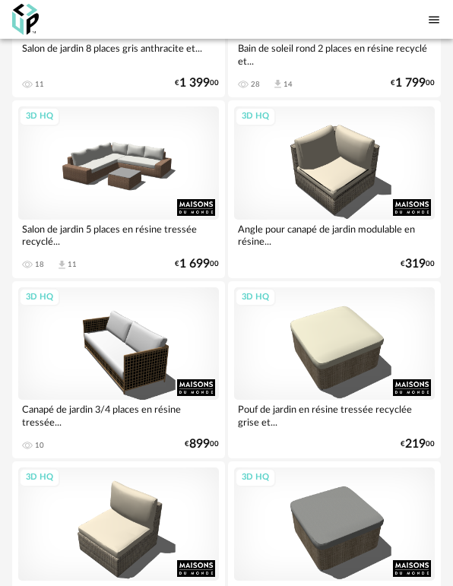
scroll to position [8514, 0]
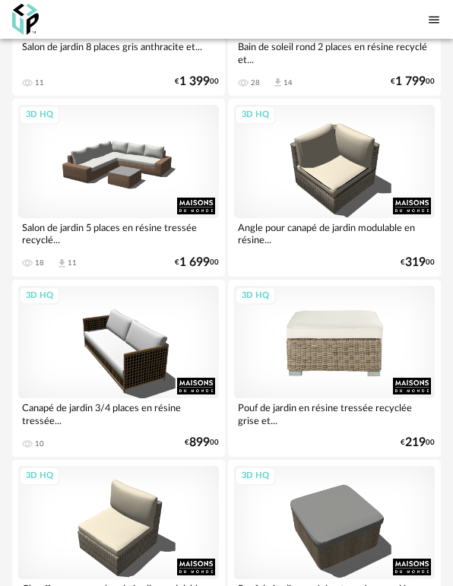
click at [314, 334] on div "3D HQ" at bounding box center [334, 342] width 201 height 113
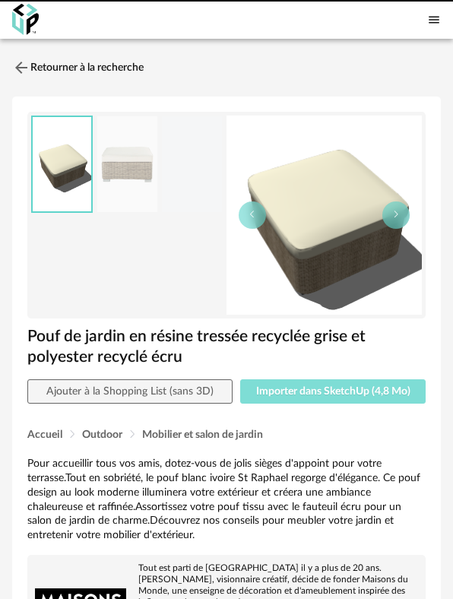
click at [353, 388] on span "Importer dans SketchUp (4,8 Mo)" at bounding box center [333, 391] width 154 height 11
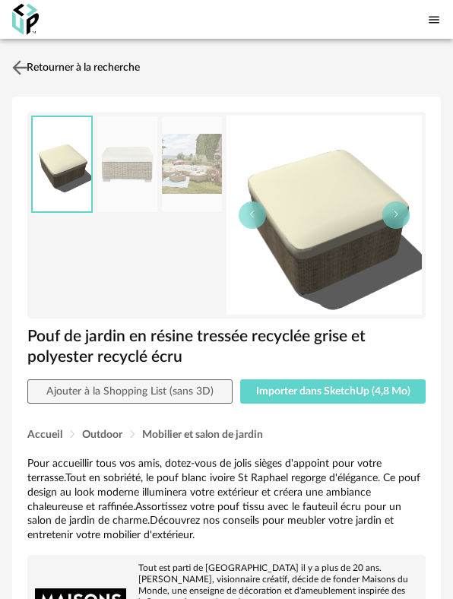
click at [40, 69] on link "Retourner à la recherche" at bounding box center [74, 67] width 132 height 33
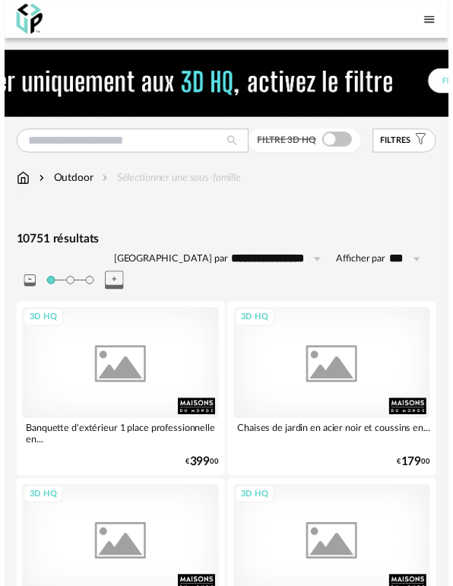
scroll to position [8514, 0]
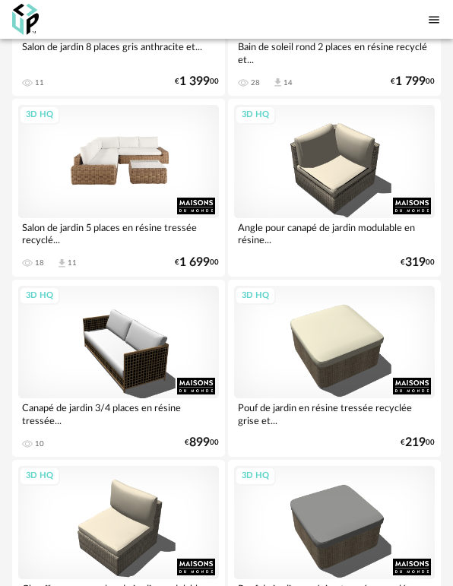
click at [101, 182] on div "3D HQ" at bounding box center [118, 161] width 201 height 113
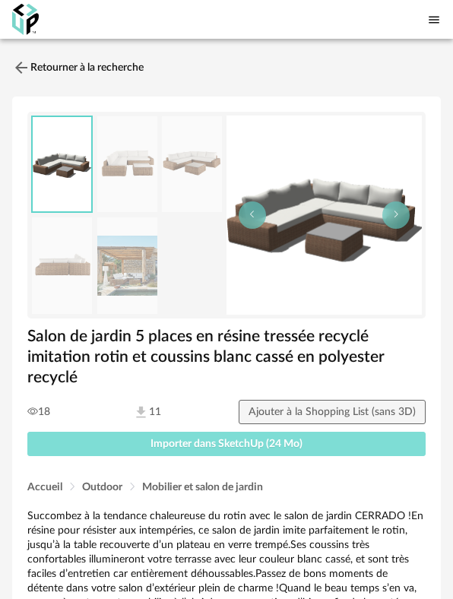
click at [220, 442] on span "Importer dans SketchUp (24 Mo)" at bounding box center [227, 444] width 152 height 11
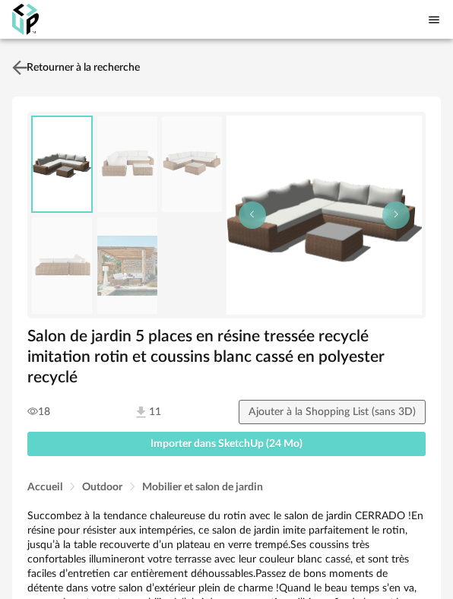
click at [72, 72] on link "Retourner à la recherche" at bounding box center [74, 67] width 132 height 33
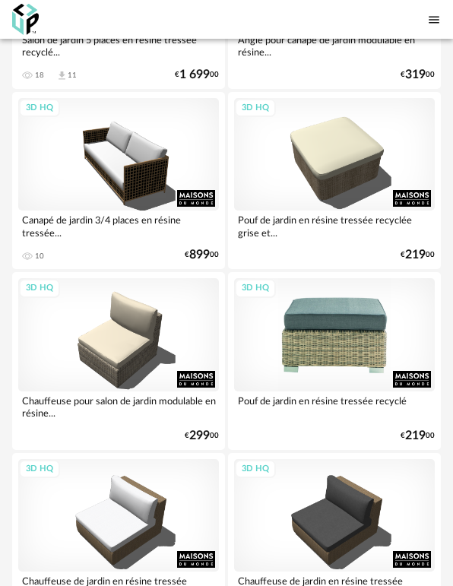
scroll to position [8719, 0]
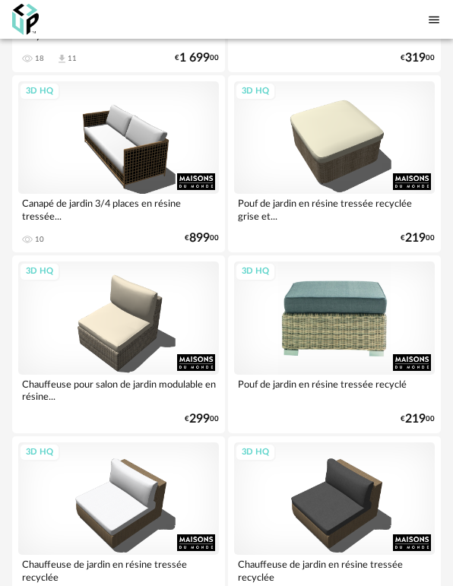
click at [274, 324] on div "3D HQ" at bounding box center [334, 318] width 201 height 113
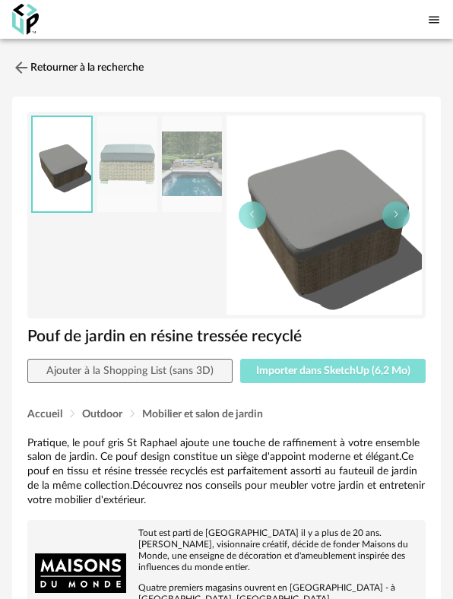
click at [326, 378] on button "Importer dans SketchUp (6,2 Mo)" at bounding box center [332, 371] width 185 height 24
click at [240, 359] on button "Importer dans SketchUp (6,2 Mo)" at bounding box center [332, 371] width 185 height 24
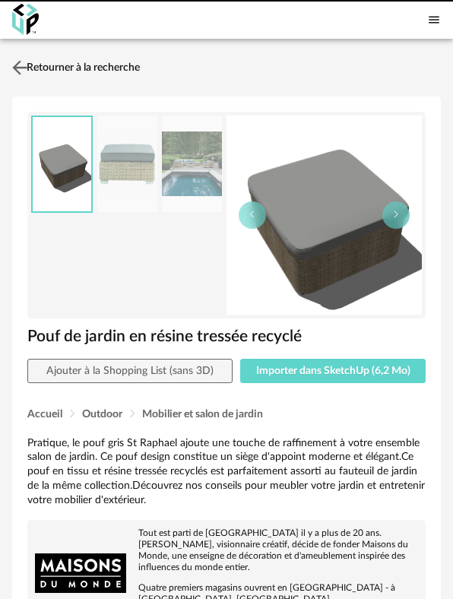
click at [24, 62] on img at bounding box center [20, 67] width 22 height 22
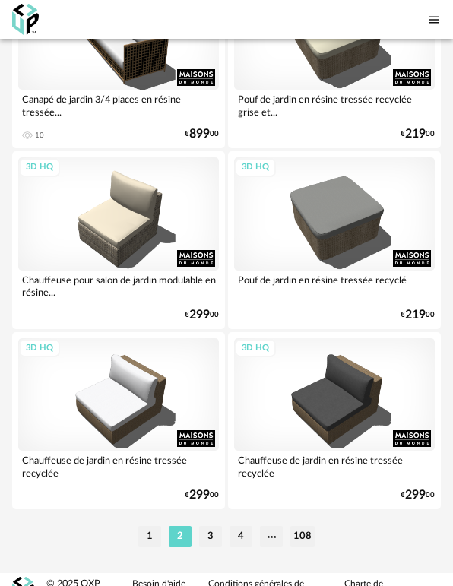
scroll to position [8824, 0]
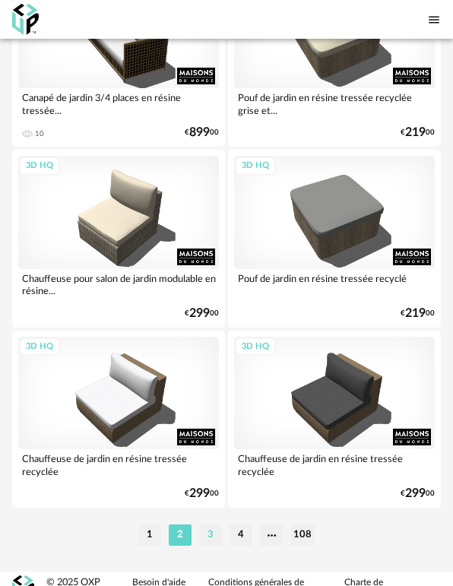
click at [212, 525] on li "3" at bounding box center [210, 535] width 23 height 21
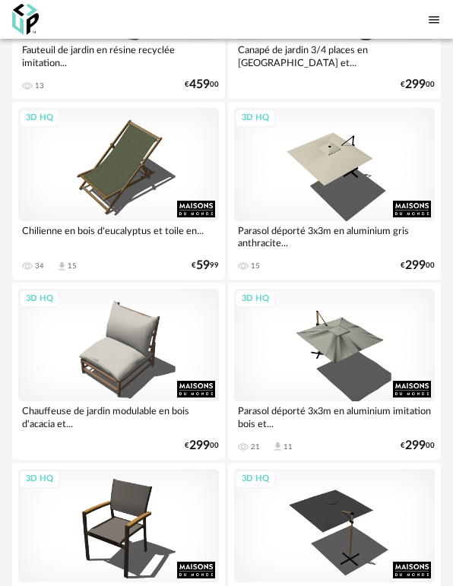
scroll to position [3421, 0]
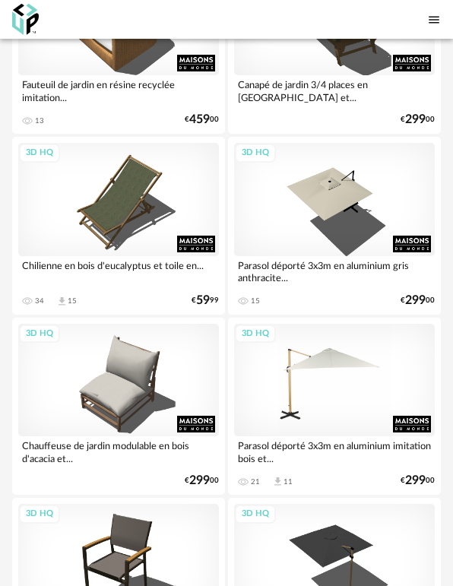
click at [334, 395] on div "3D HQ" at bounding box center [334, 380] width 201 height 113
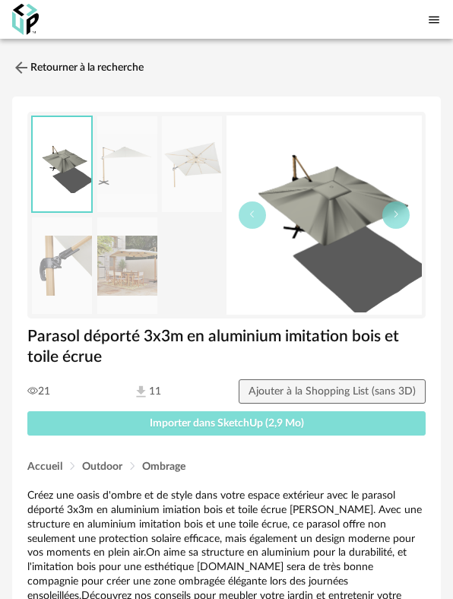
click at [341, 433] on button "Importer dans SketchUp (2,9 Mo)" at bounding box center [226, 423] width 398 height 24
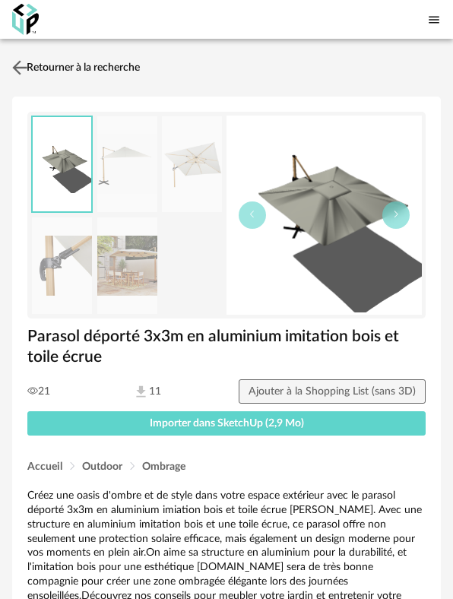
click at [34, 76] on link "Retourner à la recherche" at bounding box center [74, 67] width 132 height 33
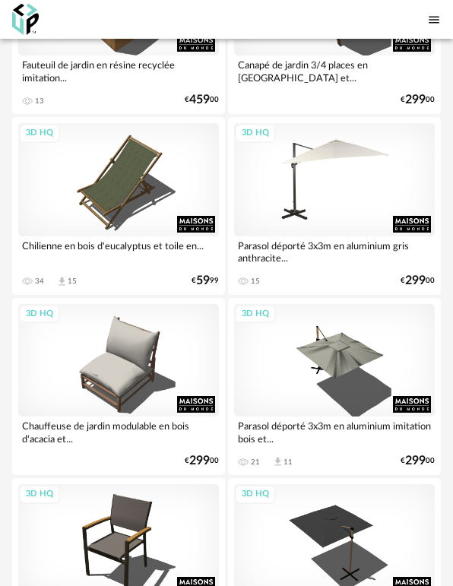
scroll to position [3397, 0]
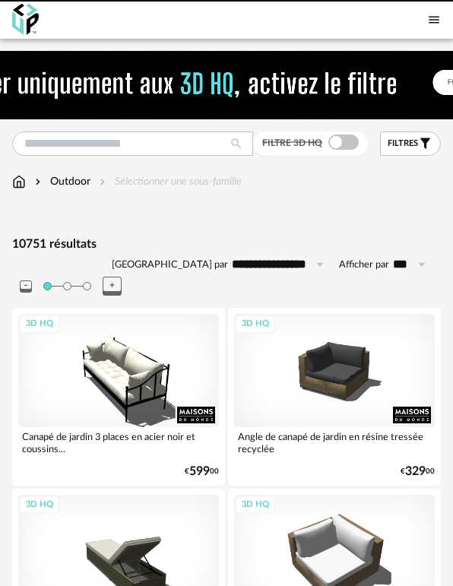
click at [344, 146] on span at bounding box center [343, 142] width 30 height 15
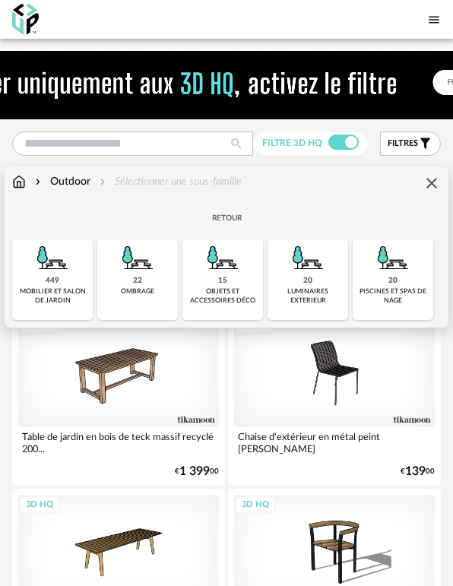
click at [18, 177] on img at bounding box center [19, 181] width 14 height 15
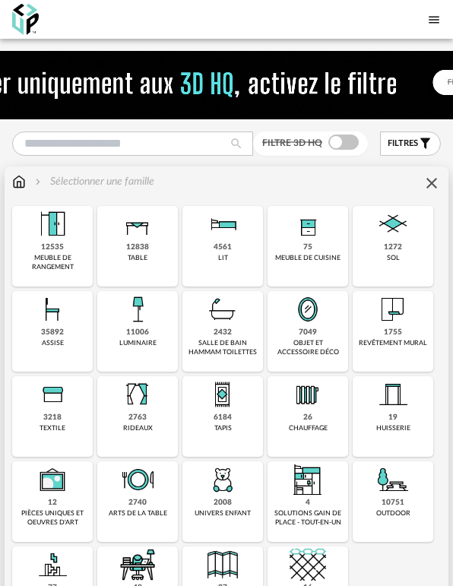
click at [376, 325] on img at bounding box center [393, 309] width 36 height 36
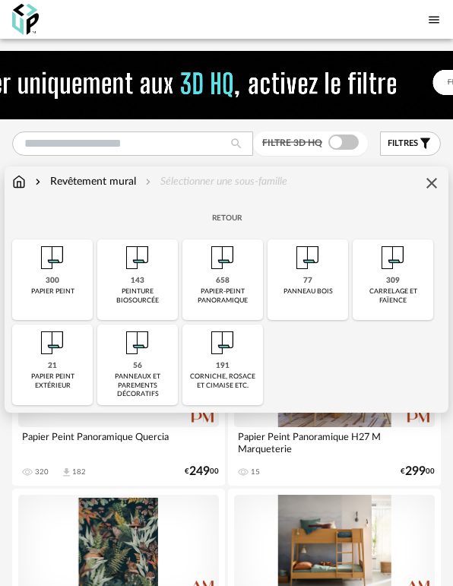
click at [388, 301] on div "carrelage et faïence" at bounding box center [392, 295] width 71 height 17
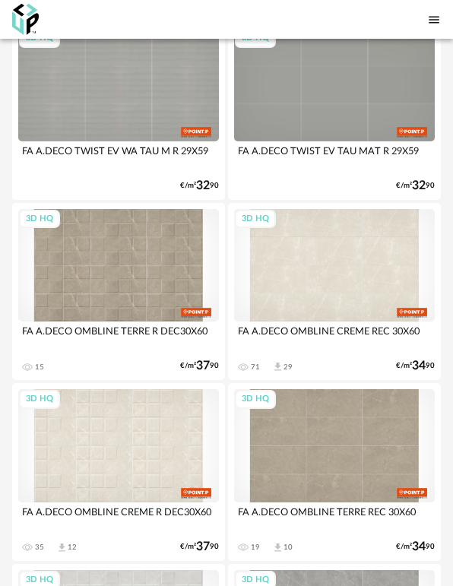
scroll to position [1748, 0]
